Goal: Task Accomplishment & Management: Manage account settings

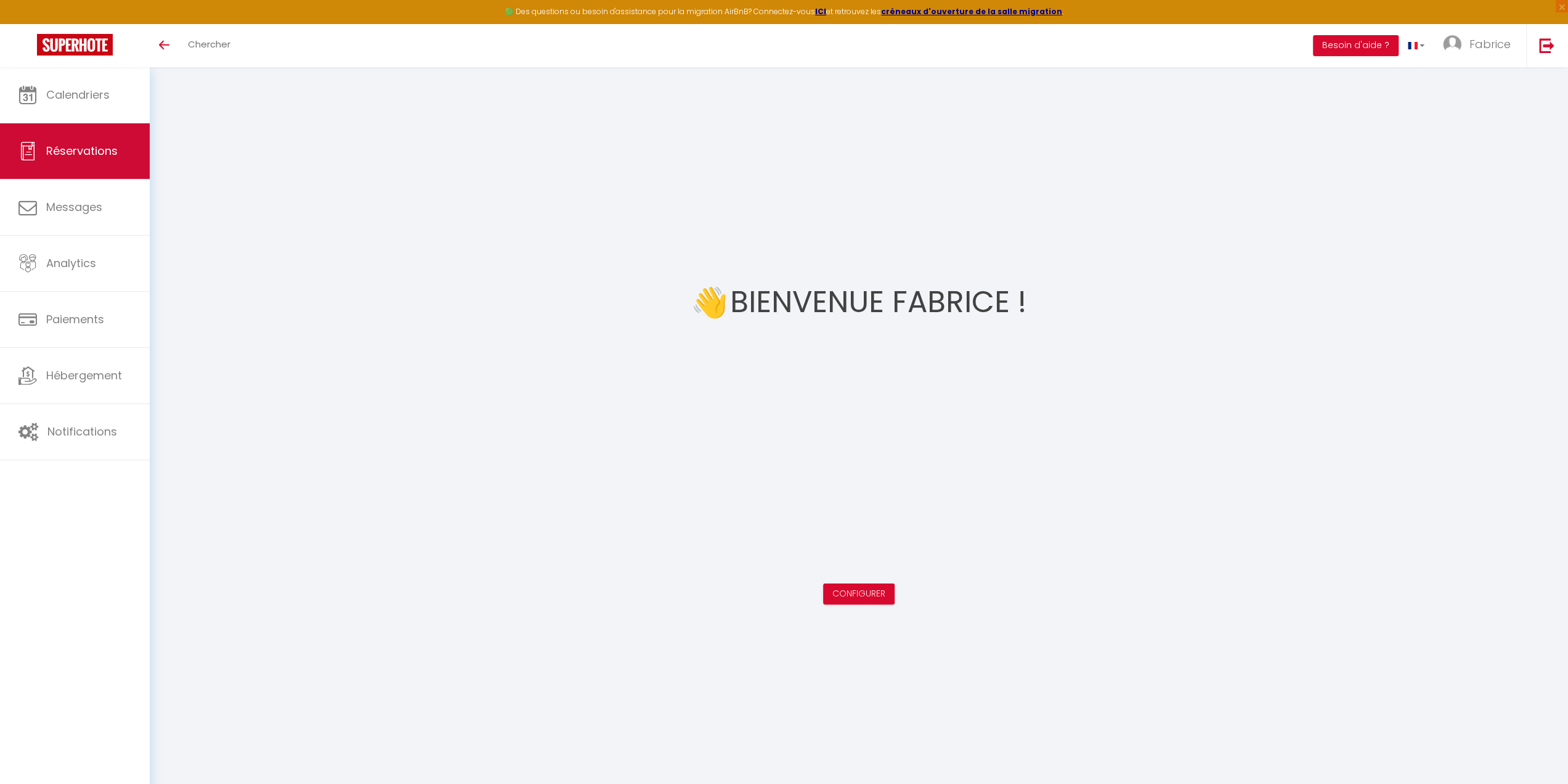
click at [64, 145] on span "Réservations" at bounding box center [82, 151] width 71 height 16
select select "not_cancelled"
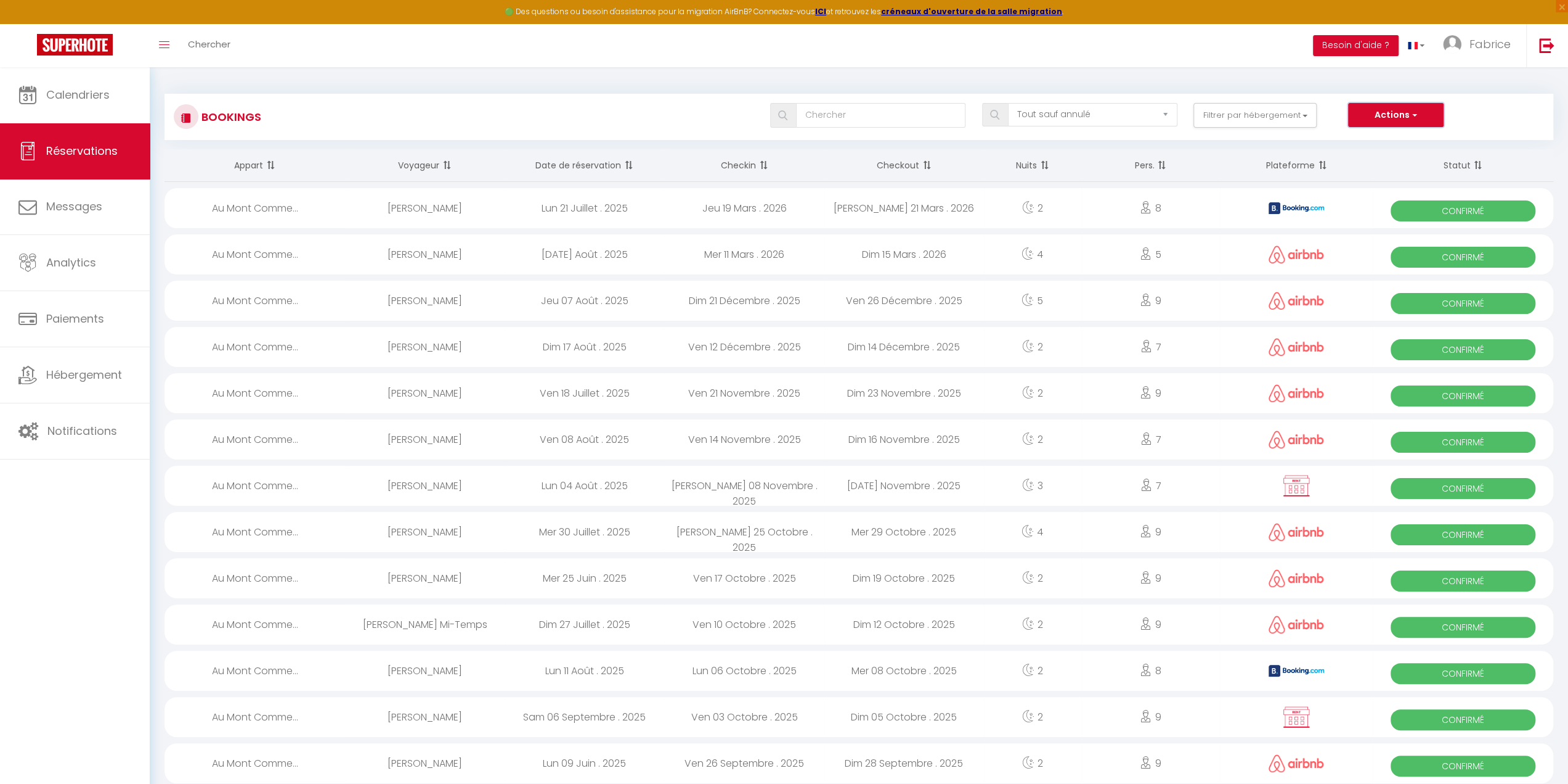
click at [1362, 115] on button "Actions" at bounding box center [1395, 115] width 95 height 25
click at [1363, 159] on link "Exporter les réservations" at bounding box center [1377, 158] width 132 height 16
type input "[EMAIL_ADDRESS][PERSON_NAME][DOMAIN_NAME]"
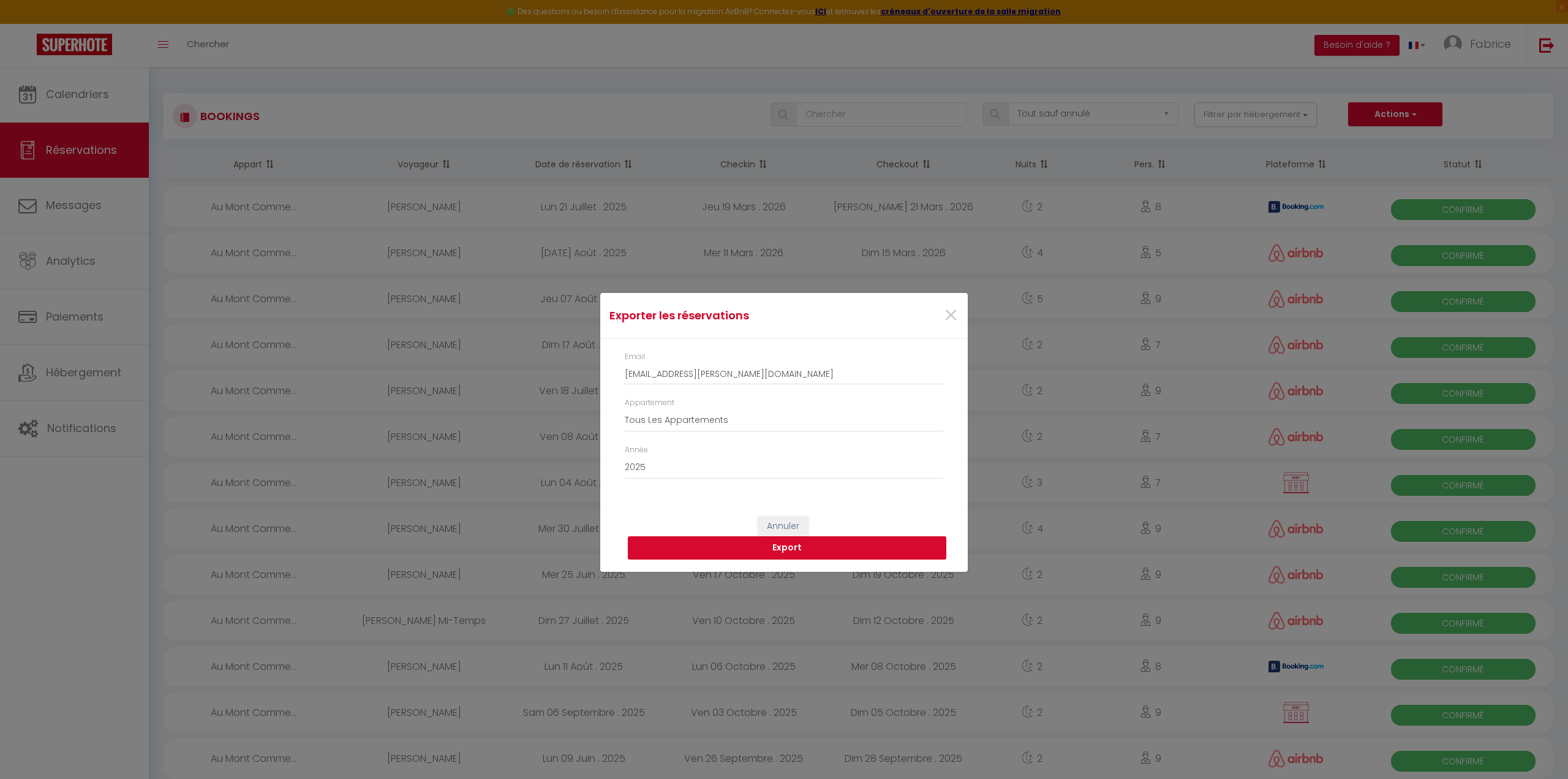
click at [784, 548] on button "Export" at bounding box center [787, 547] width 319 height 24
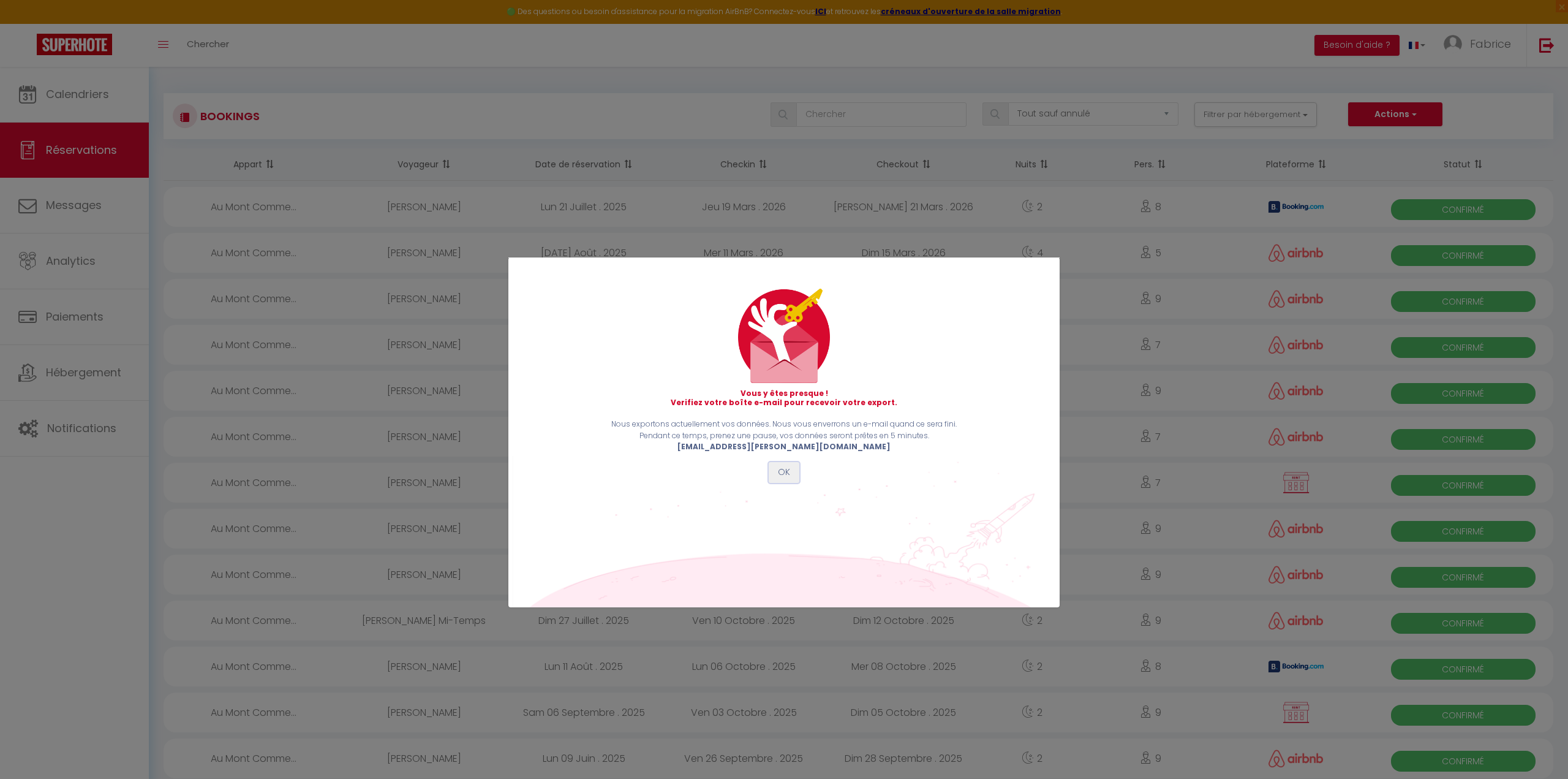
click at [787, 476] on button "OK" at bounding box center [784, 472] width 31 height 21
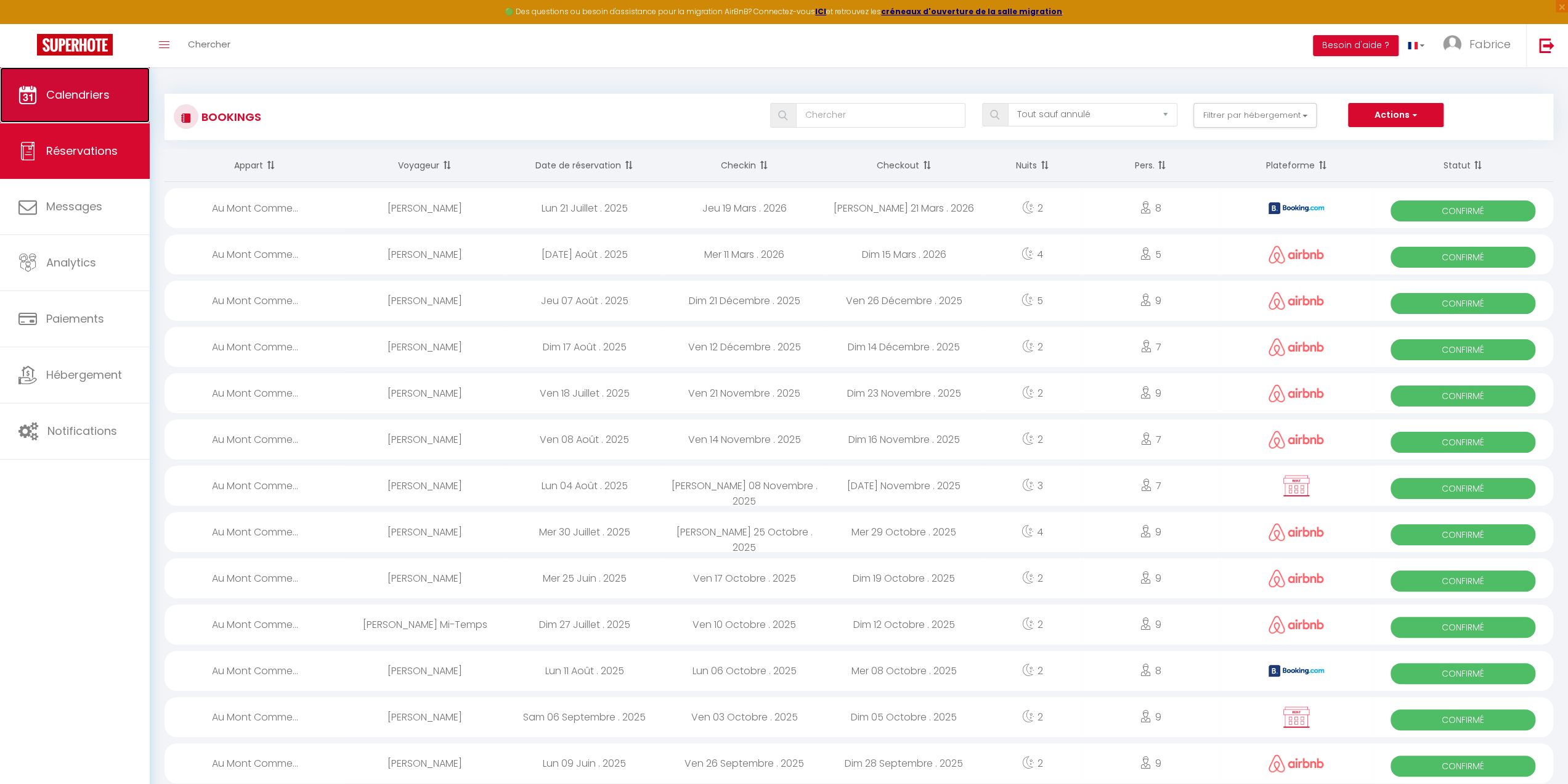
click at [69, 103] on link "Calendriers" at bounding box center [75, 95] width 150 height 56
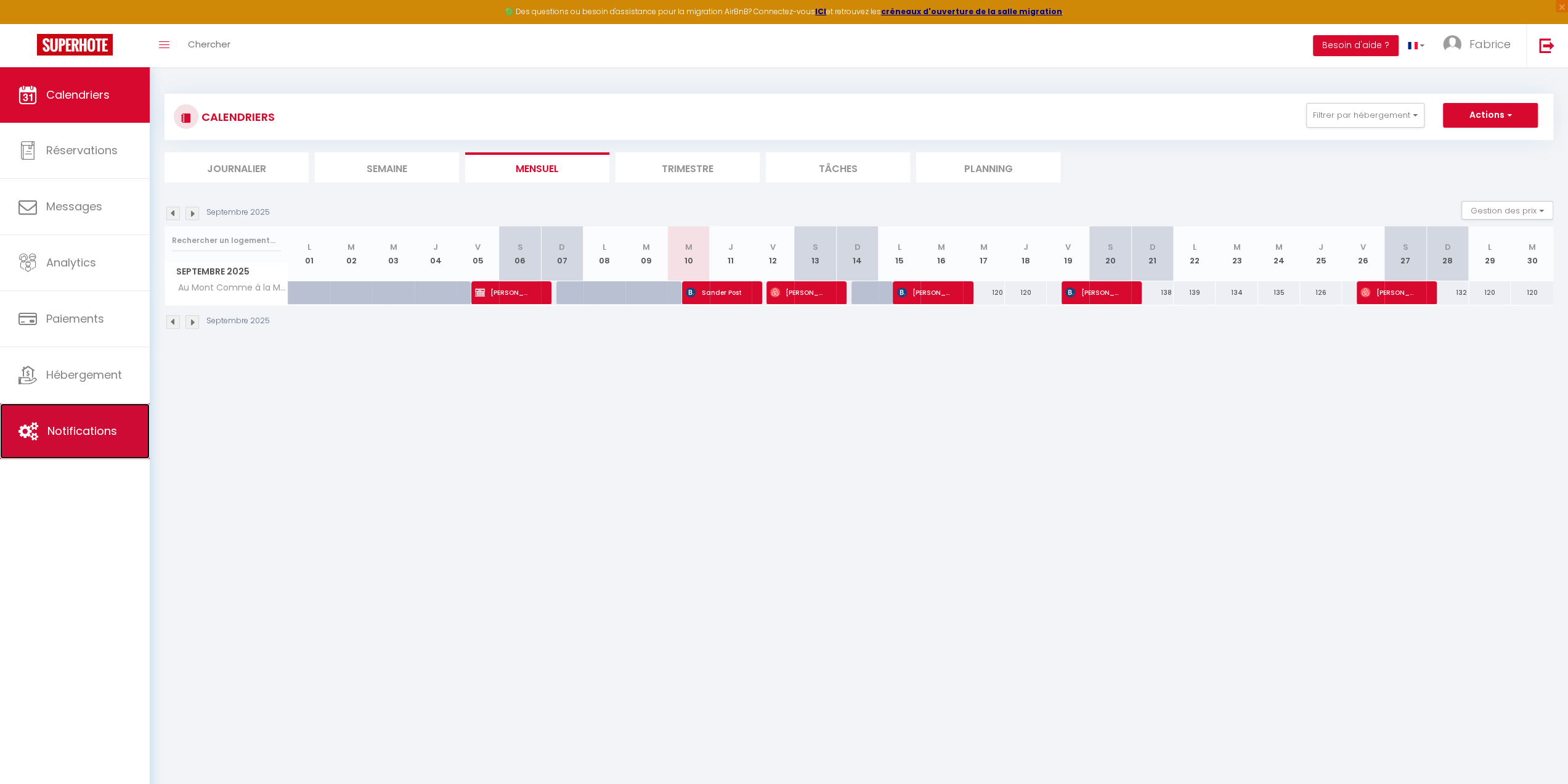
click at [89, 433] on span "Notifications" at bounding box center [82, 430] width 69 height 16
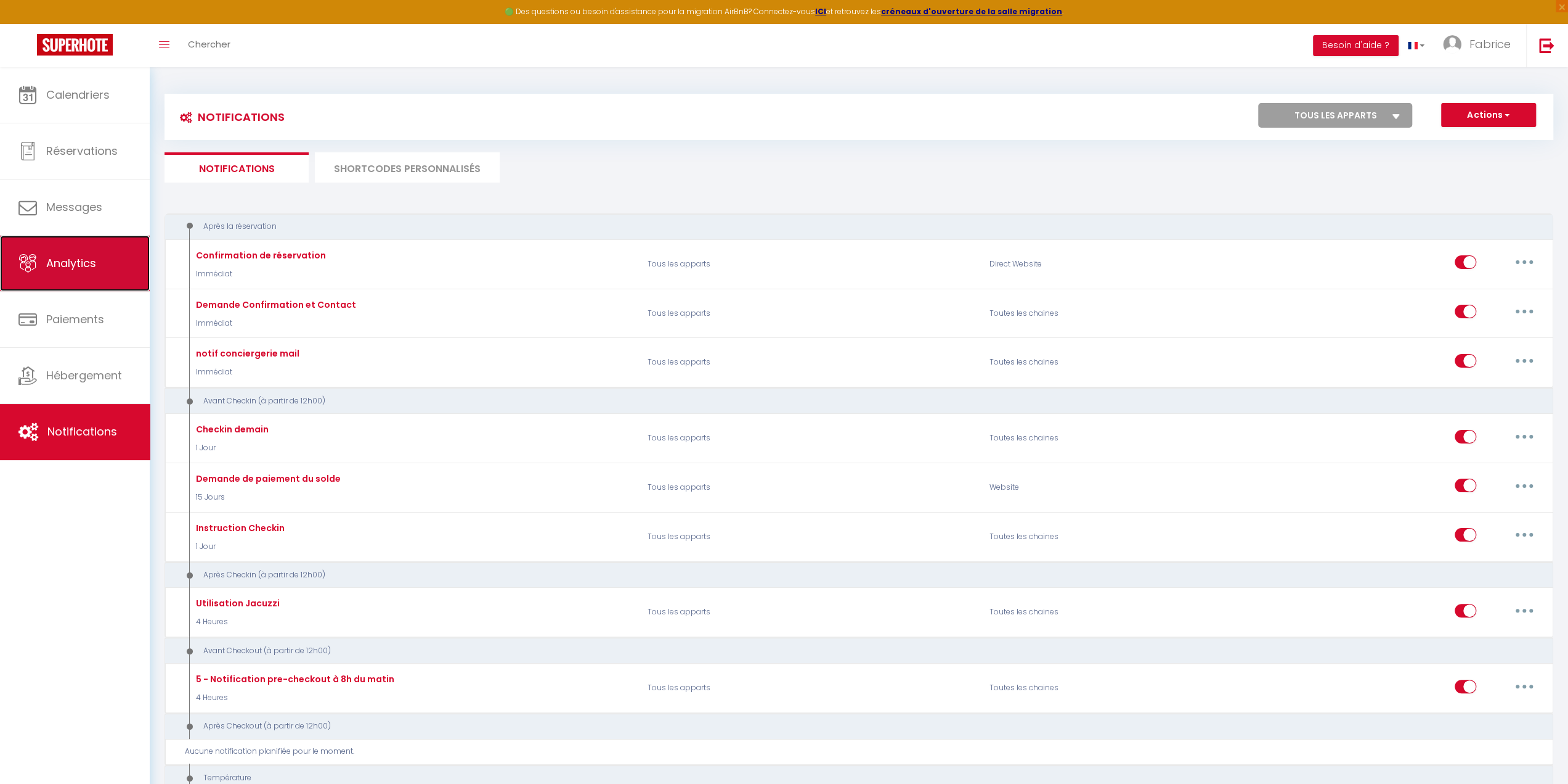
click at [101, 260] on link "Analytics" at bounding box center [75, 263] width 150 height 56
select select "2025"
select select "9"
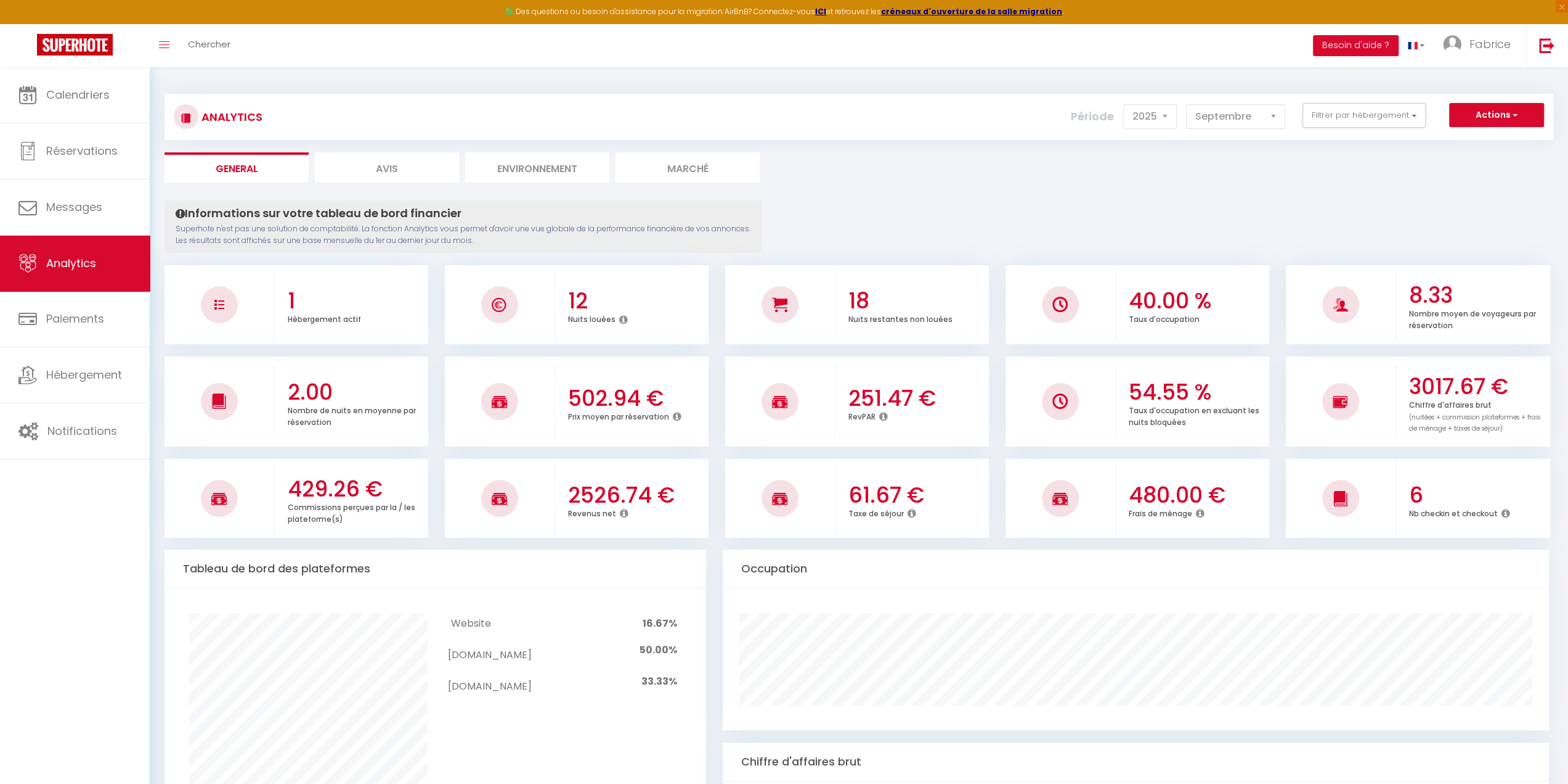
click at [376, 175] on li "Avis" at bounding box center [387, 167] width 144 height 30
select select "2025"
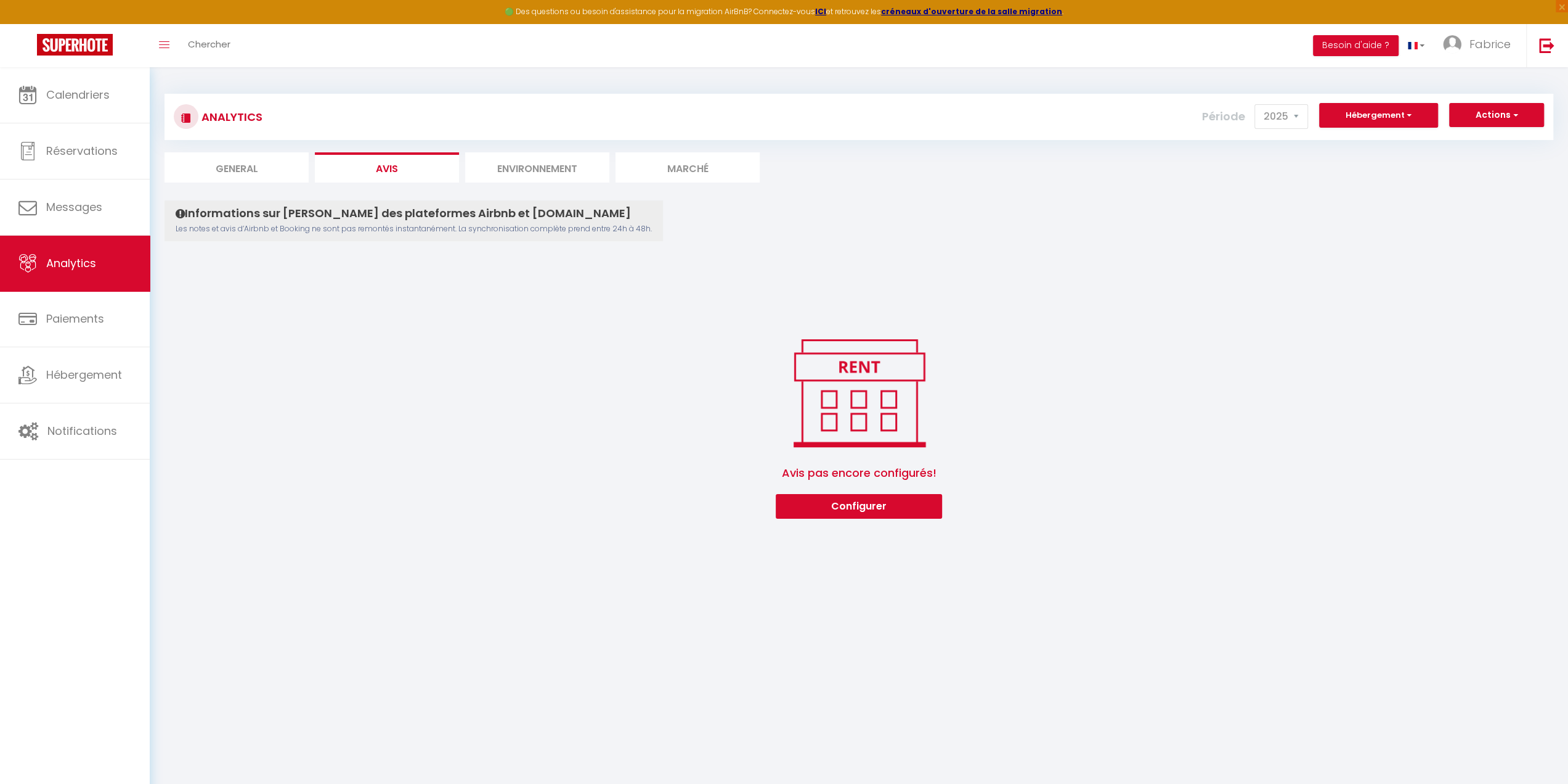
click at [250, 185] on div "Analytics Actions Ajouter des avis Ajouter des Alertes Génération SuperConcierg…" at bounding box center [858, 301] width 1389 height 437
click at [535, 174] on li "Environnement" at bounding box center [537, 167] width 144 height 30
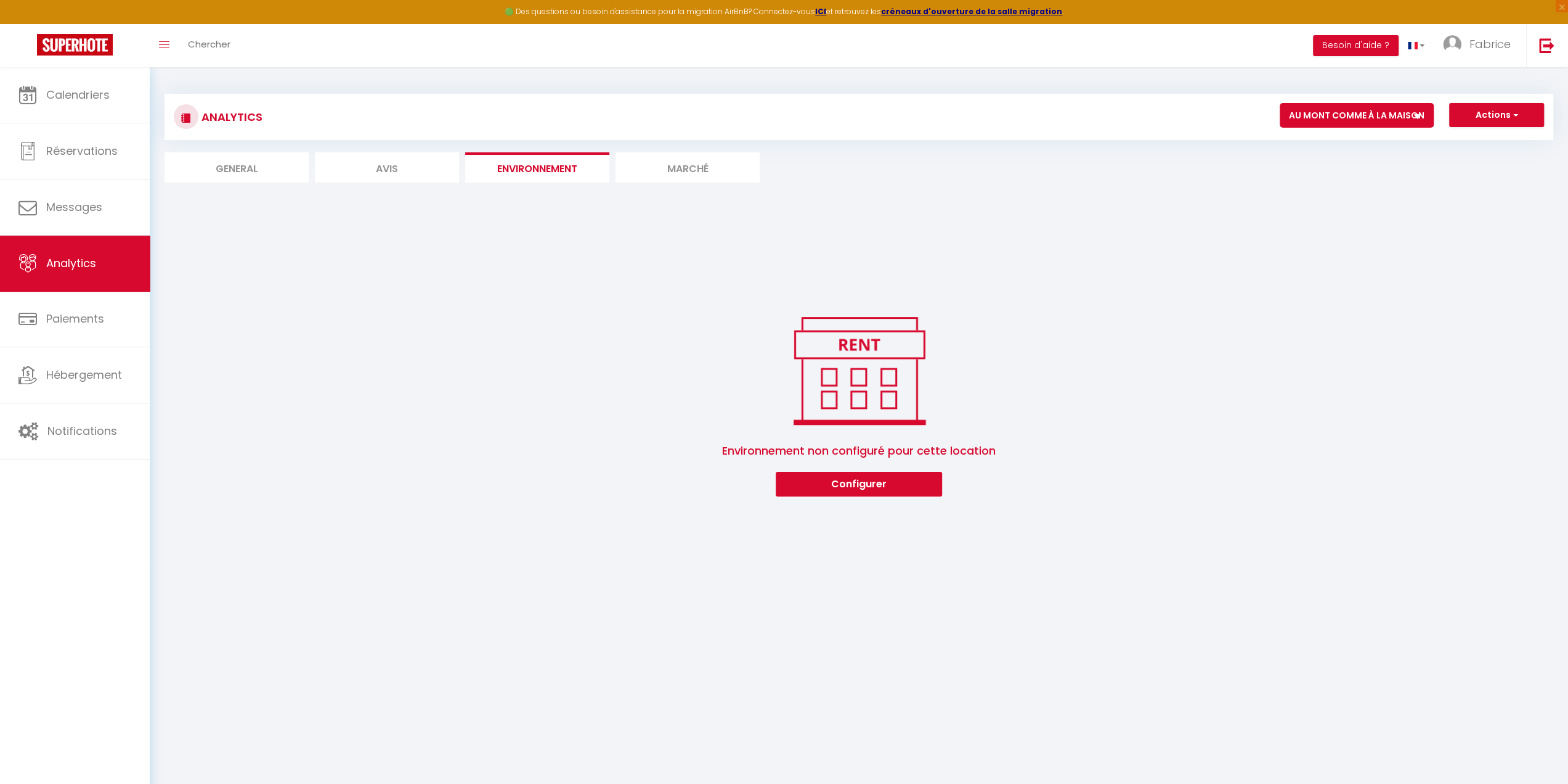
click at [675, 171] on li "Marché" at bounding box center [688, 167] width 144 height 30
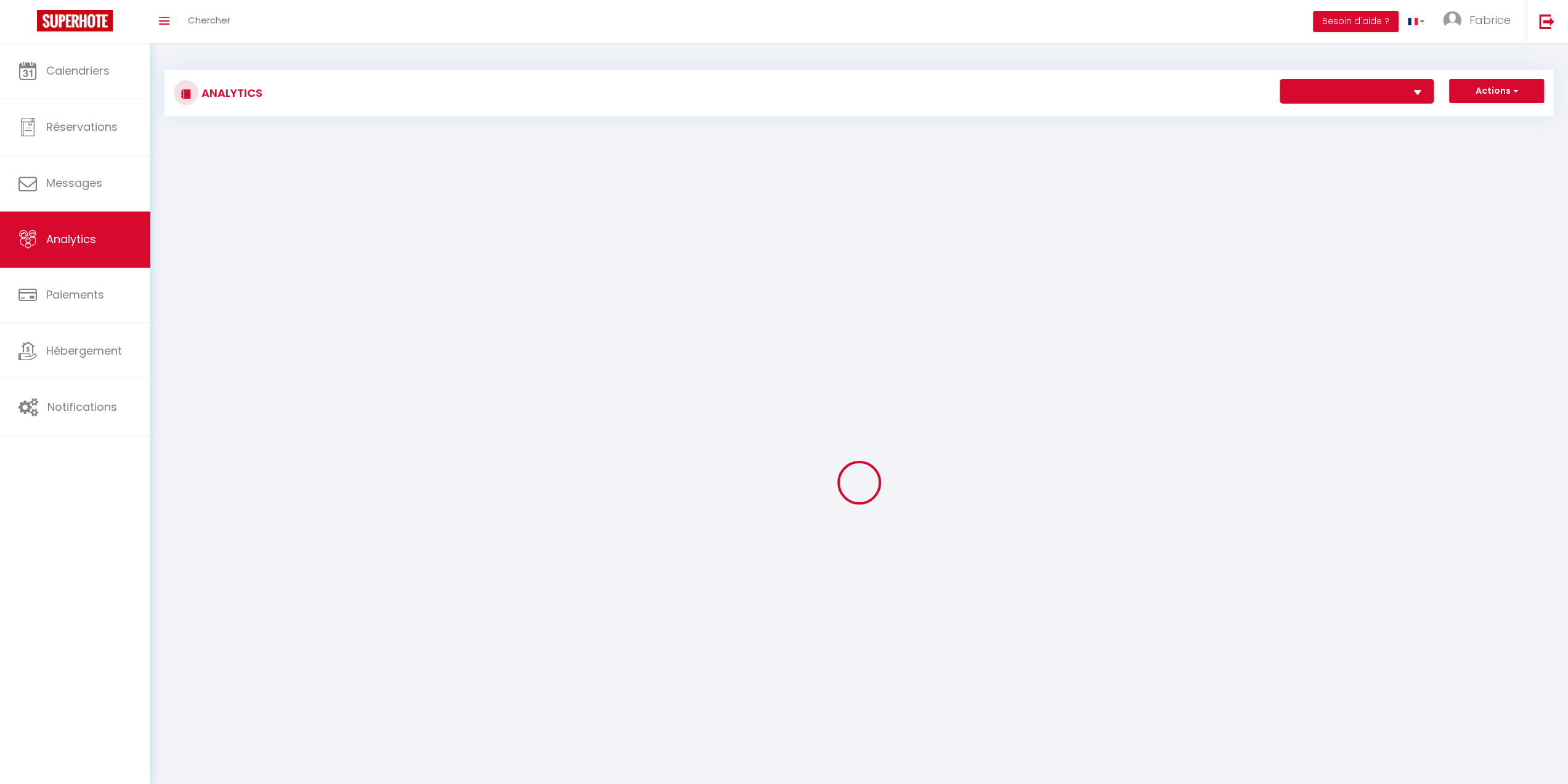
select select "35807"
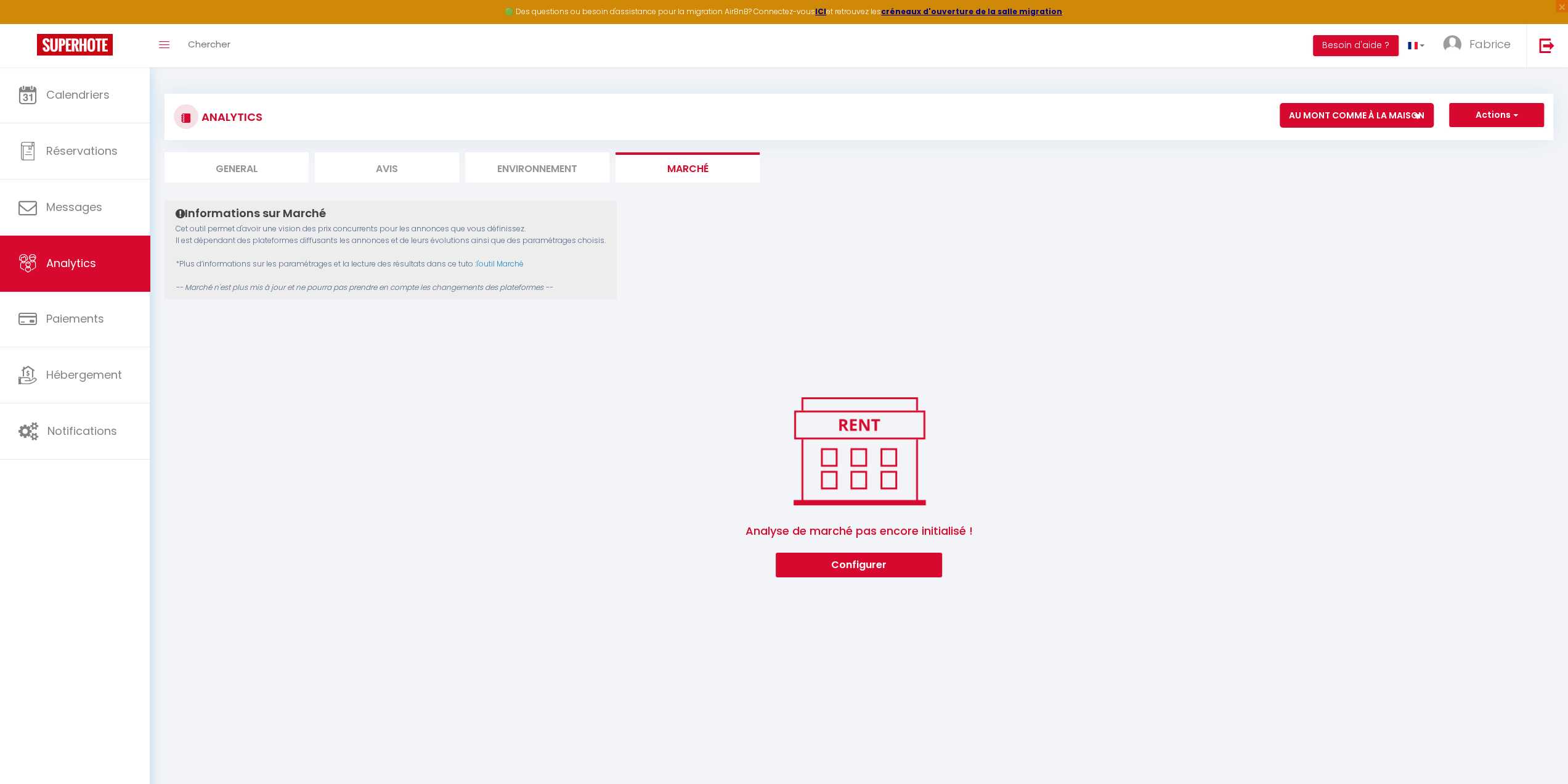
click at [222, 168] on li "General" at bounding box center [237, 167] width 144 height 30
select select "2025"
select select "9"
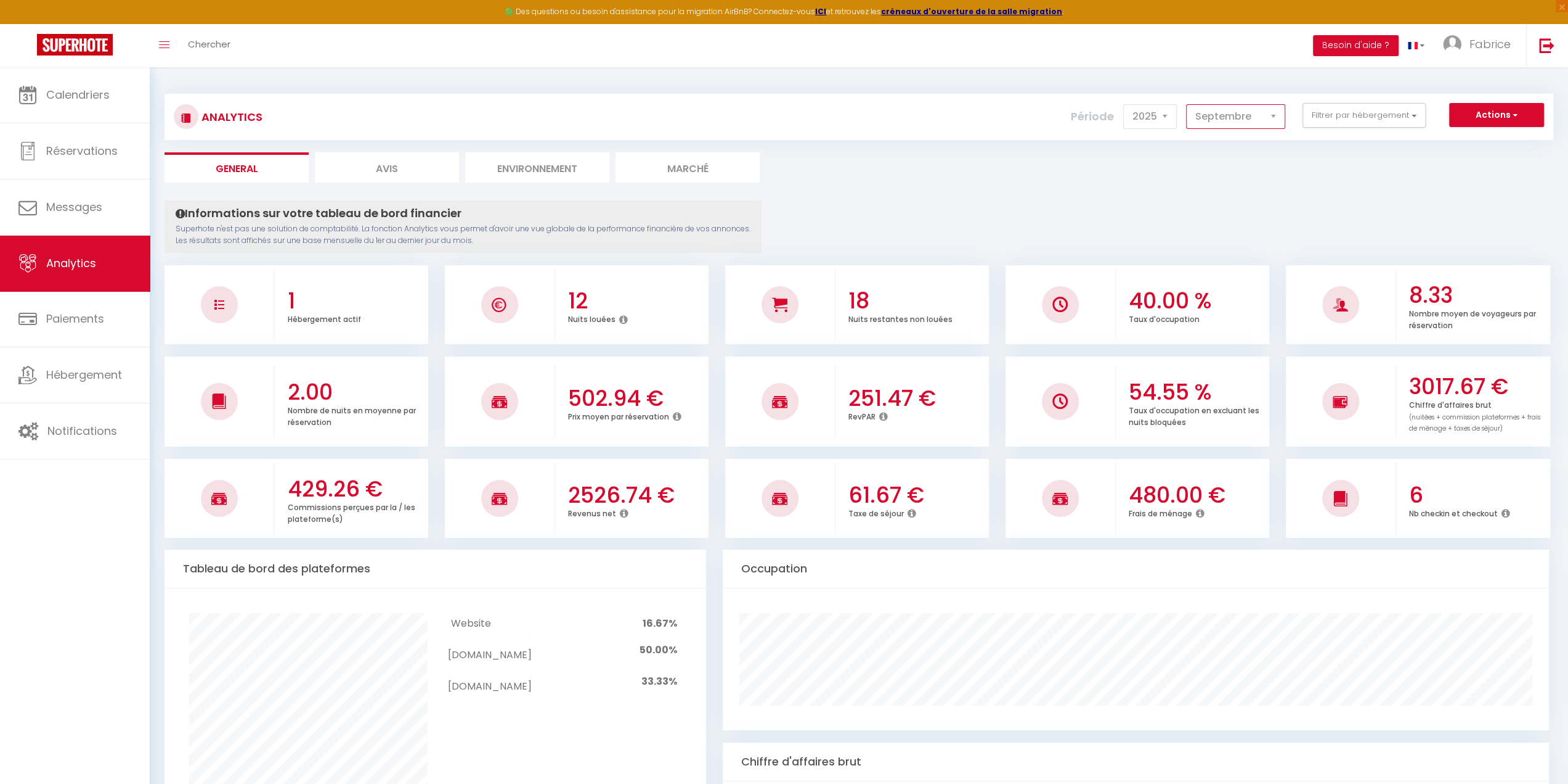
click at [1255, 111] on select "[PERSON_NAME] Mars [PERSON_NAME] Juin Juillet Août Septembre Octobre Novembre D…" at bounding box center [1236, 116] width 100 height 25
click at [1142, 121] on select "2014 2015 2016 2017 2018 2019 2020 2021 2022 2023 2024 2025 2026 2027" at bounding box center [1150, 116] width 54 height 25
click at [1126, 104] on select "2014 2015 2016 2017 2018 2019 2020 2021 2022 2023 2024 2025 2026 2027" at bounding box center [1150, 116] width 54 height 25
click at [1230, 117] on select "[PERSON_NAME] Mars [PERSON_NAME] Juin Juillet Août Septembre Octobre Novembre D…" at bounding box center [1236, 116] width 100 height 25
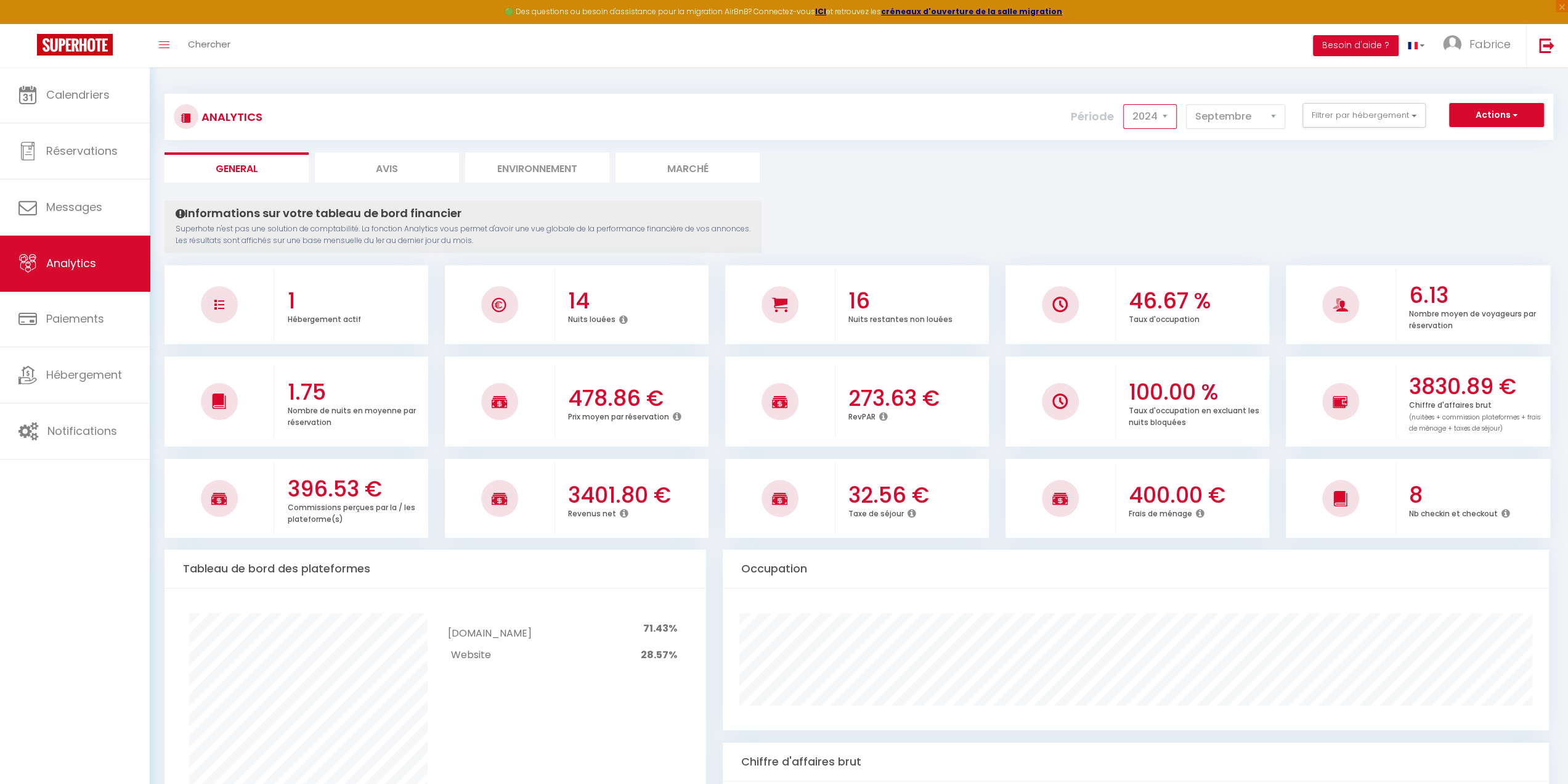
click at [1130, 111] on select "2014 2015 2016 2017 2018 2019 2020 2021 2022 2023 2024 2025 2026 2027" at bounding box center [1150, 116] width 54 height 25
select select "2025"
click at [1126, 104] on select "2014 2015 2016 2017 2018 2019 2020 2021 2022 2023 2024 2025 2026 2027" at bounding box center [1150, 116] width 54 height 25
click at [886, 417] on icon at bounding box center [883, 416] width 8 height 10
click at [884, 416] on icon at bounding box center [883, 416] width 8 height 10
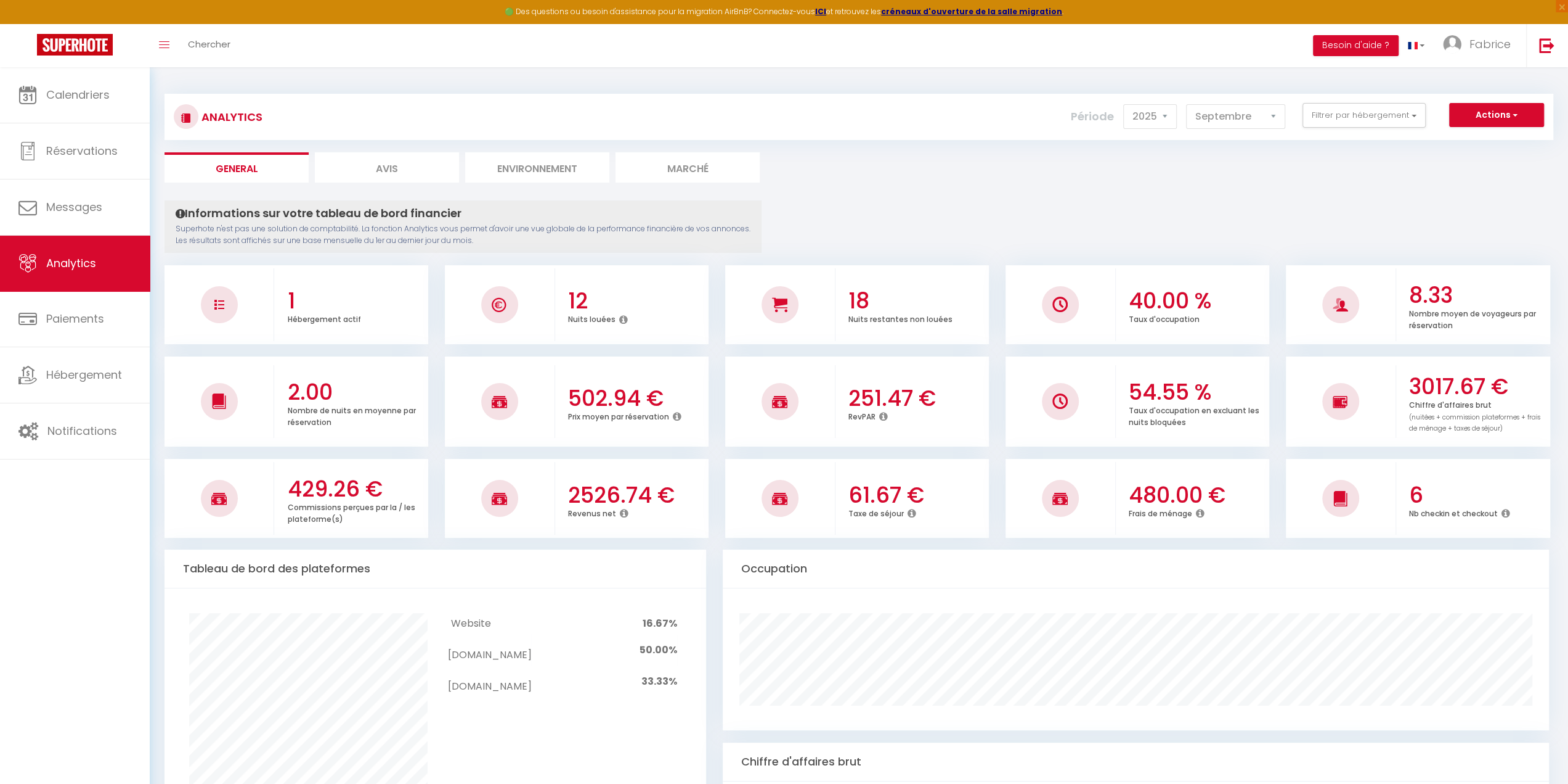
click at [884, 414] on icon at bounding box center [883, 416] width 8 height 10
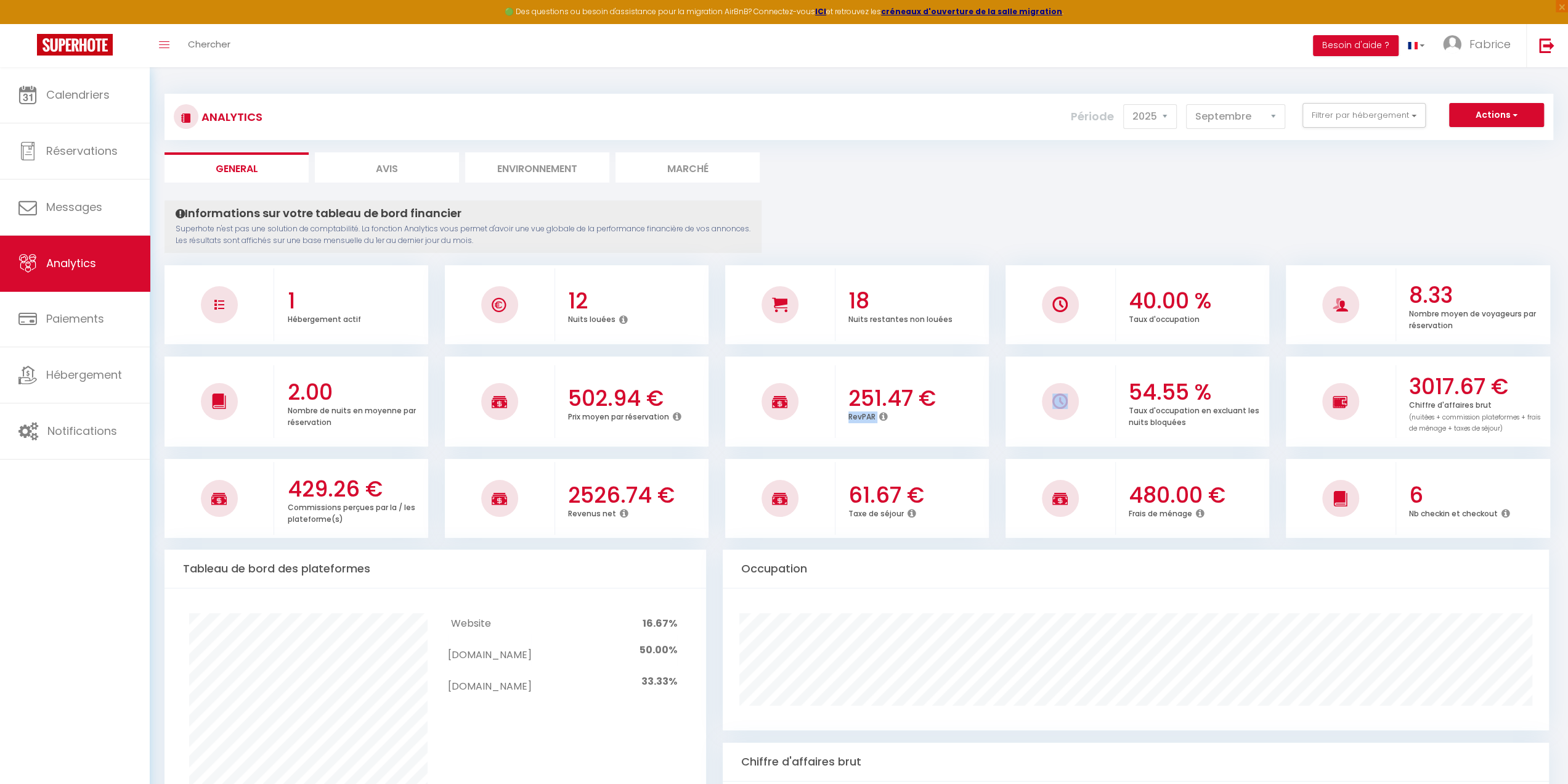
click at [884, 414] on icon at bounding box center [883, 416] width 8 height 10
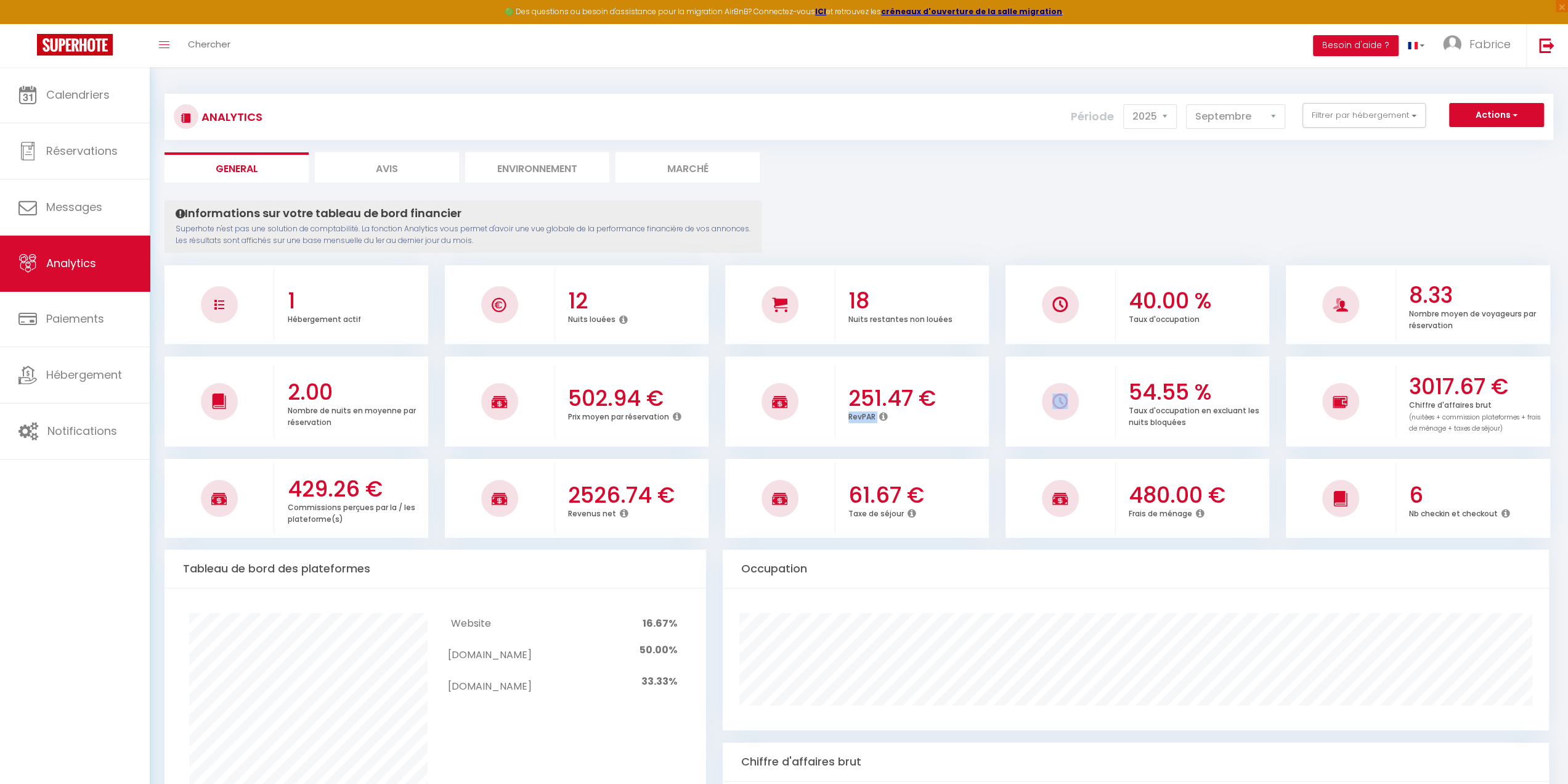
click at [884, 414] on icon at bounding box center [883, 416] width 8 height 10
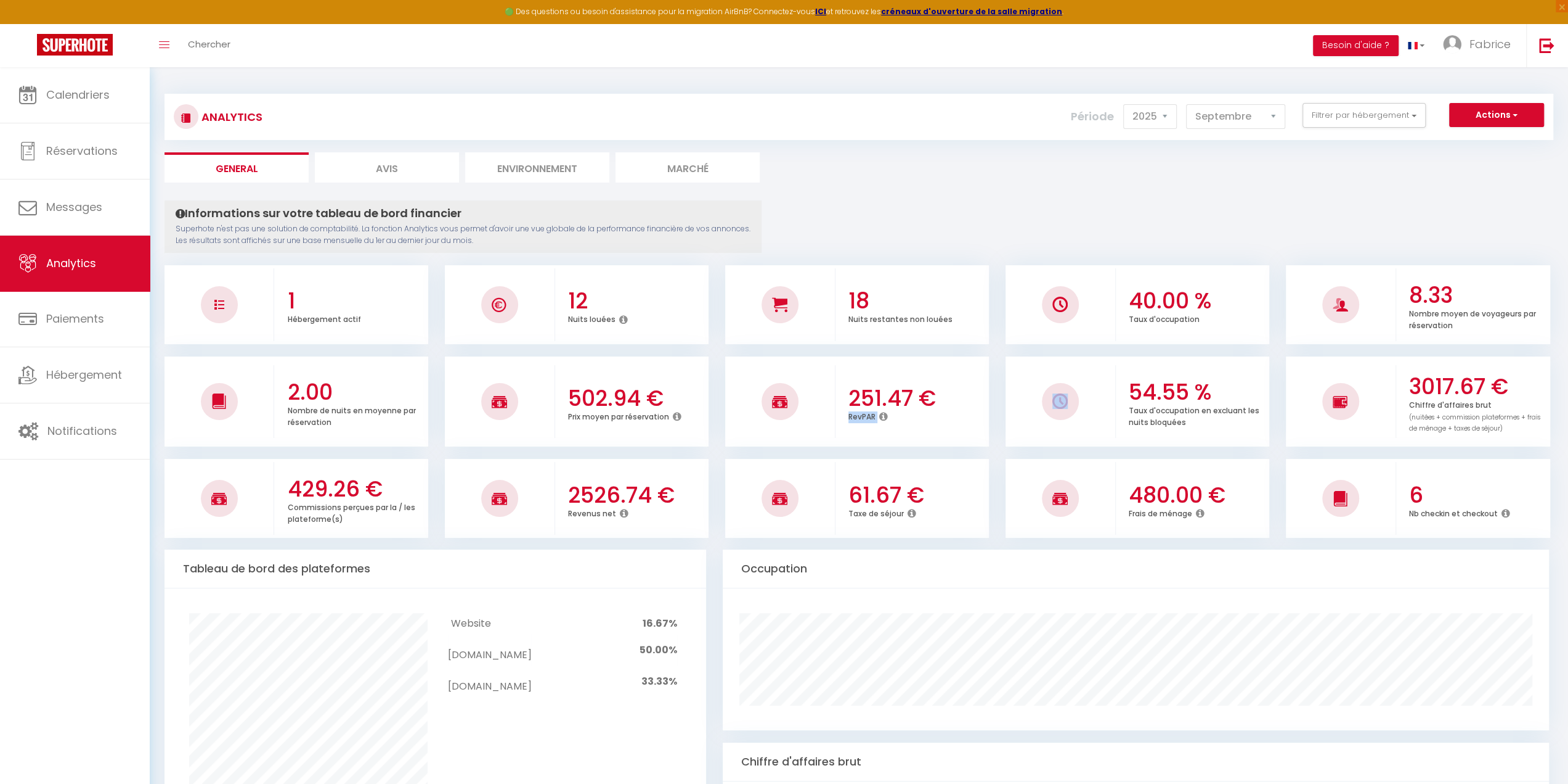
click at [884, 414] on icon at bounding box center [883, 416] width 8 height 10
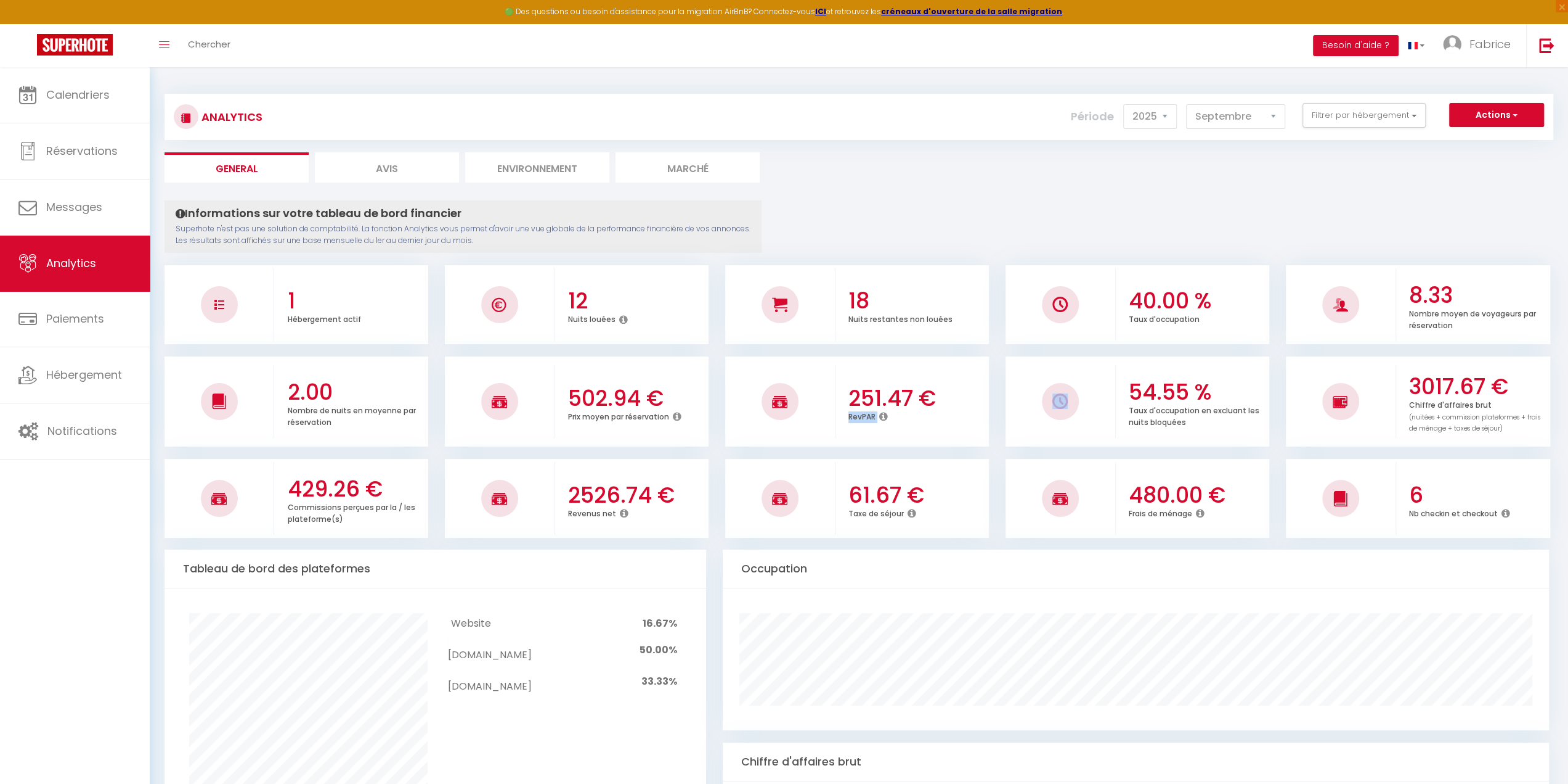
click at [884, 414] on icon at bounding box center [883, 416] width 8 height 10
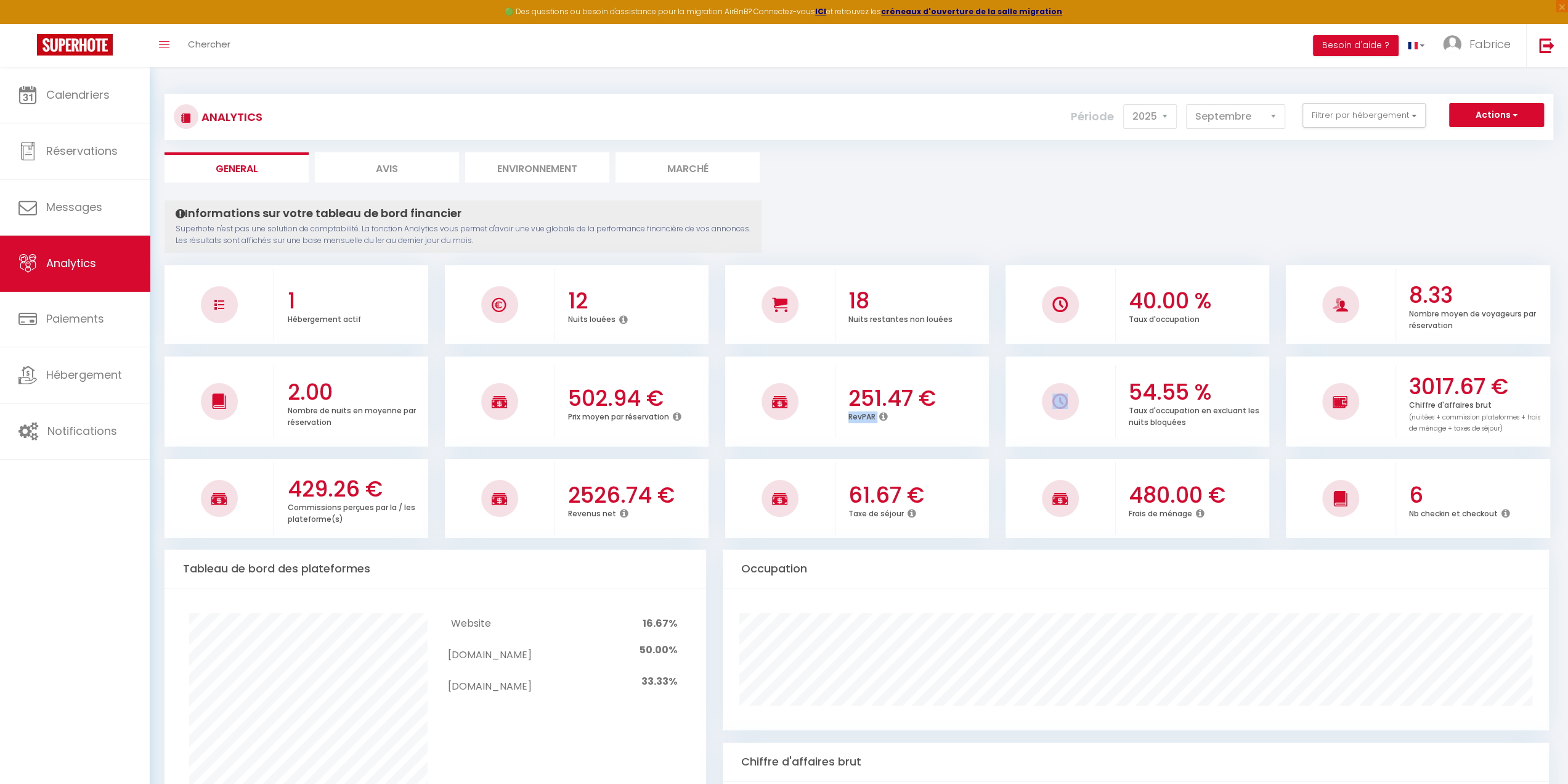
click at [884, 414] on icon at bounding box center [883, 416] width 8 height 10
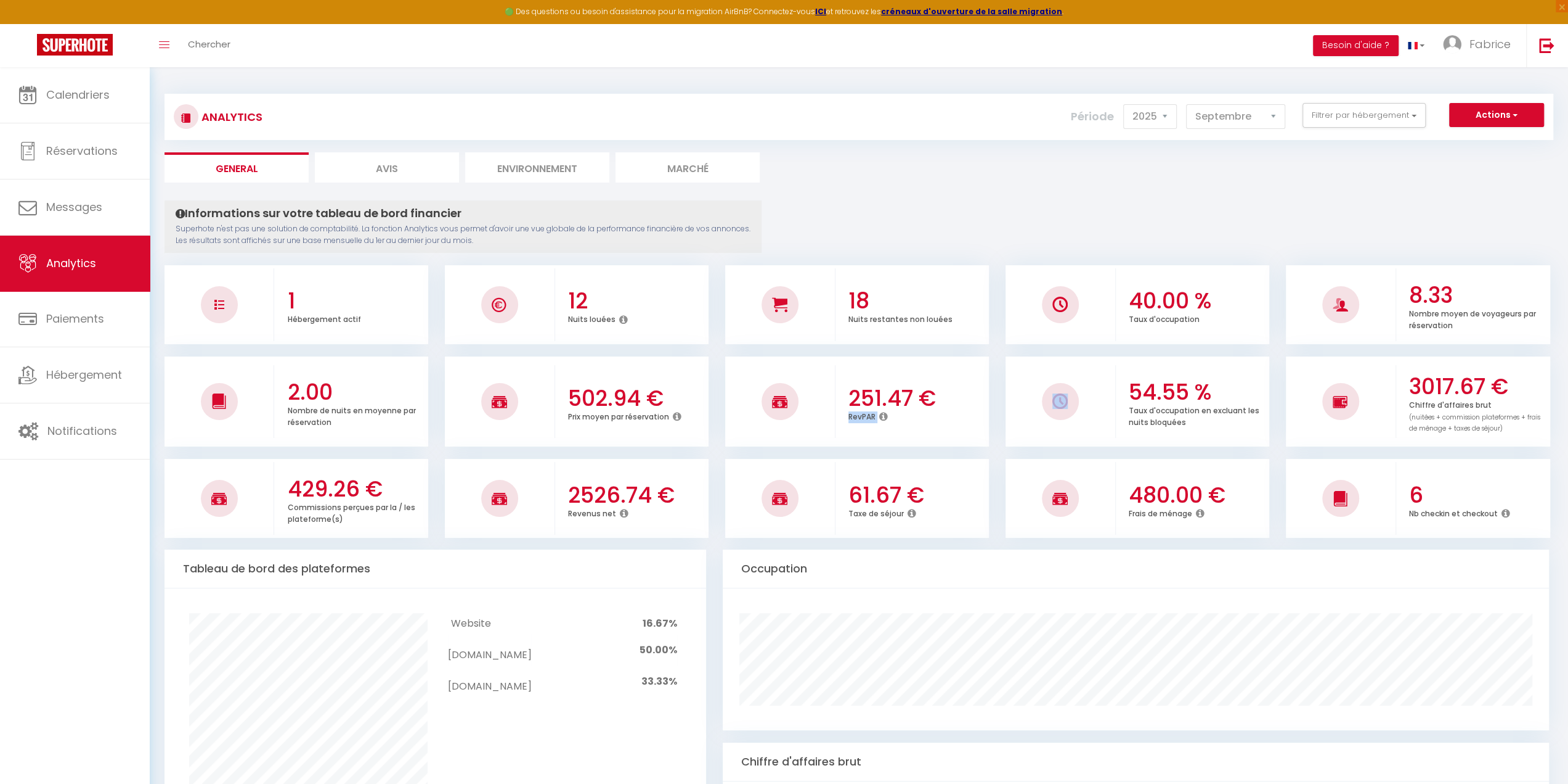
click at [884, 414] on icon at bounding box center [883, 416] width 8 height 10
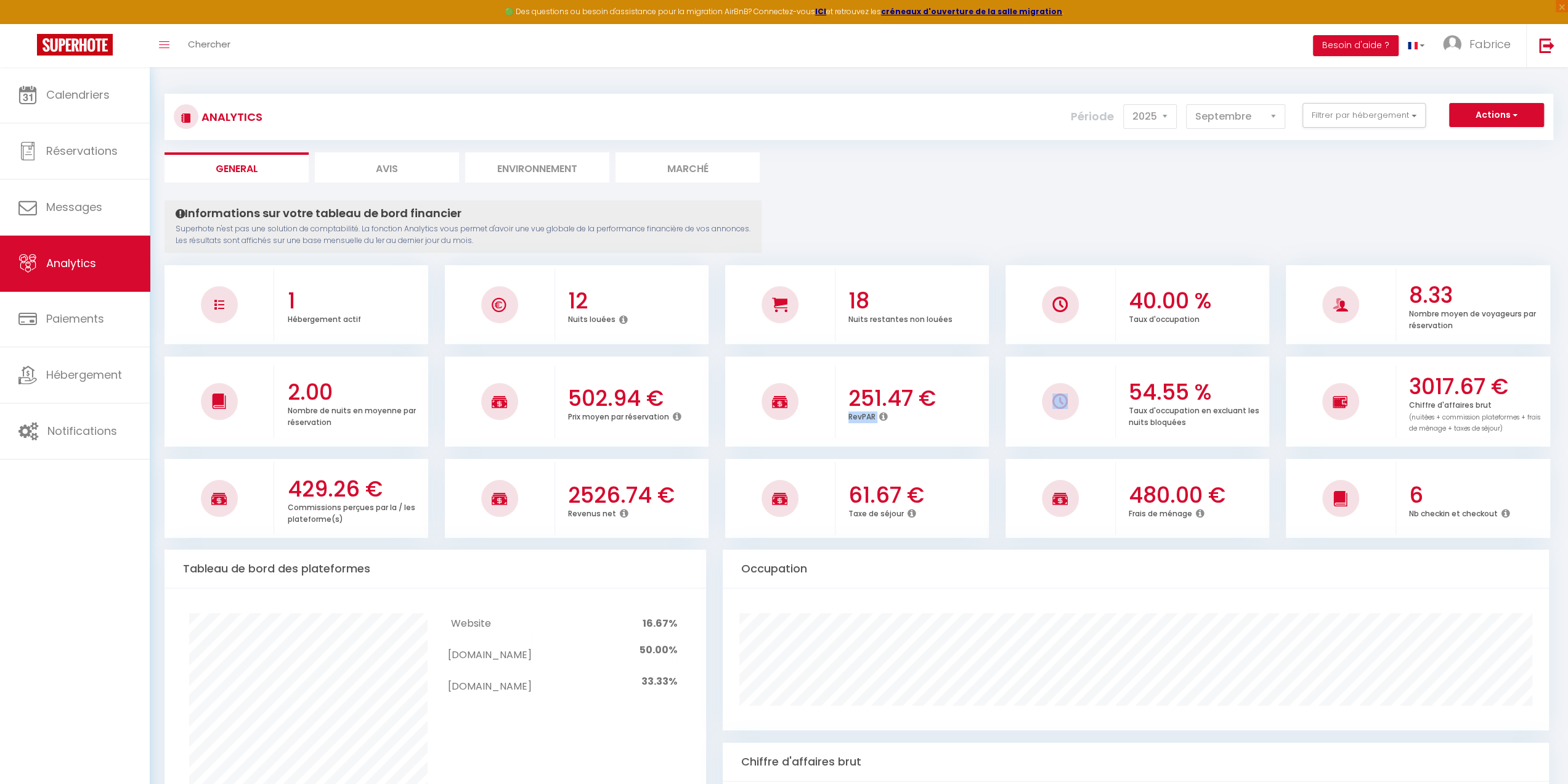
click at [884, 414] on icon at bounding box center [883, 416] width 8 height 10
click at [711, 178] on li "Marché" at bounding box center [688, 167] width 144 height 30
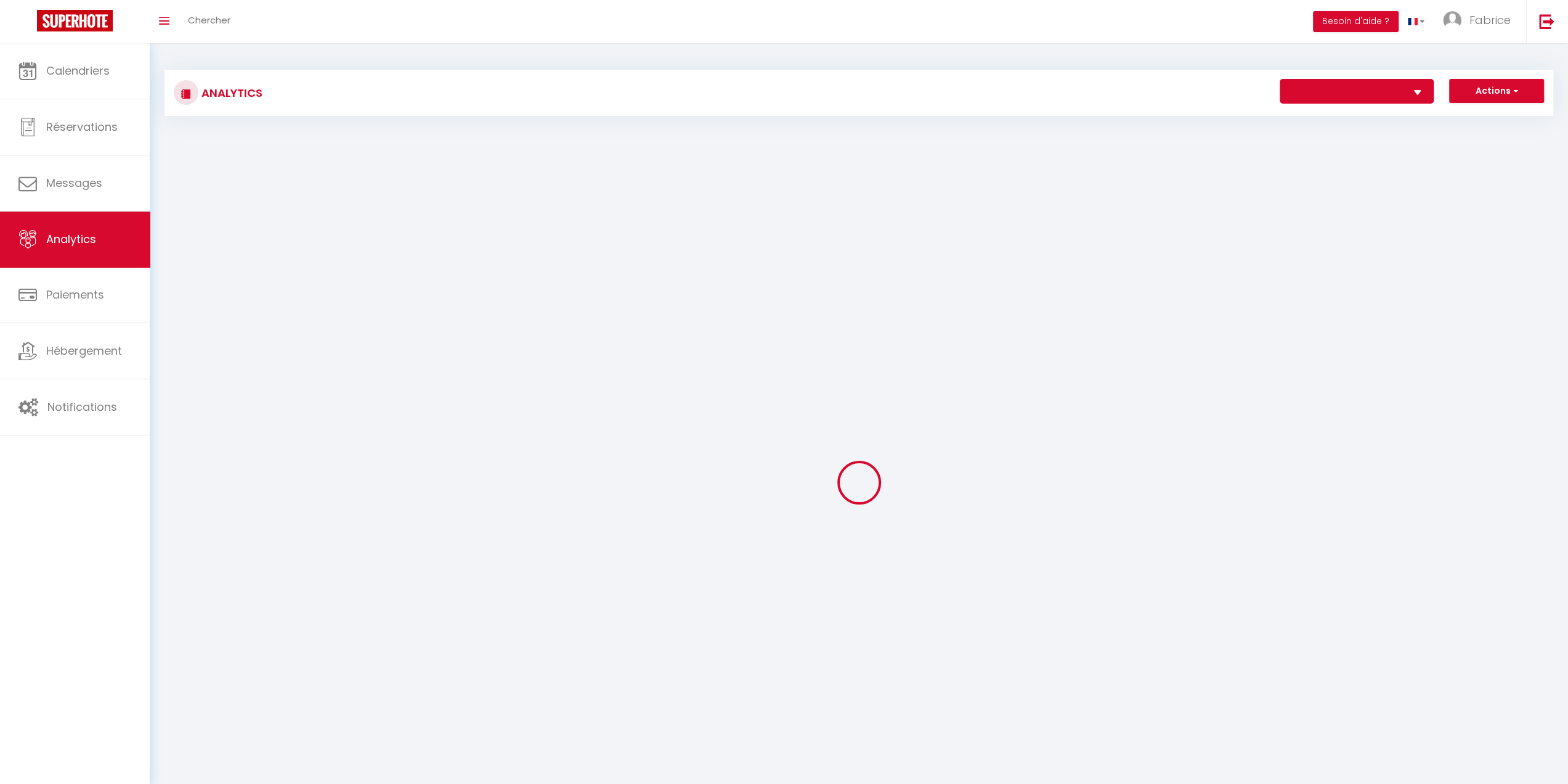
select select "35807"
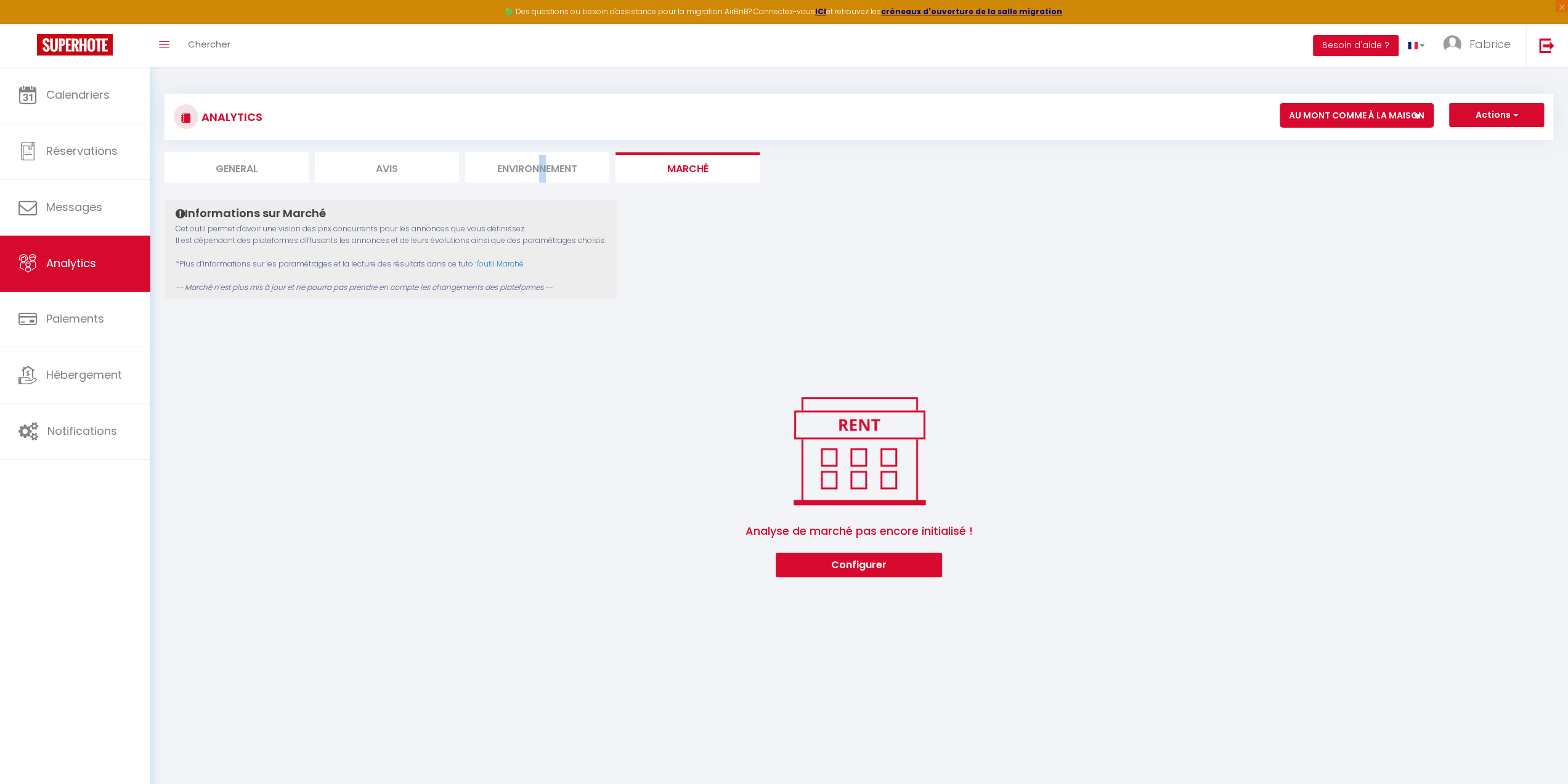
click at [544, 168] on li "Environnement" at bounding box center [537, 167] width 144 height 30
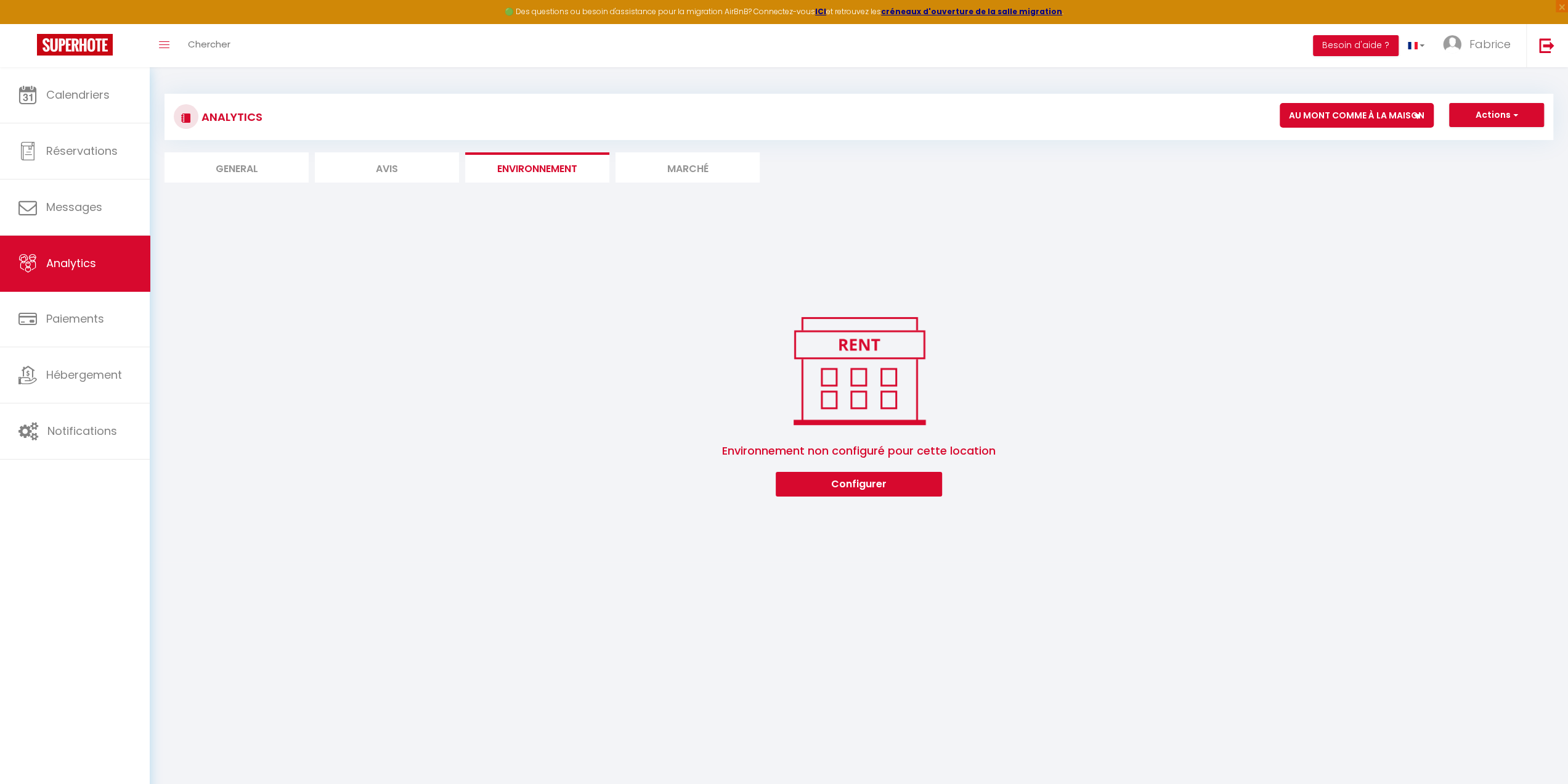
click at [406, 182] on li "Avis" at bounding box center [387, 167] width 144 height 30
select select "2025"
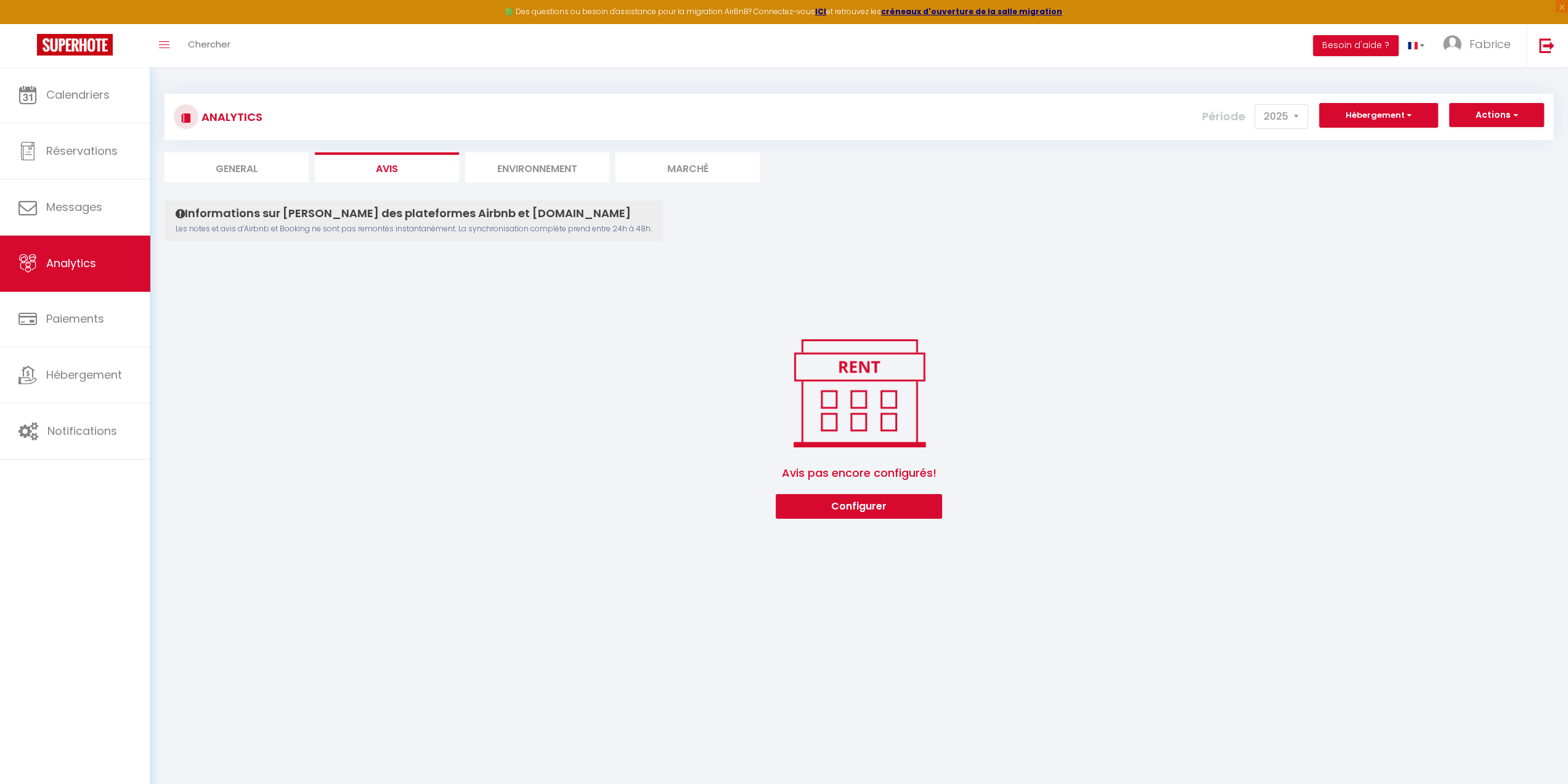
click at [225, 173] on li "General" at bounding box center [237, 167] width 144 height 30
select select "2025"
select select "9"
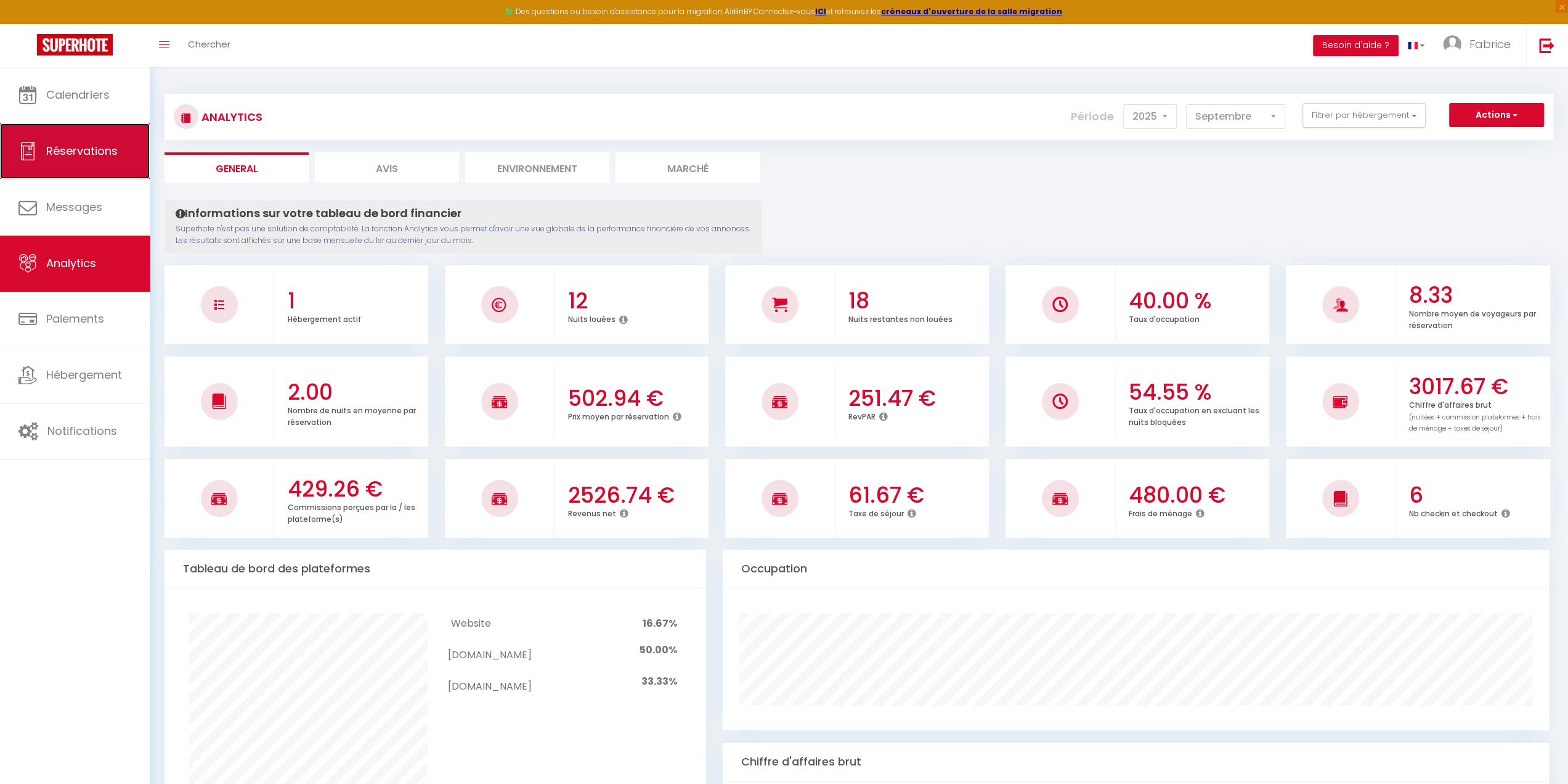
click at [87, 149] on span "Réservations" at bounding box center [82, 151] width 71 height 16
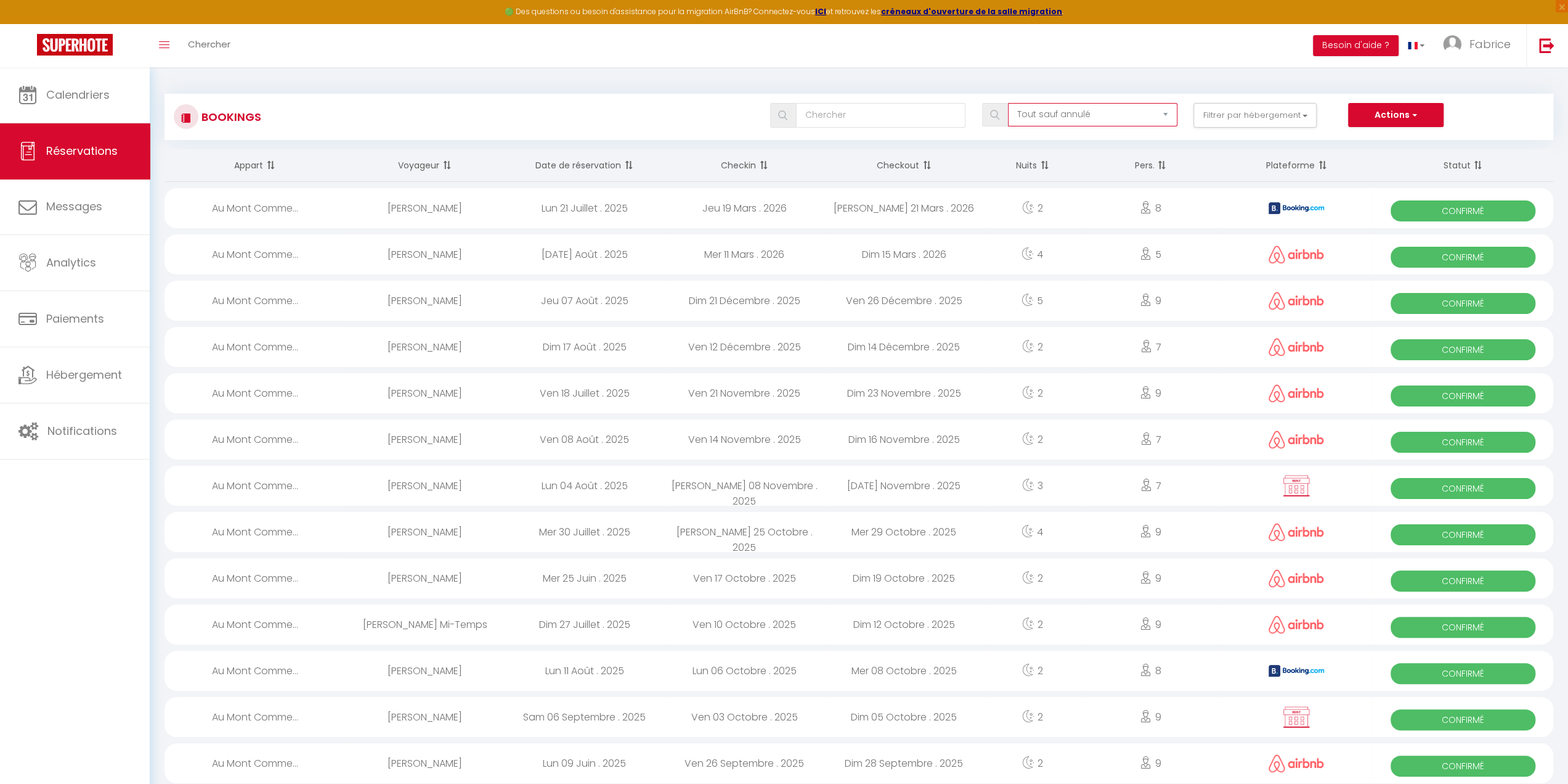
click at [1114, 119] on select "Tous les statuts Annulé Confirmé Non Confirmé Tout sauf annulé No Show Request" at bounding box center [1093, 115] width 170 height 24
select select "confirmed"
click at [1008, 103] on select "Tous les statuts Annulé Confirmé Non Confirmé Tout sauf annulé No Show Request" at bounding box center [1093, 115] width 170 height 24
click at [1389, 109] on button "Actions" at bounding box center [1395, 115] width 95 height 25
click at [1503, 103] on div "Actions Nouvelle Réservation Exporter les réservations Importer les réservations" at bounding box center [1446, 115] width 196 height 25
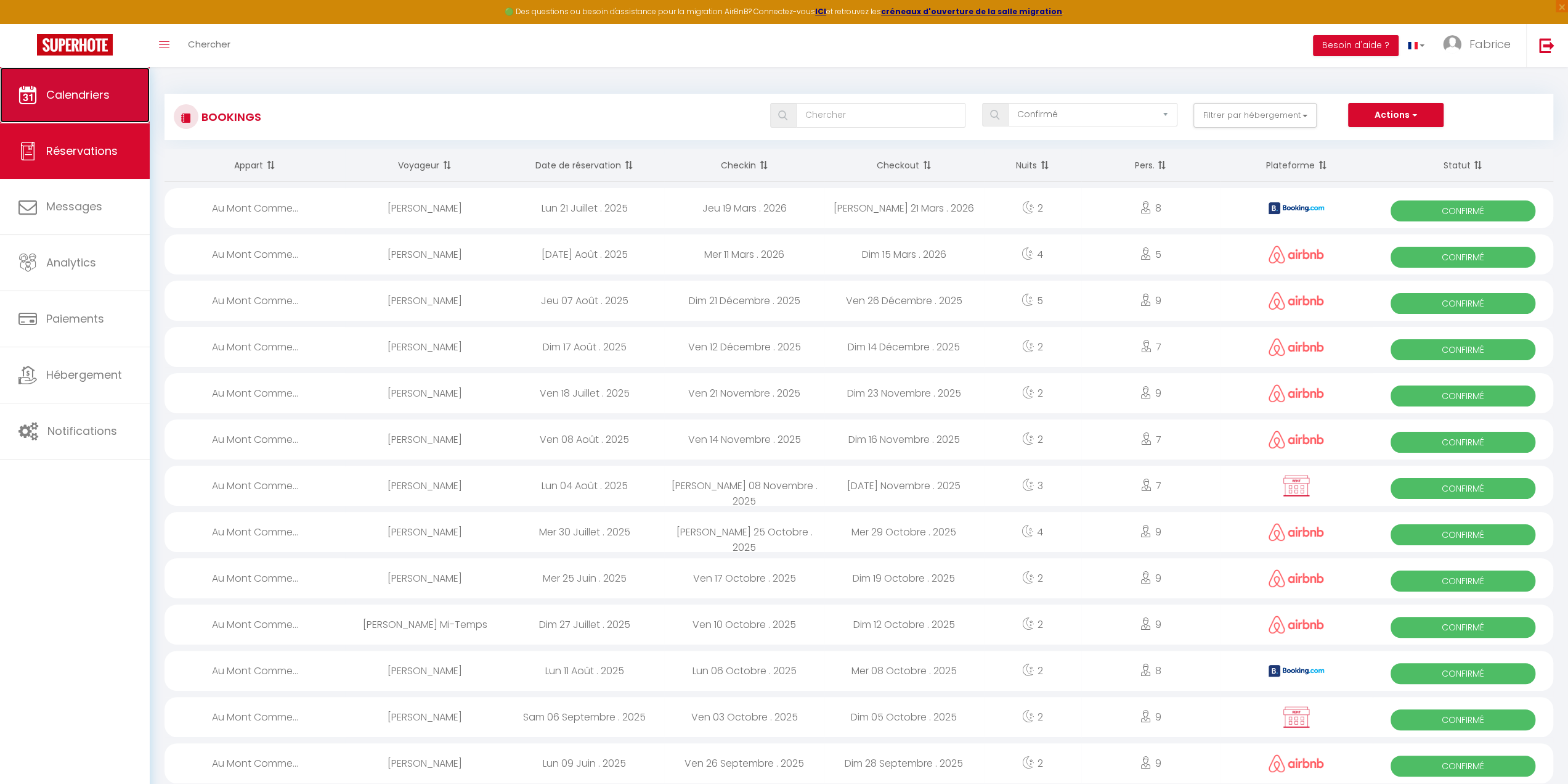
click at [74, 92] on span "Calendriers" at bounding box center [78, 94] width 63 height 16
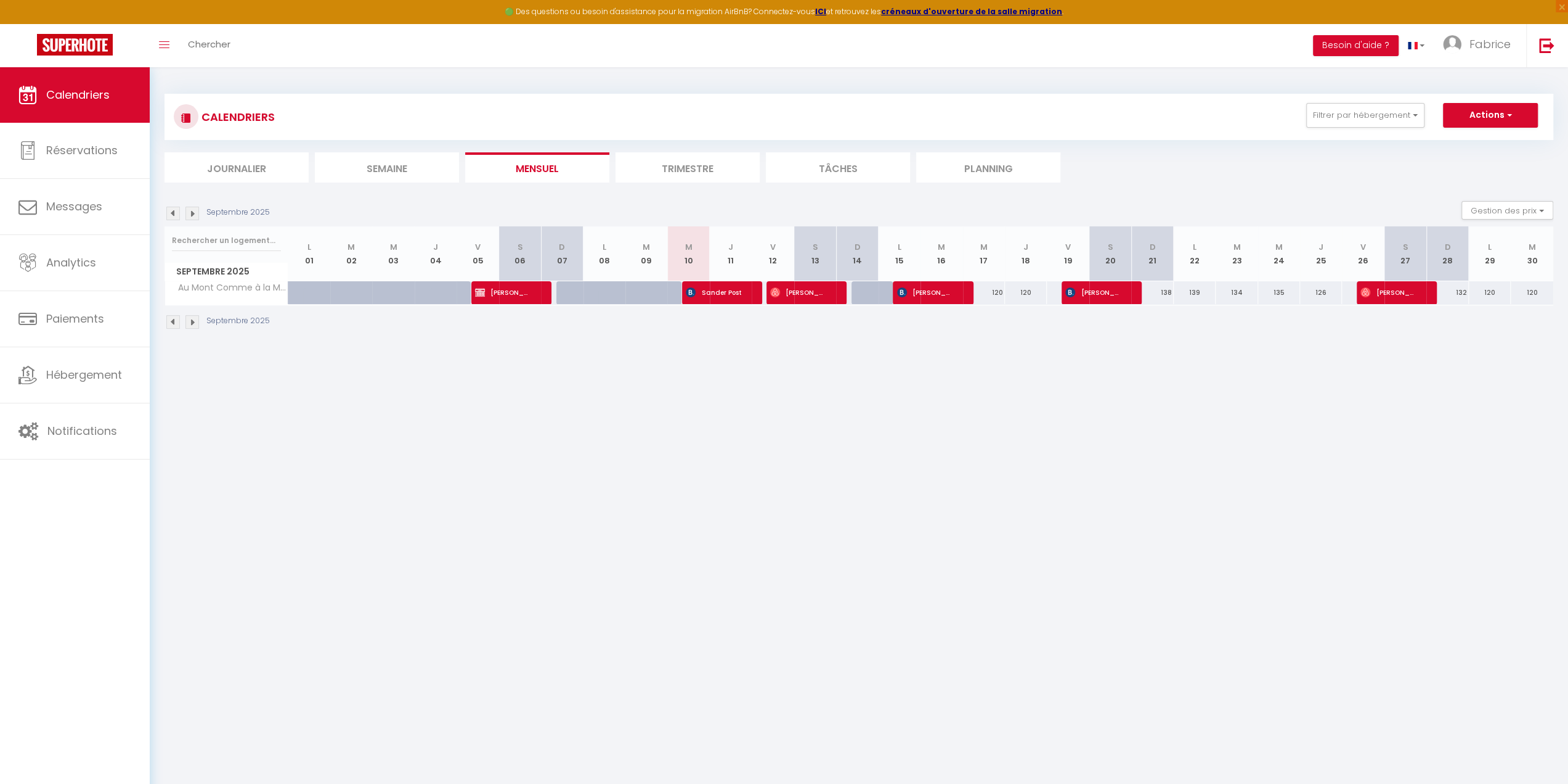
click at [174, 215] on img at bounding box center [173, 213] width 14 height 14
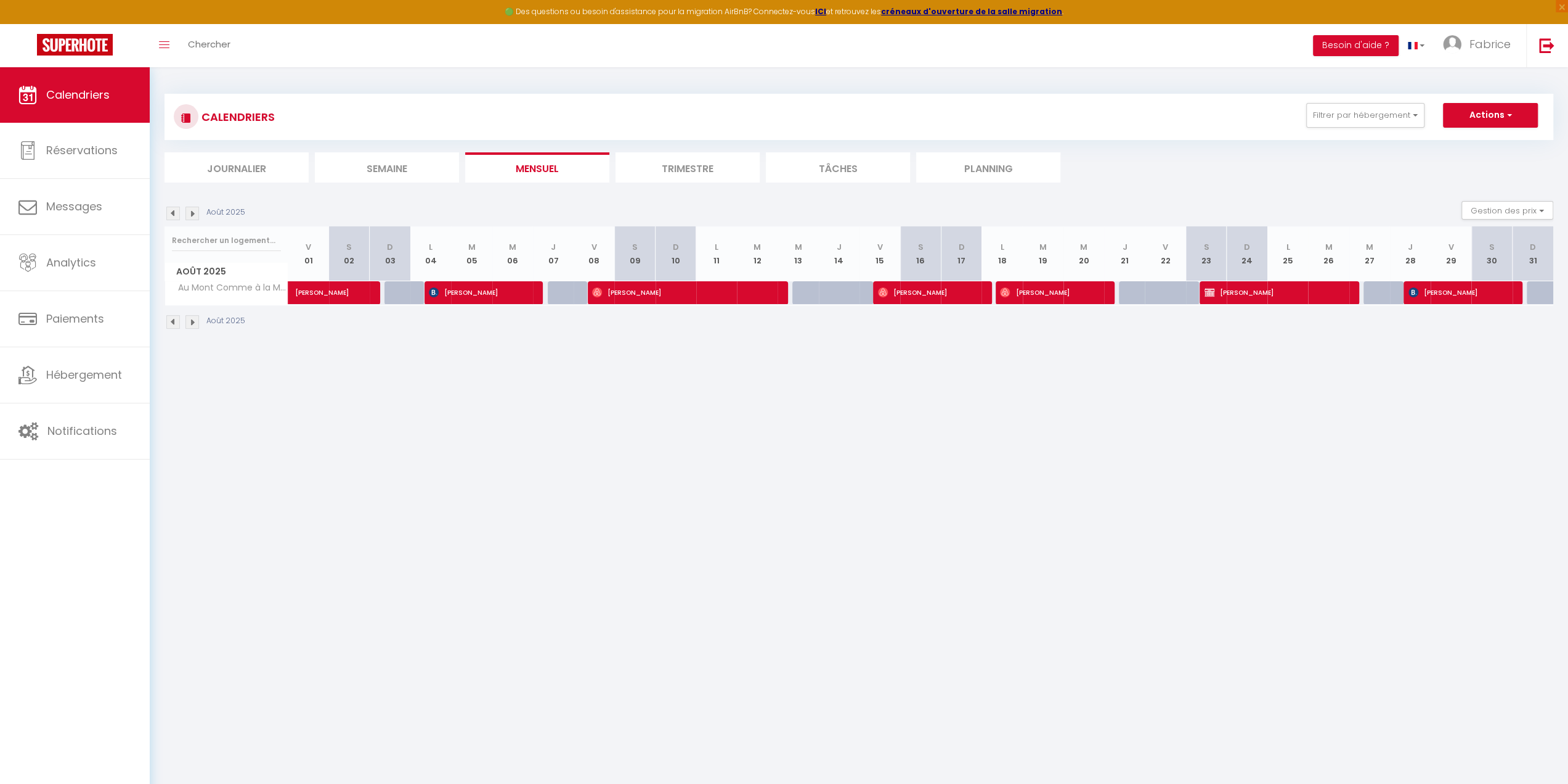
click at [174, 215] on img at bounding box center [173, 213] width 14 height 14
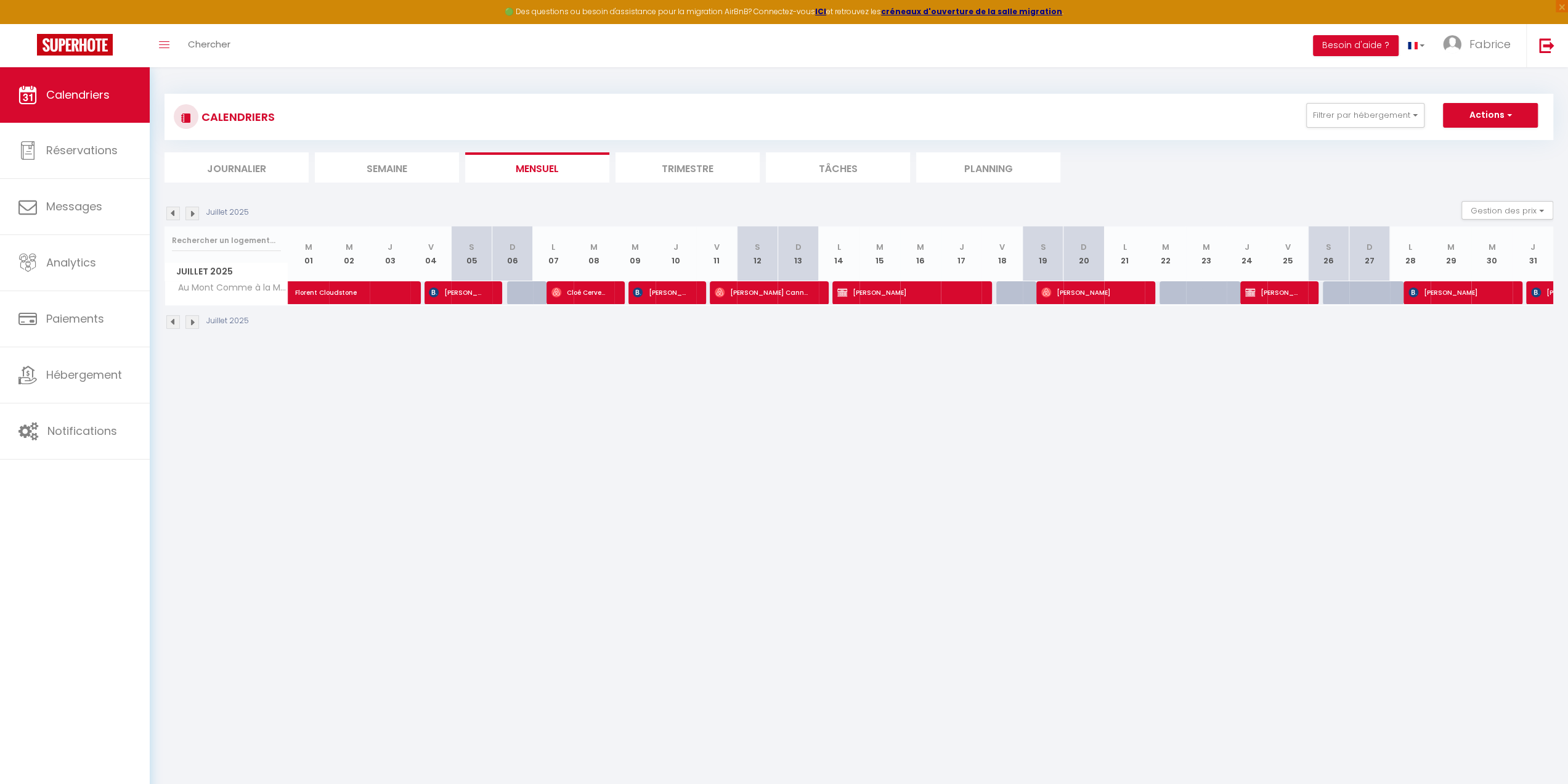
click at [174, 215] on img at bounding box center [173, 213] width 14 height 14
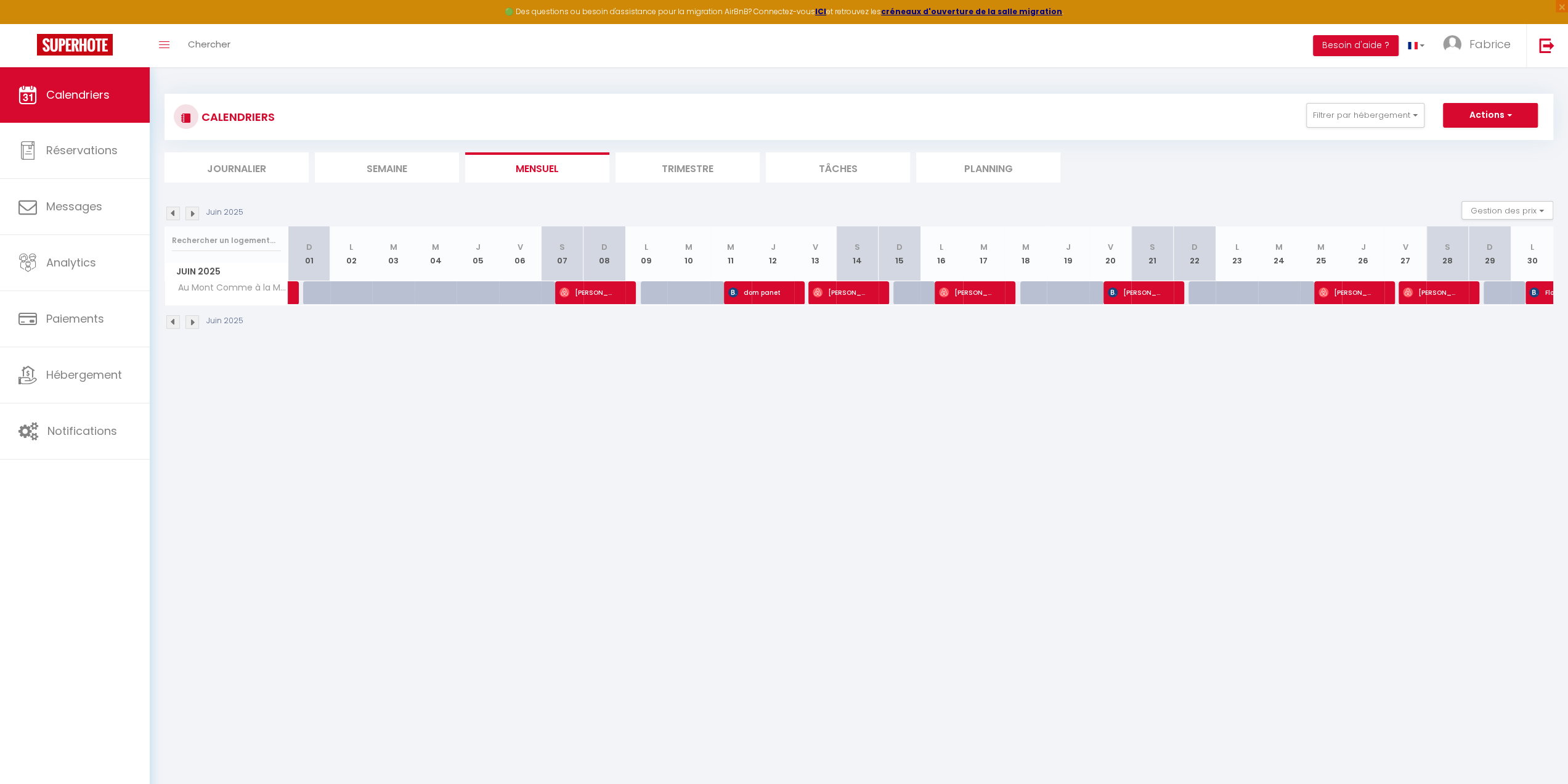
click at [174, 215] on img at bounding box center [173, 213] width 14 height 14
select select
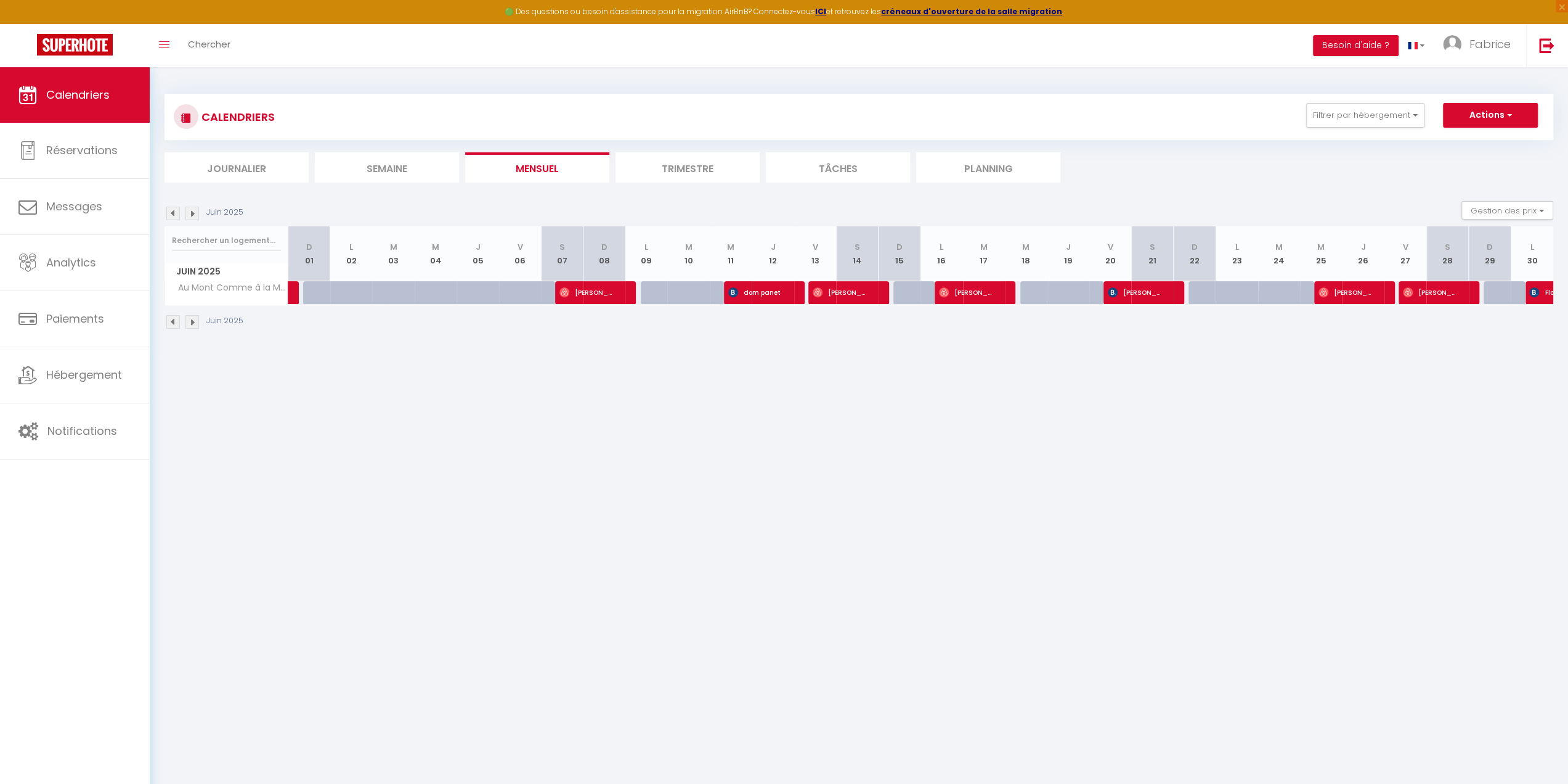
select select
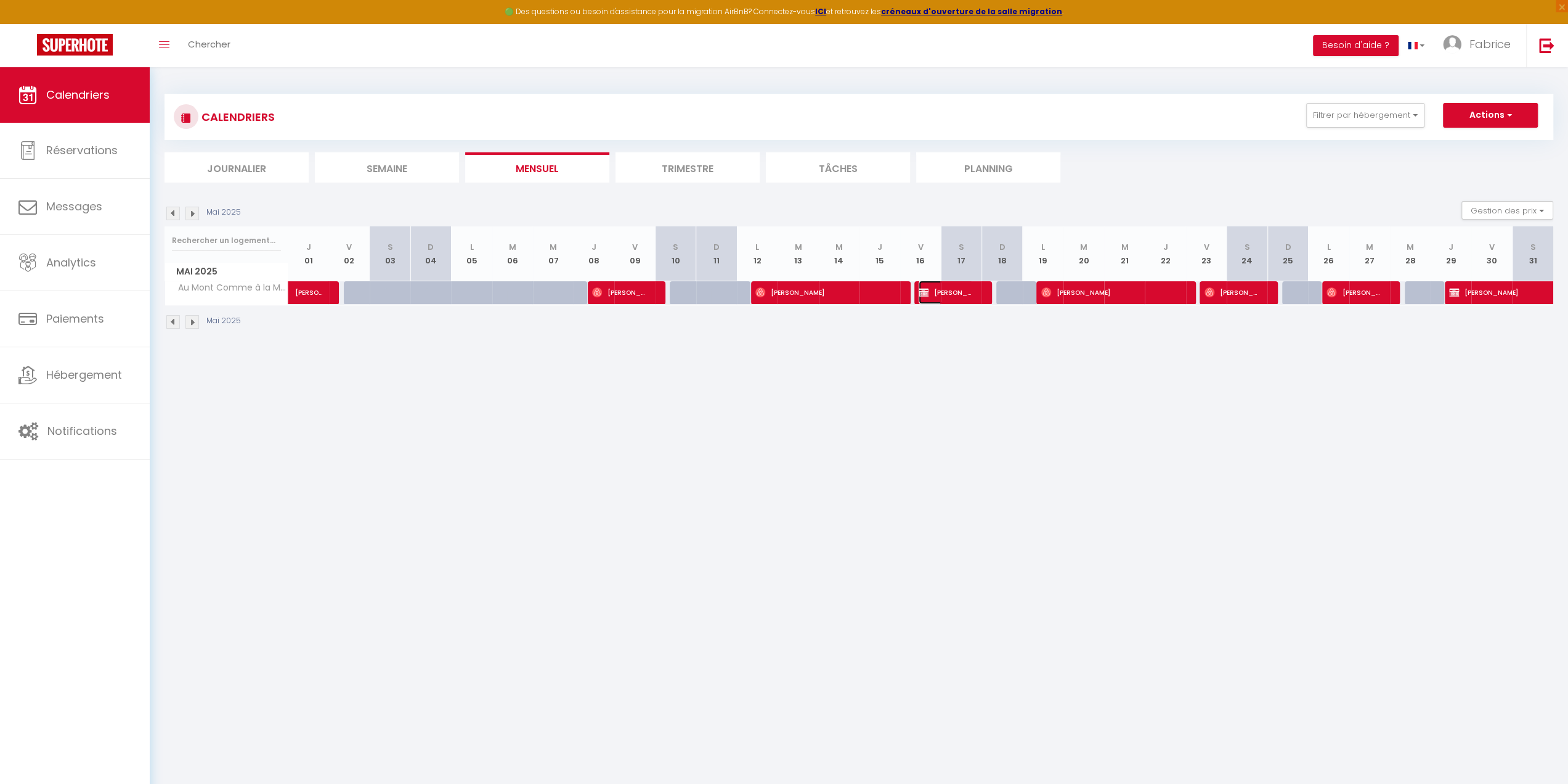
click at [953, 288] on span "[PERSON_NAME]" at bounding box center [945, 292] width 54 height 24
select select "OK"
select select "KO"
select select "1"
select select "0"
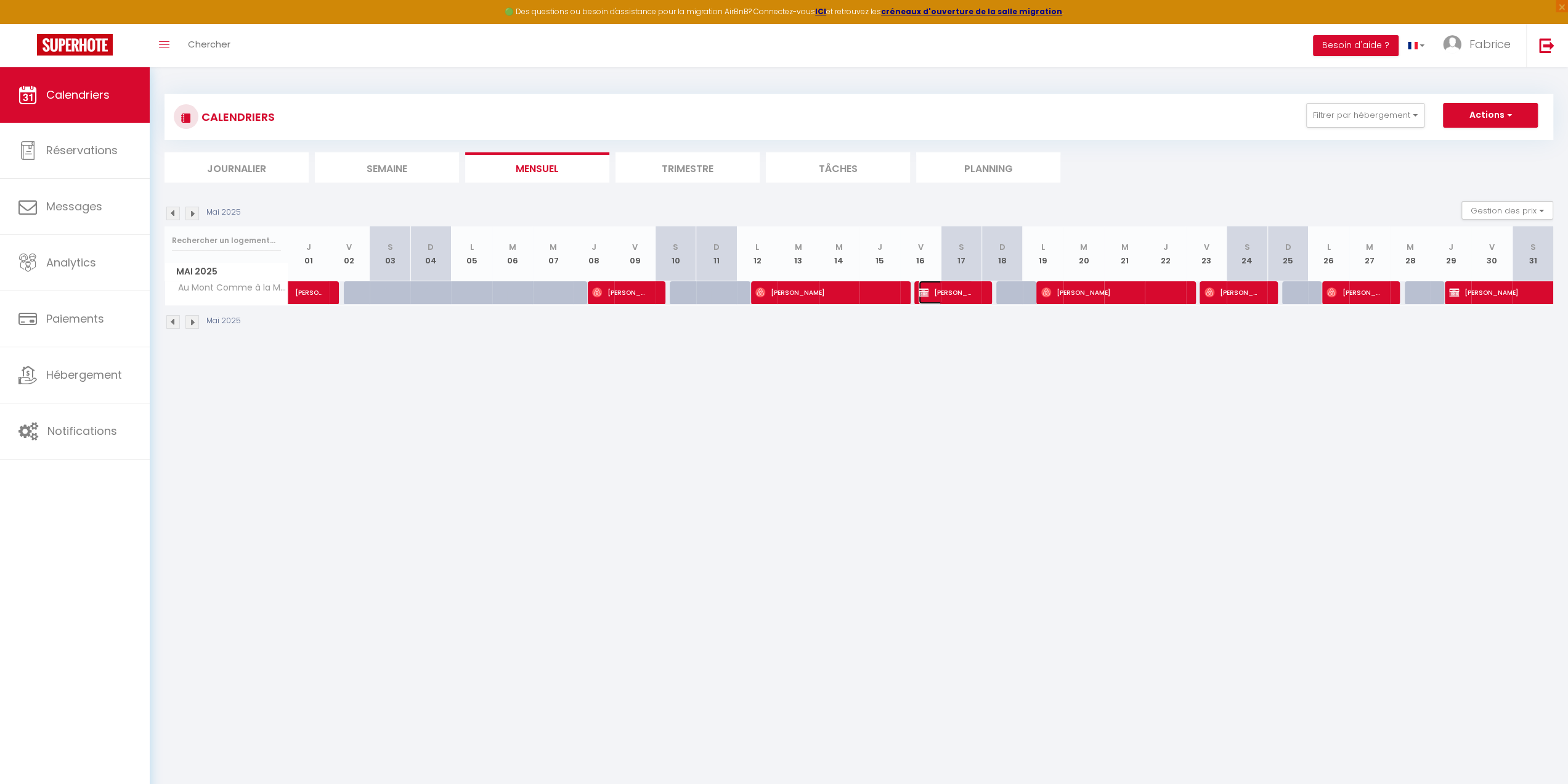
select select "1"
select select
select select "38569"
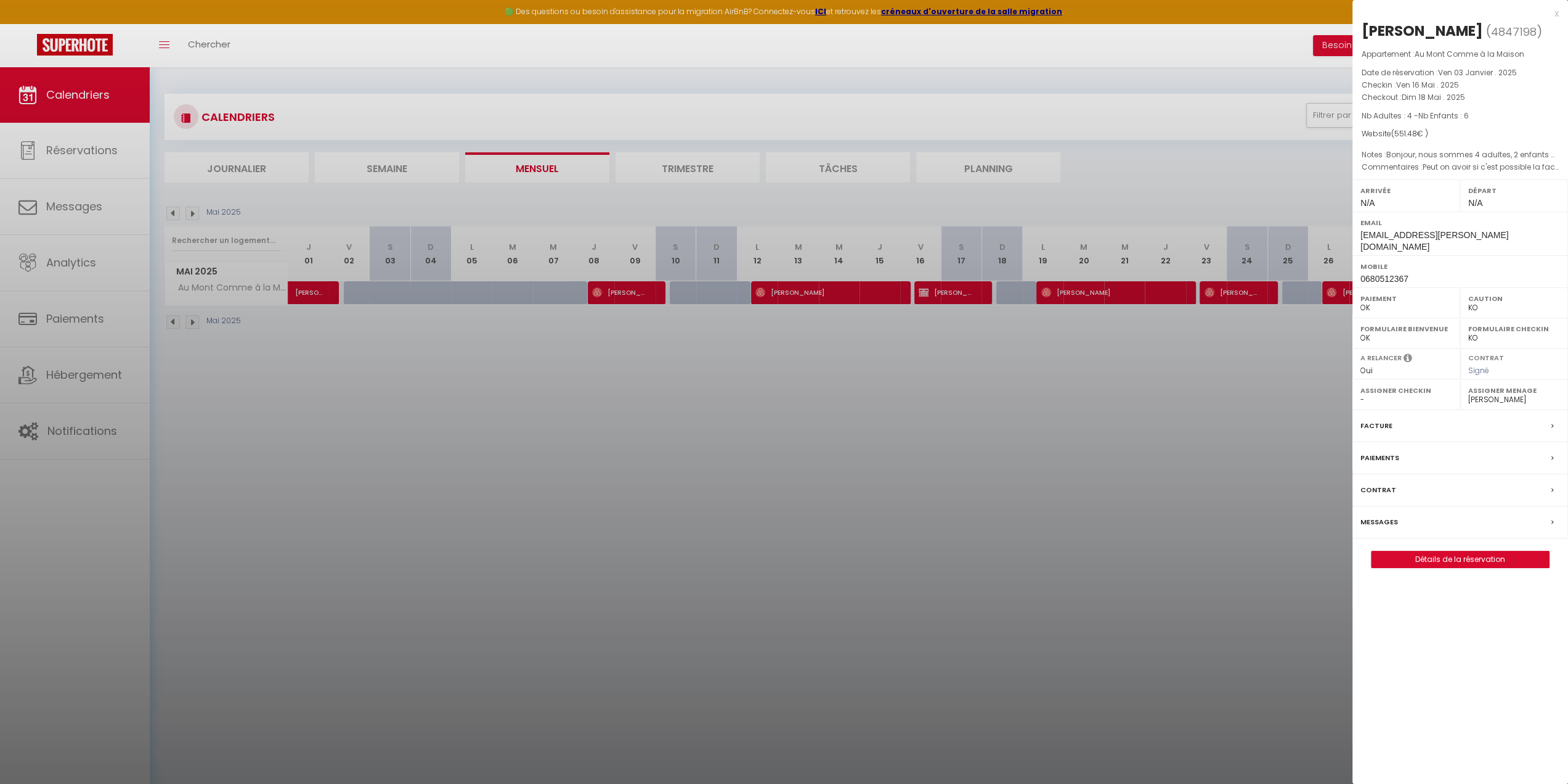
click at [931, 486] on div at bounding box center [784, 392] width 1568 height 784
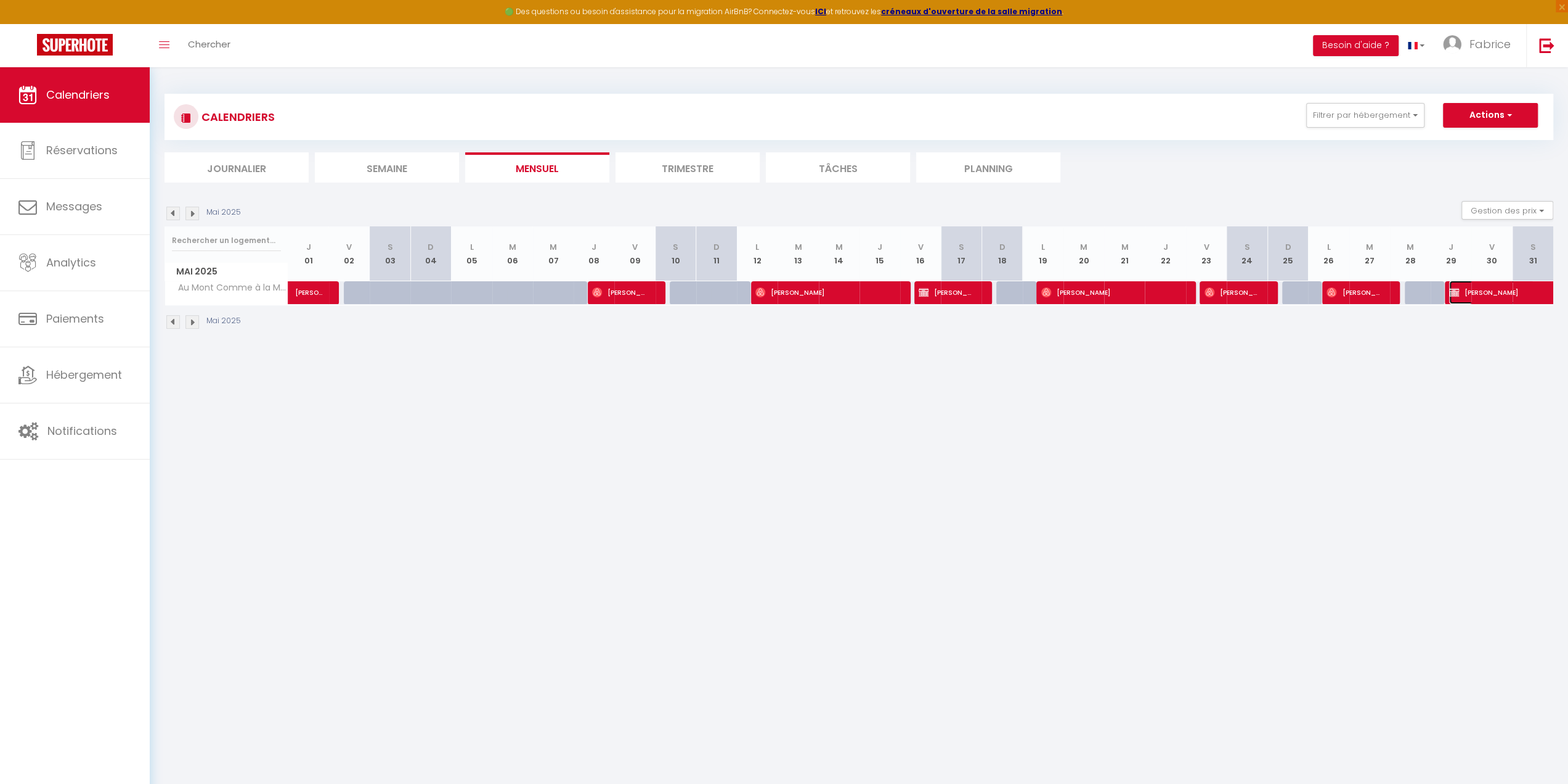
click at [1500, 291] on span "[PERSON_NAME]" at bounding box center [1491, 292] width 85 height 24
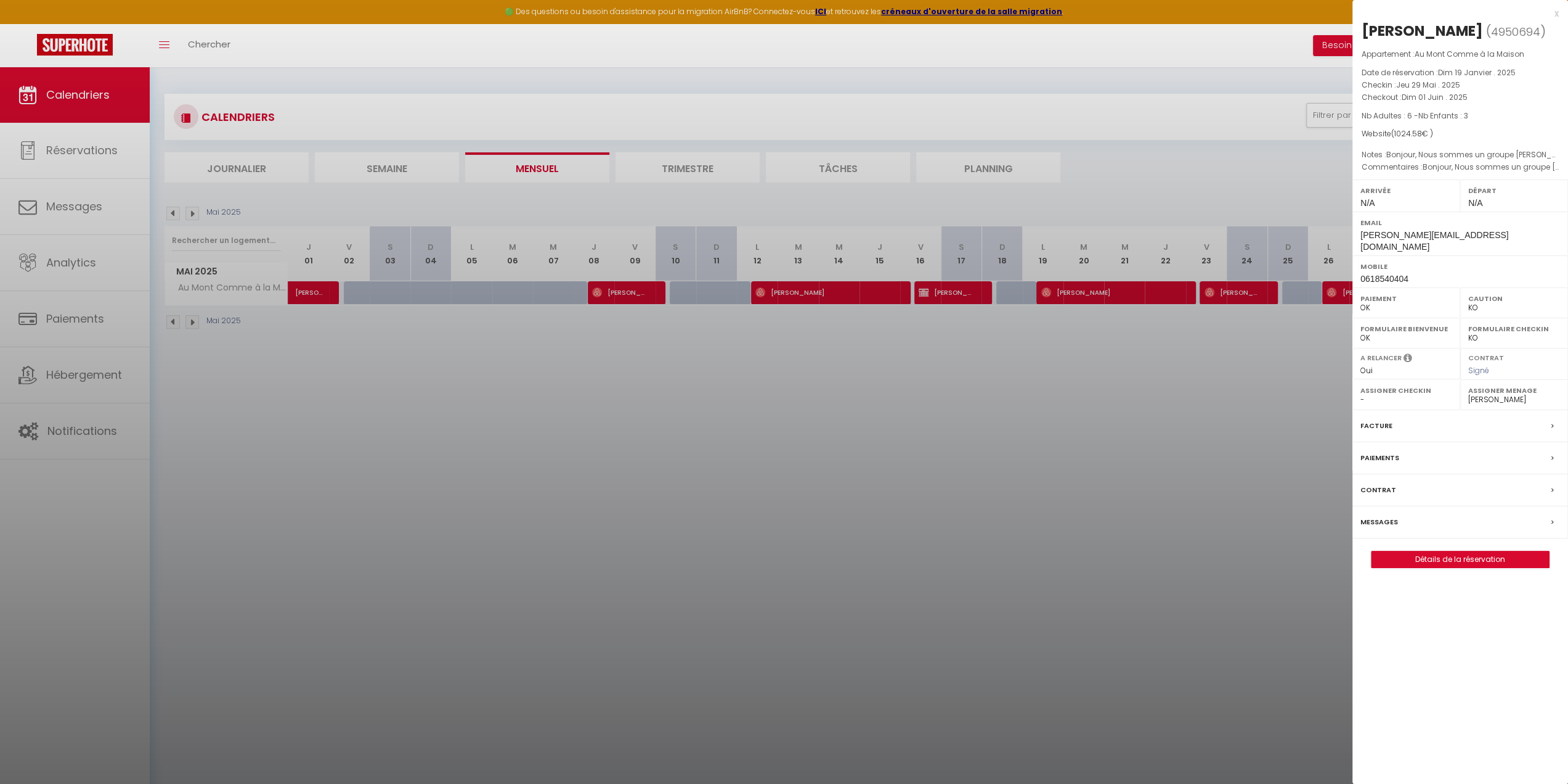
click at [952, 490] on div at bounding box center [784, 392] width 1568 height 784
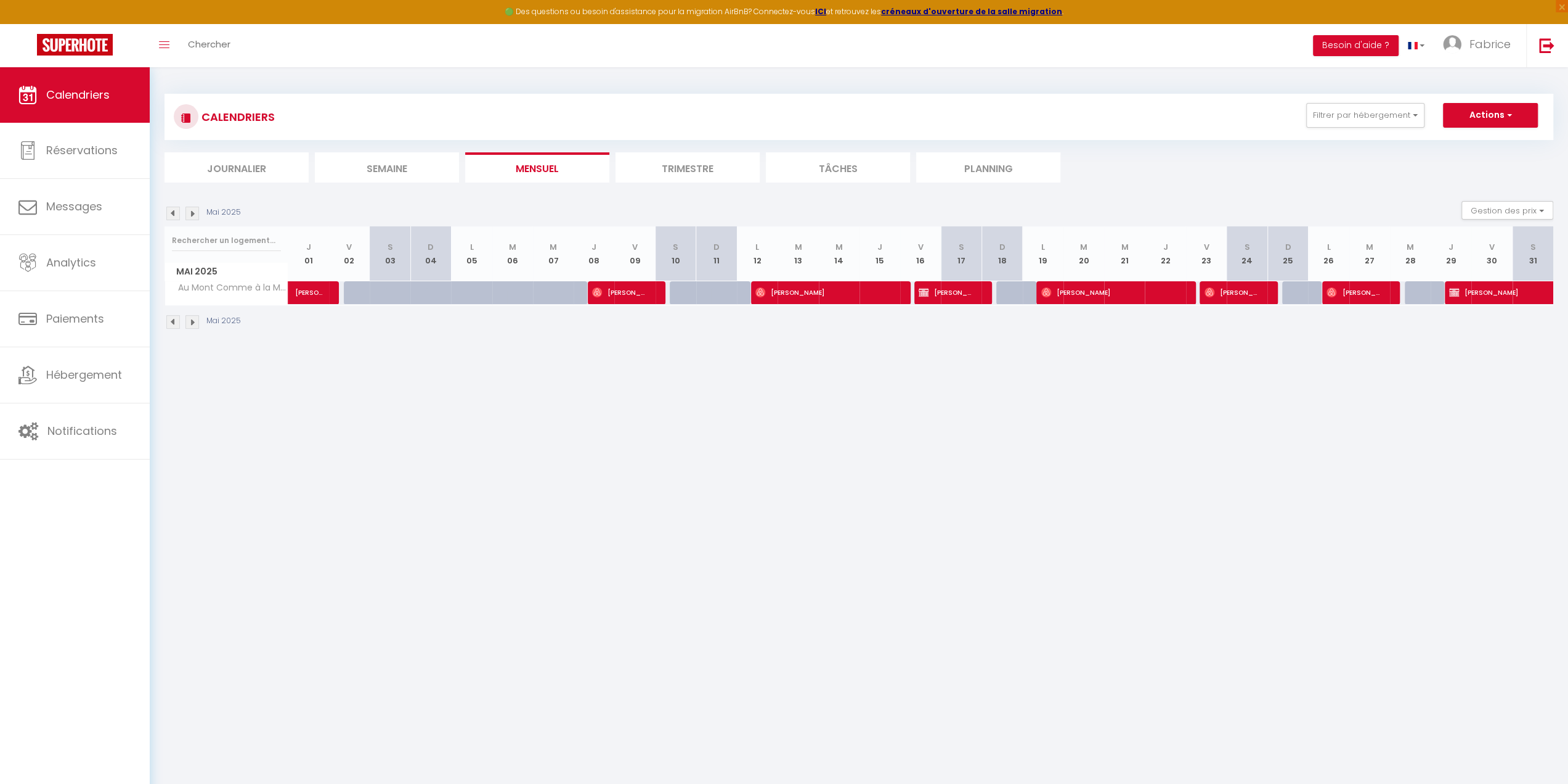
click at [191, 215] on img at bounding box center [192, 213] width 14 height 14
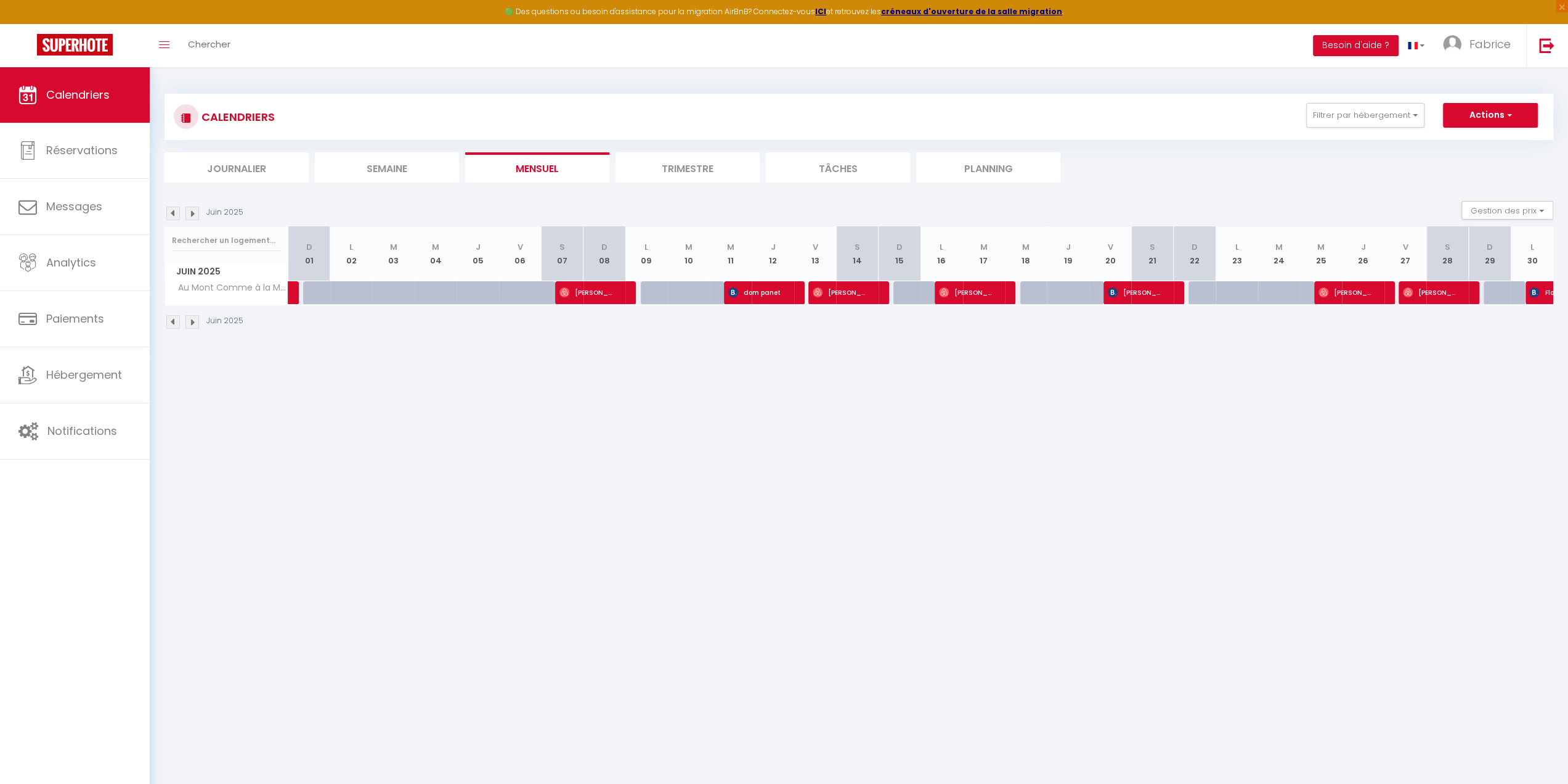
click at [193, 212] on img at bounding box center [192, 213] width 14 height 14
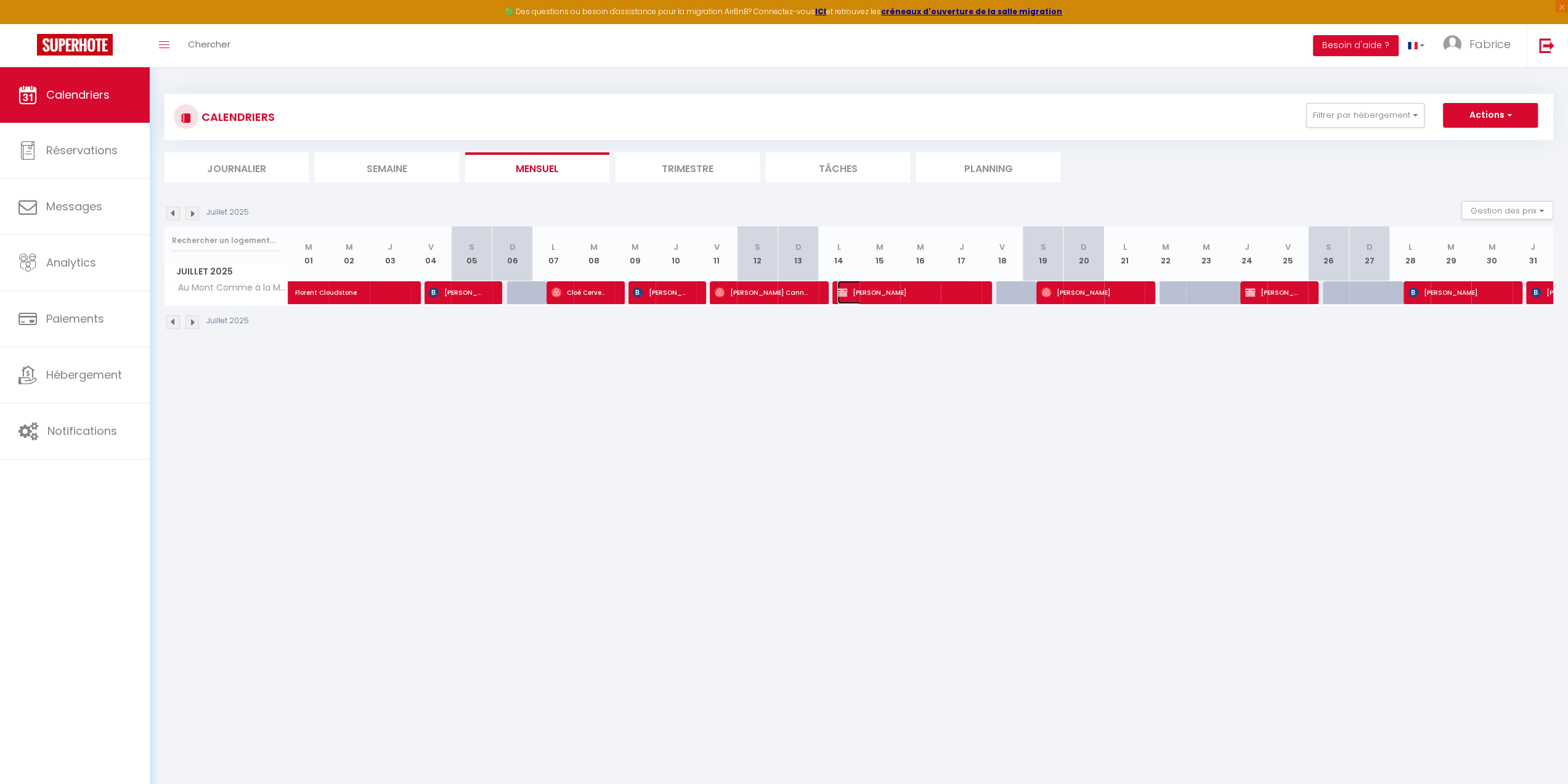
click at [899, 294] on span "[PERSON_NAME]" at bounding box center [905, 292] width 135 height 24
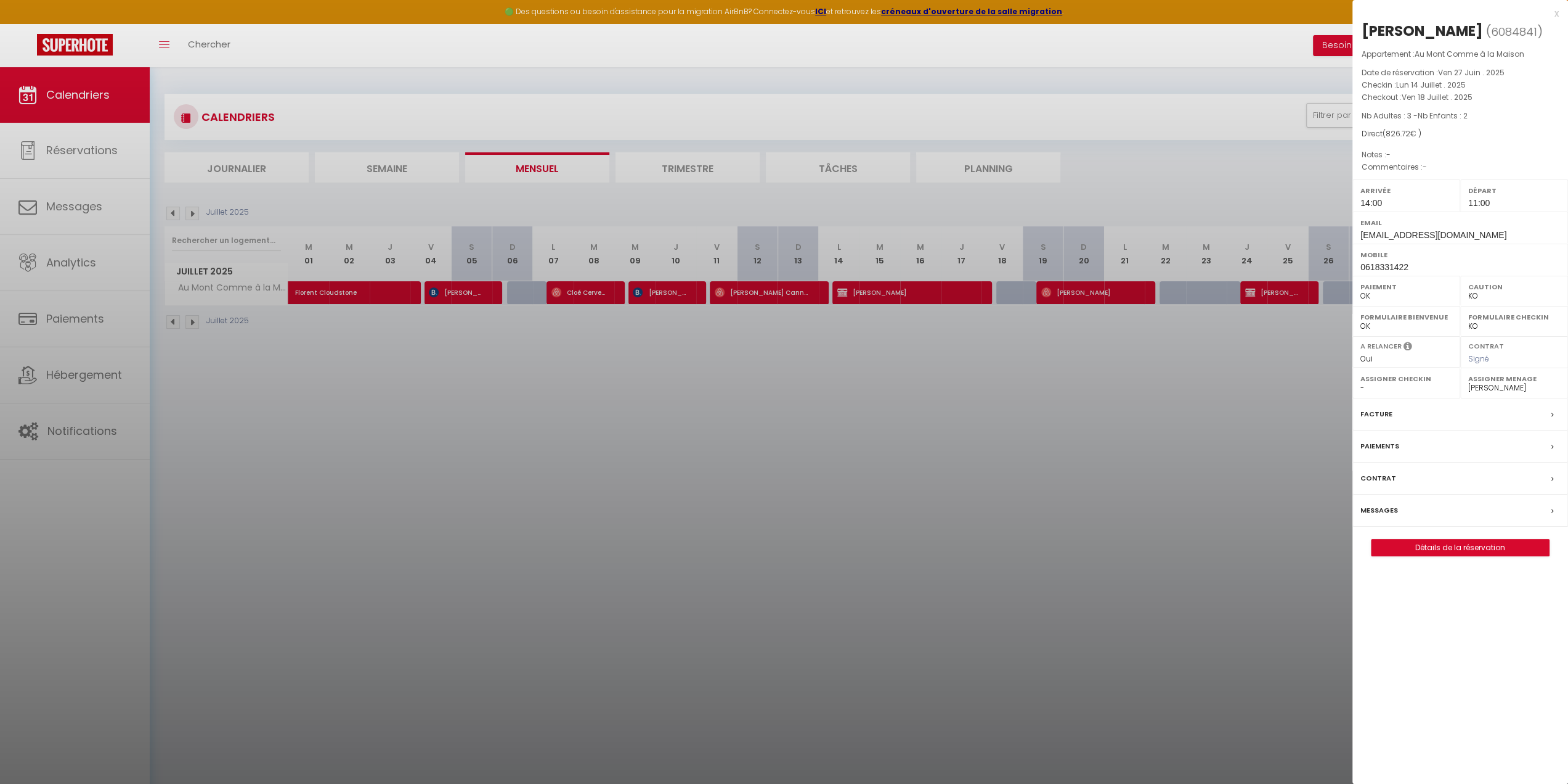
click at [1204, 429] on div at bounding box center [784, 392] width 1568 height 784
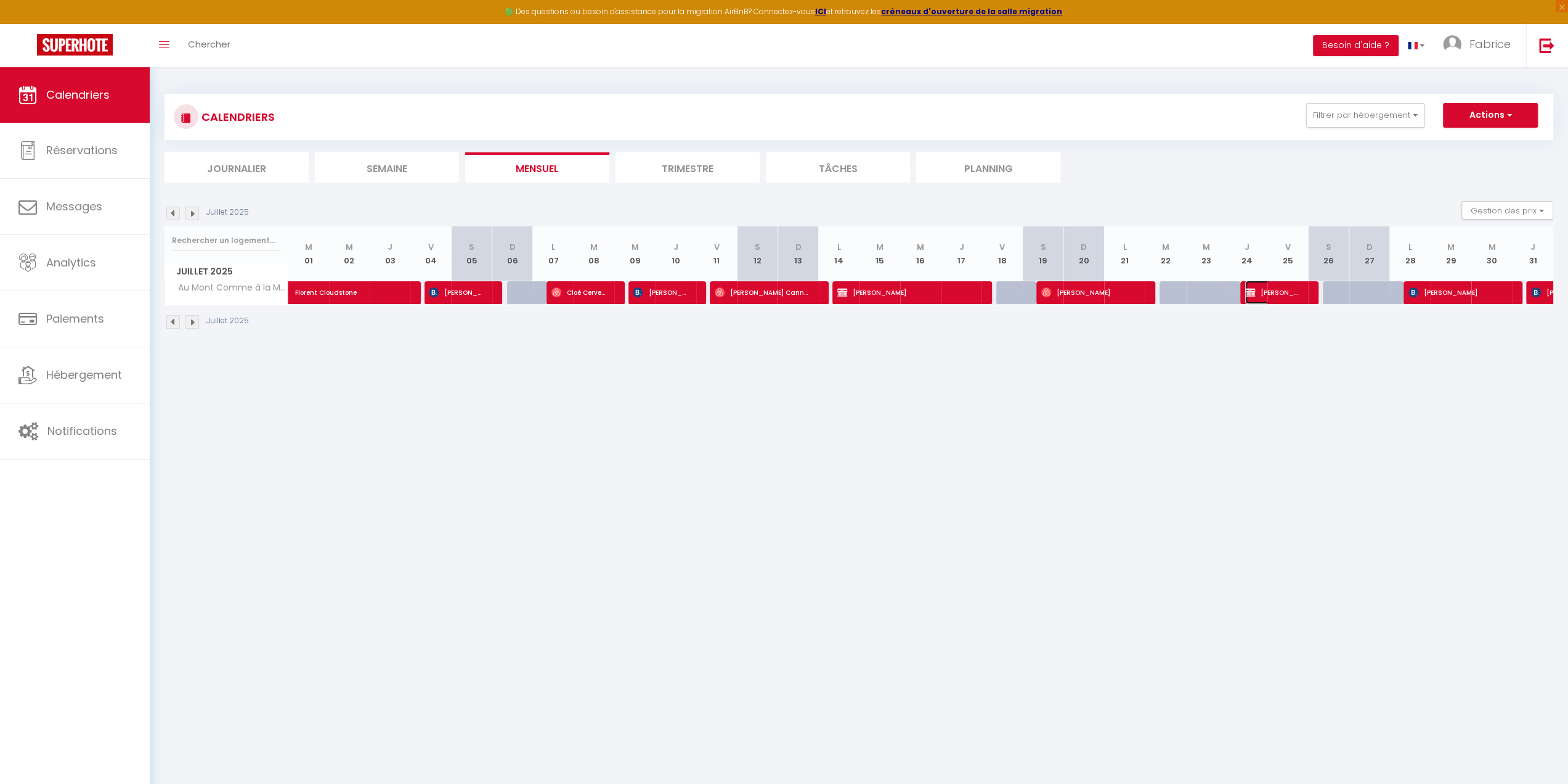
click at [1270, 297] on span "[PERSON_NAME]" at bounding box center [1272, 292] width 54 height 24
select select "1"
select select
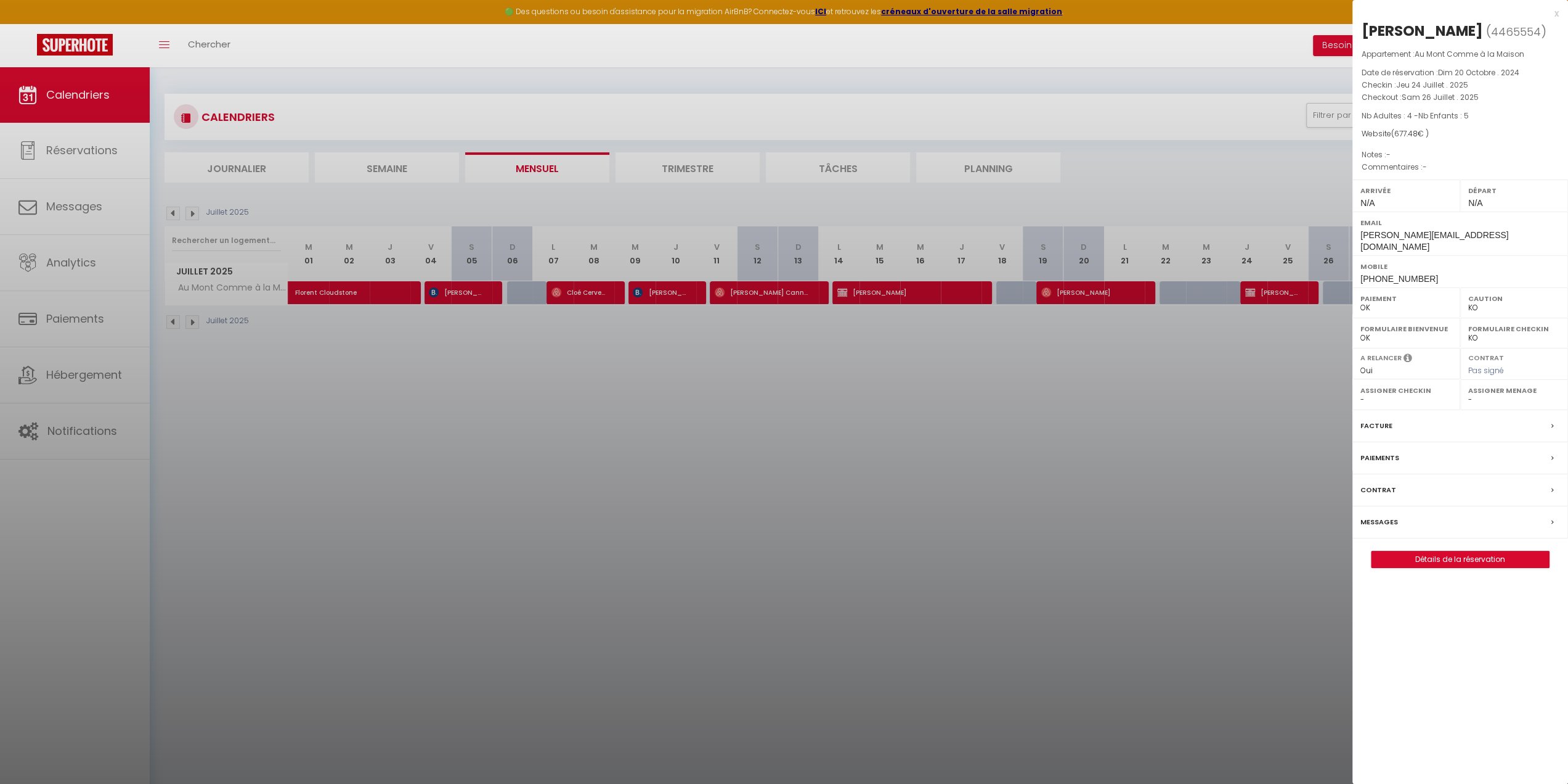
click at [1194, 501] on div at bounding box center [784, 392] width 1568 height 784
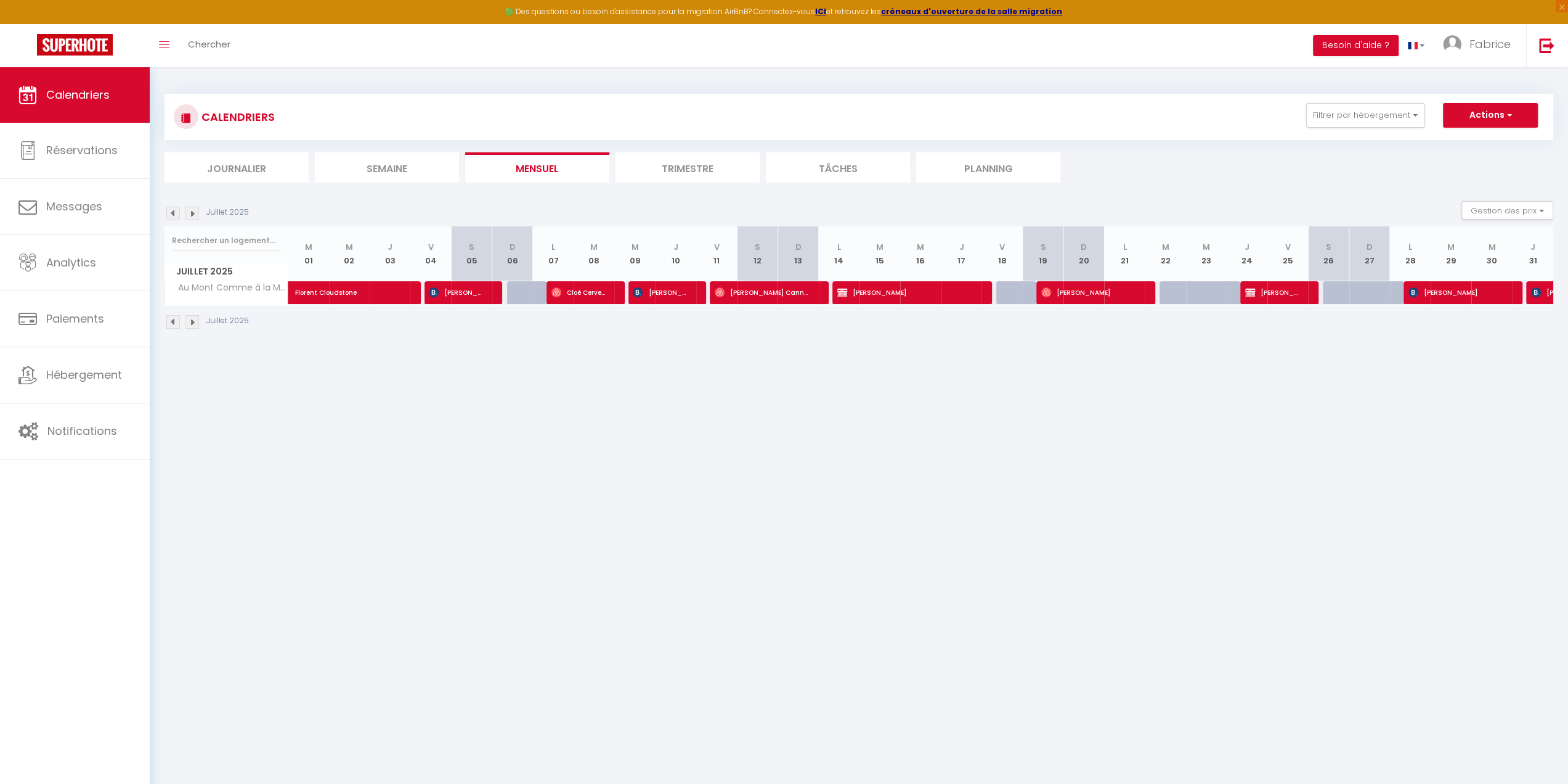
click at [195, 213] on img at bounding box center [192, 213] width 14 height 14
select select "KO"
select select "0"
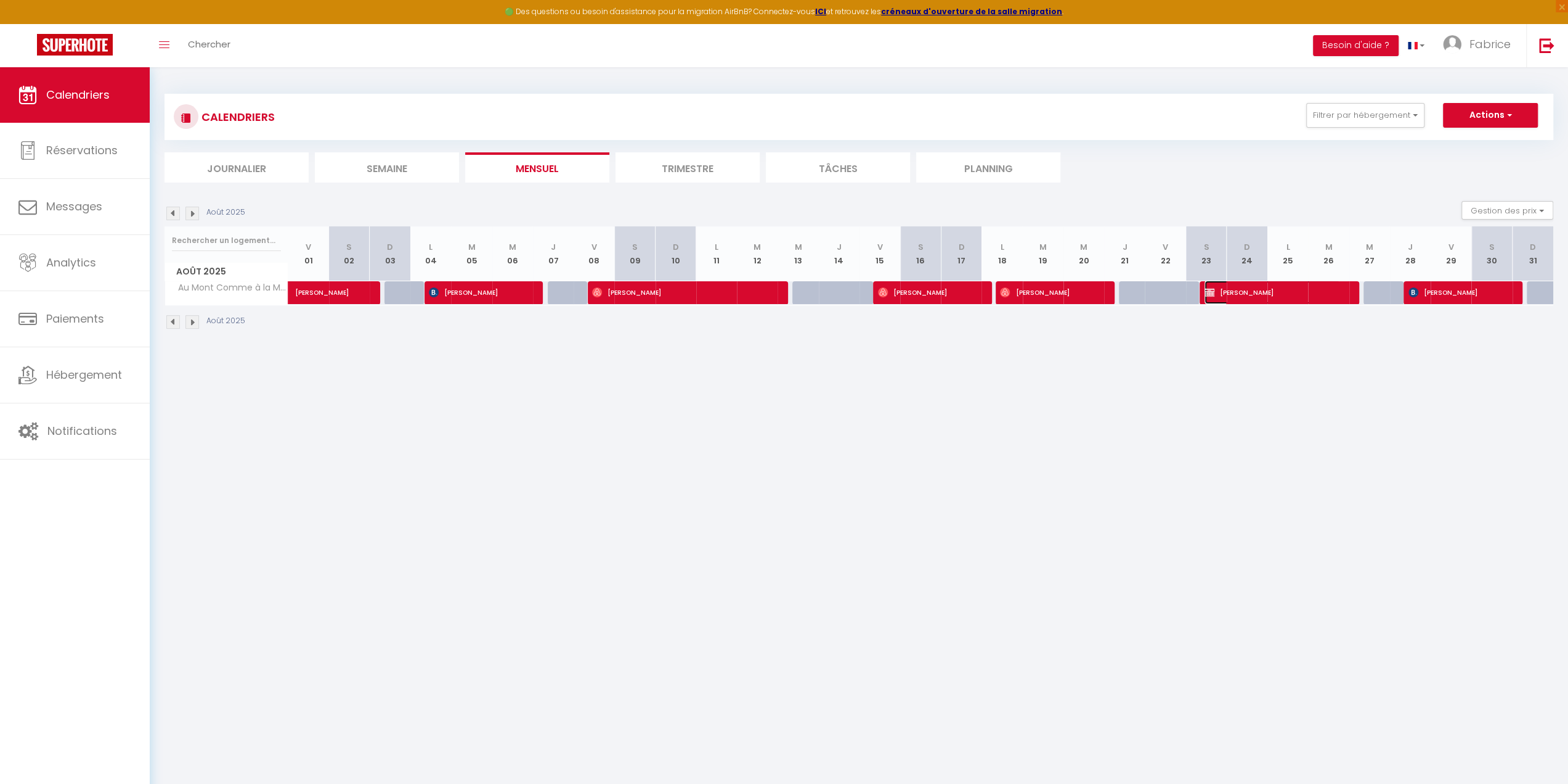
click at [1255, 291] on span "[PERSON_NAME]" at bounding box center [1272, 292] width 135 height 24
select select "38569"
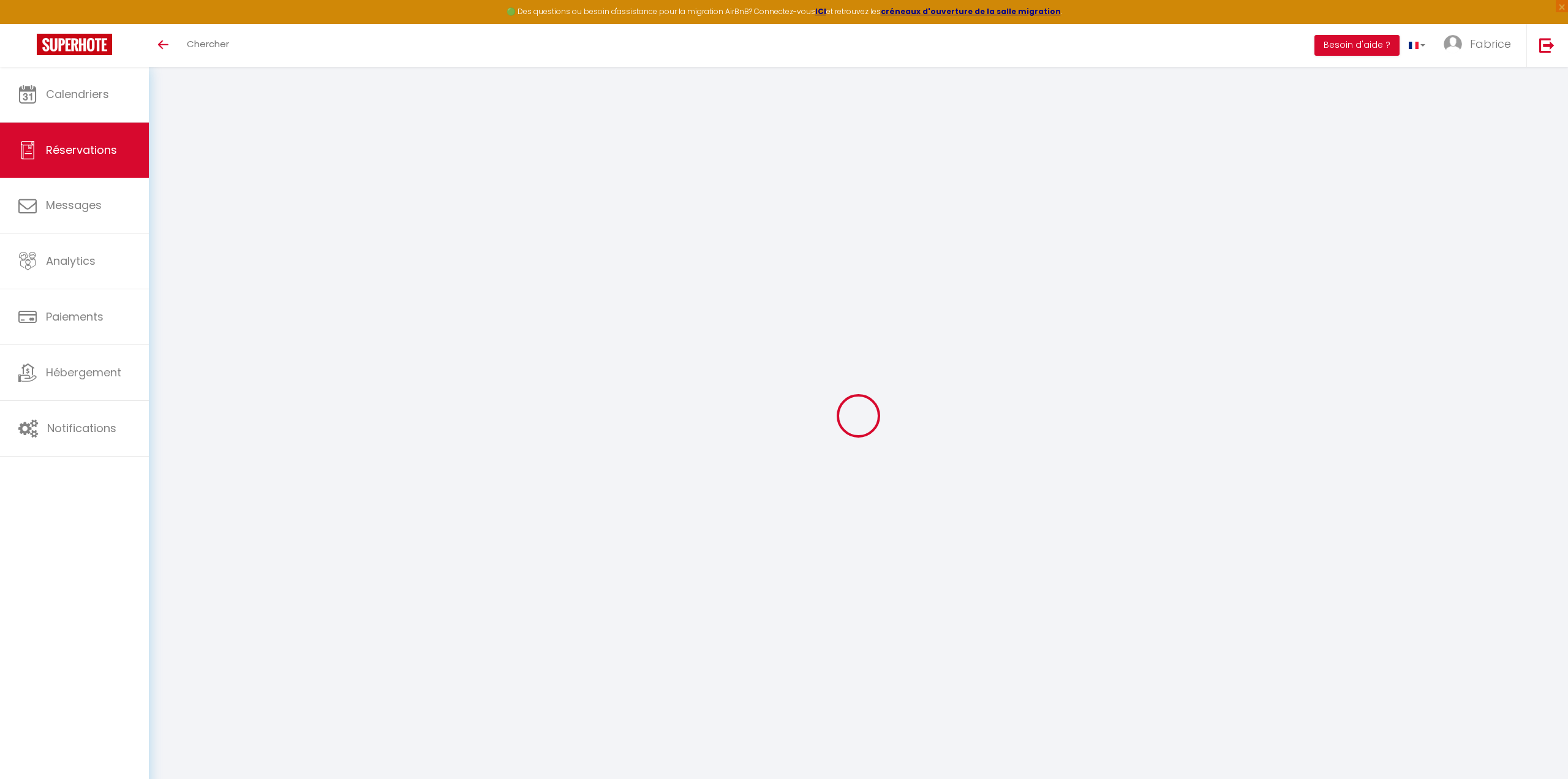
select select
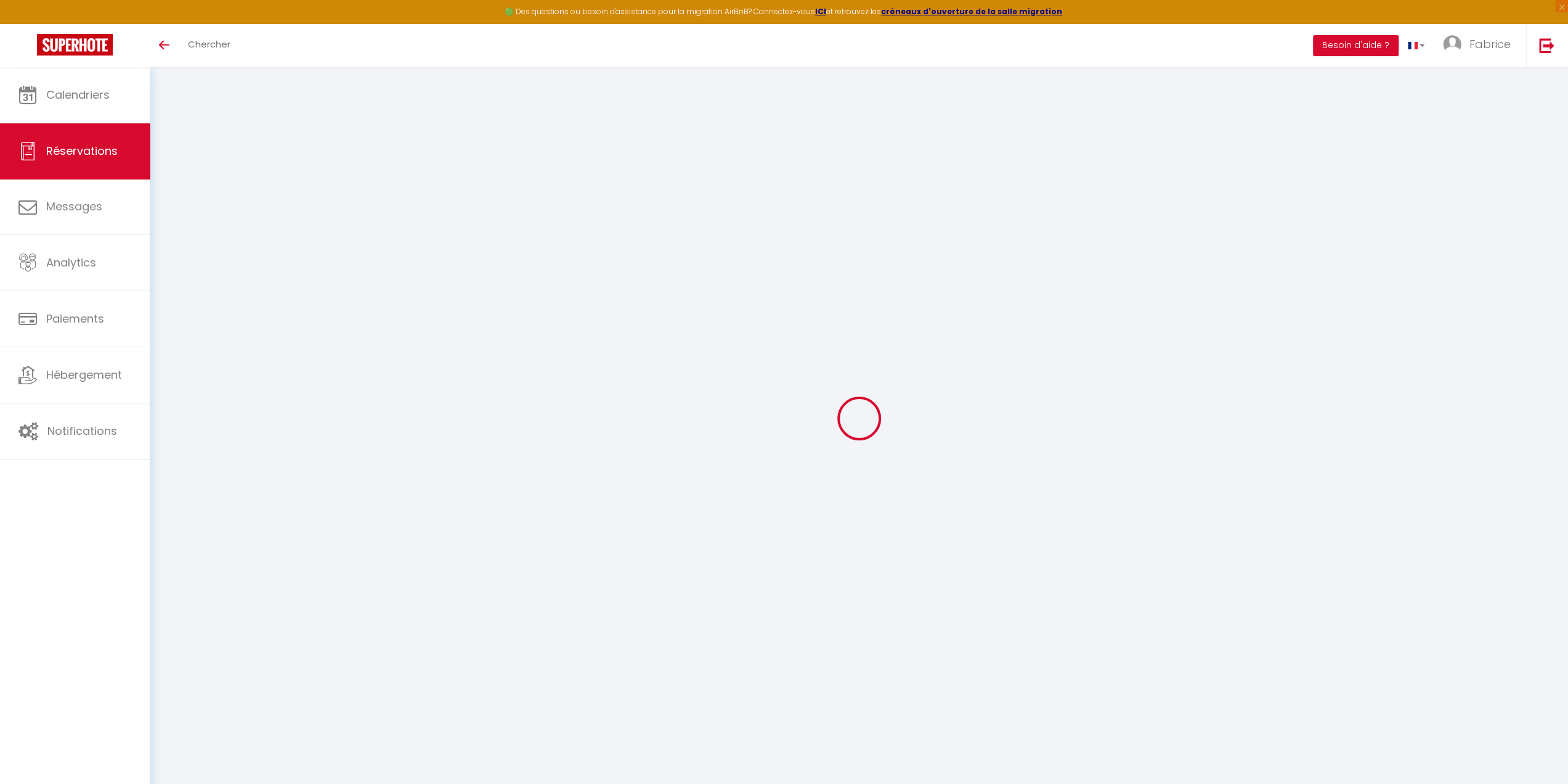
type input "Marion"
type input "Gaubert"
type input "[PERSON_NAME][EMAIL_ADDRESS][DOMAIN_NAME]"
type input "0618540404"
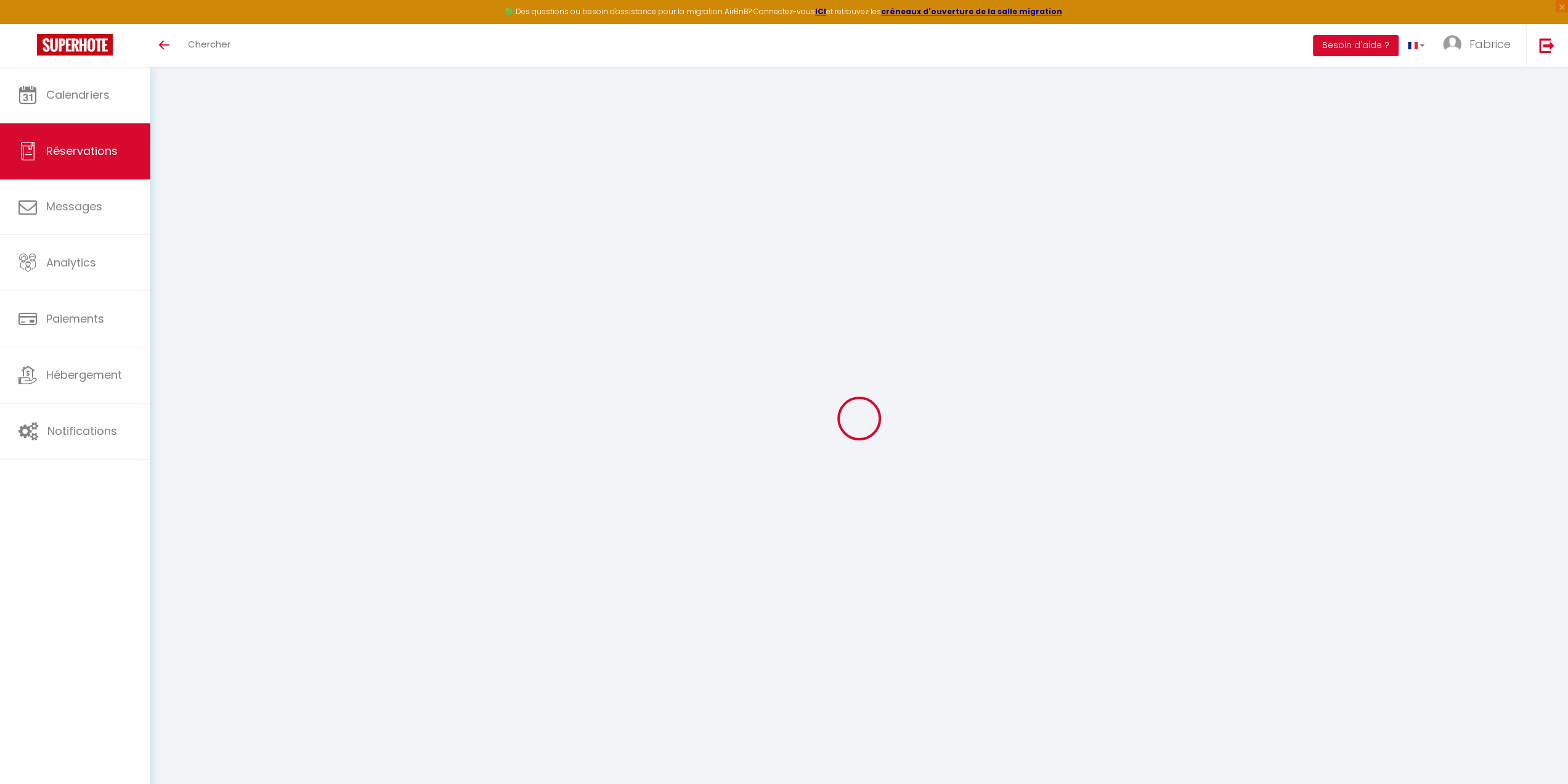
type input "0618540404"
type input "76590"
type input "171 route du Château d'eau"
type input "Louvetot"
select select "FR"
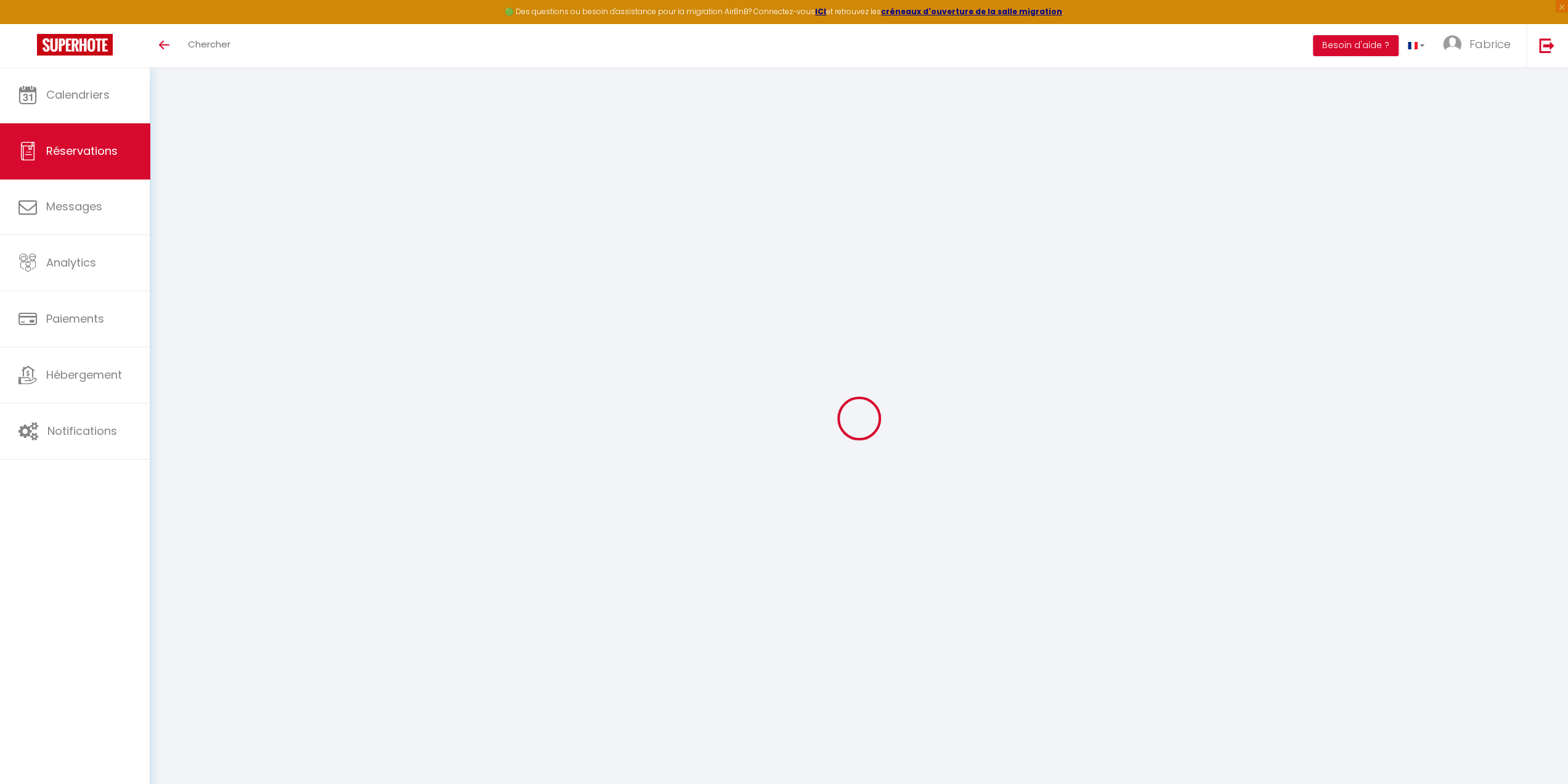
select select "35807"
select select "1"
type input "Jeu 29 Mai 2025"
select select
type input "Dim 01 Juin 2025"
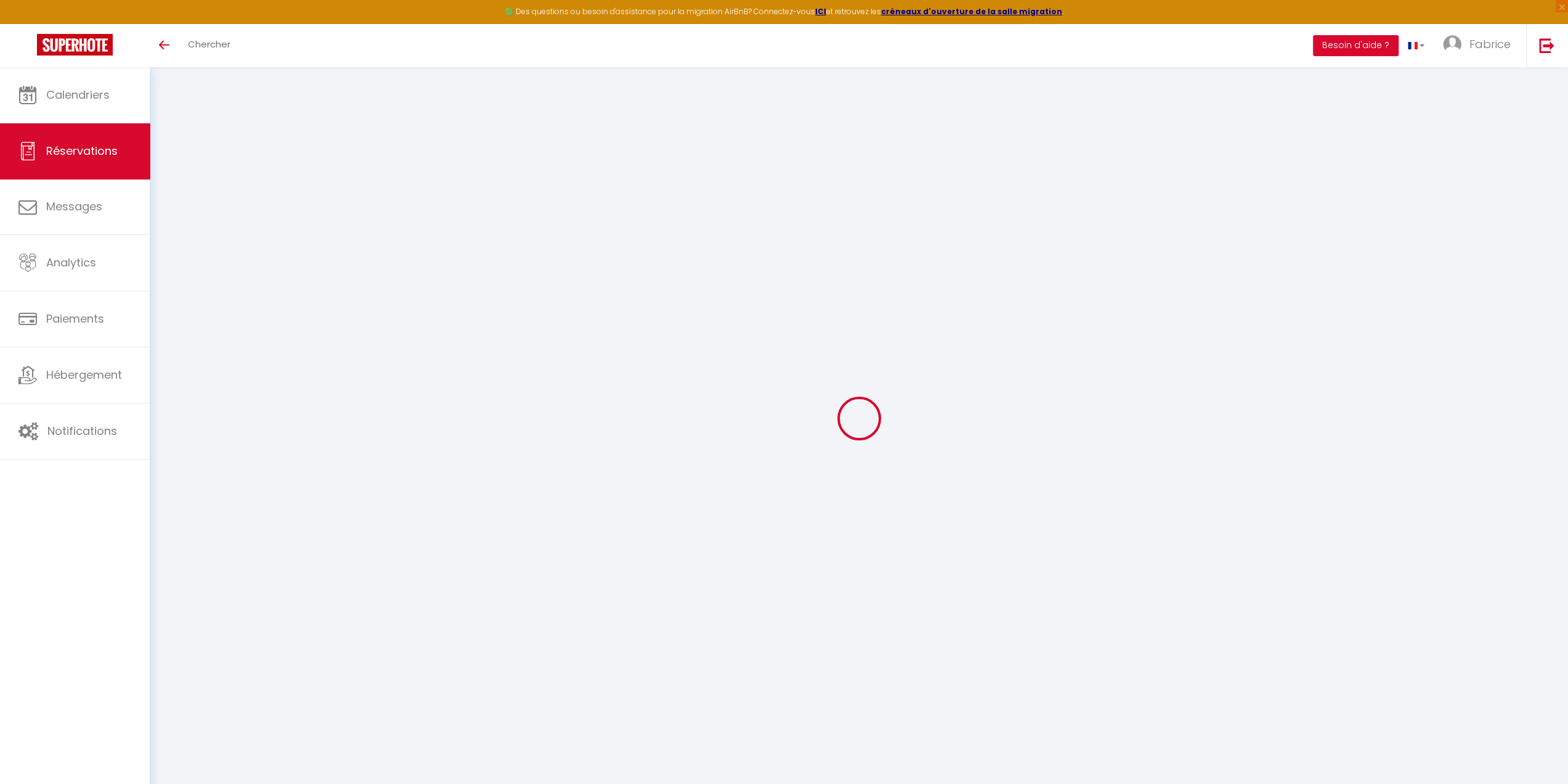
select select
type input "6"
type input "3"
select select "12"
select select
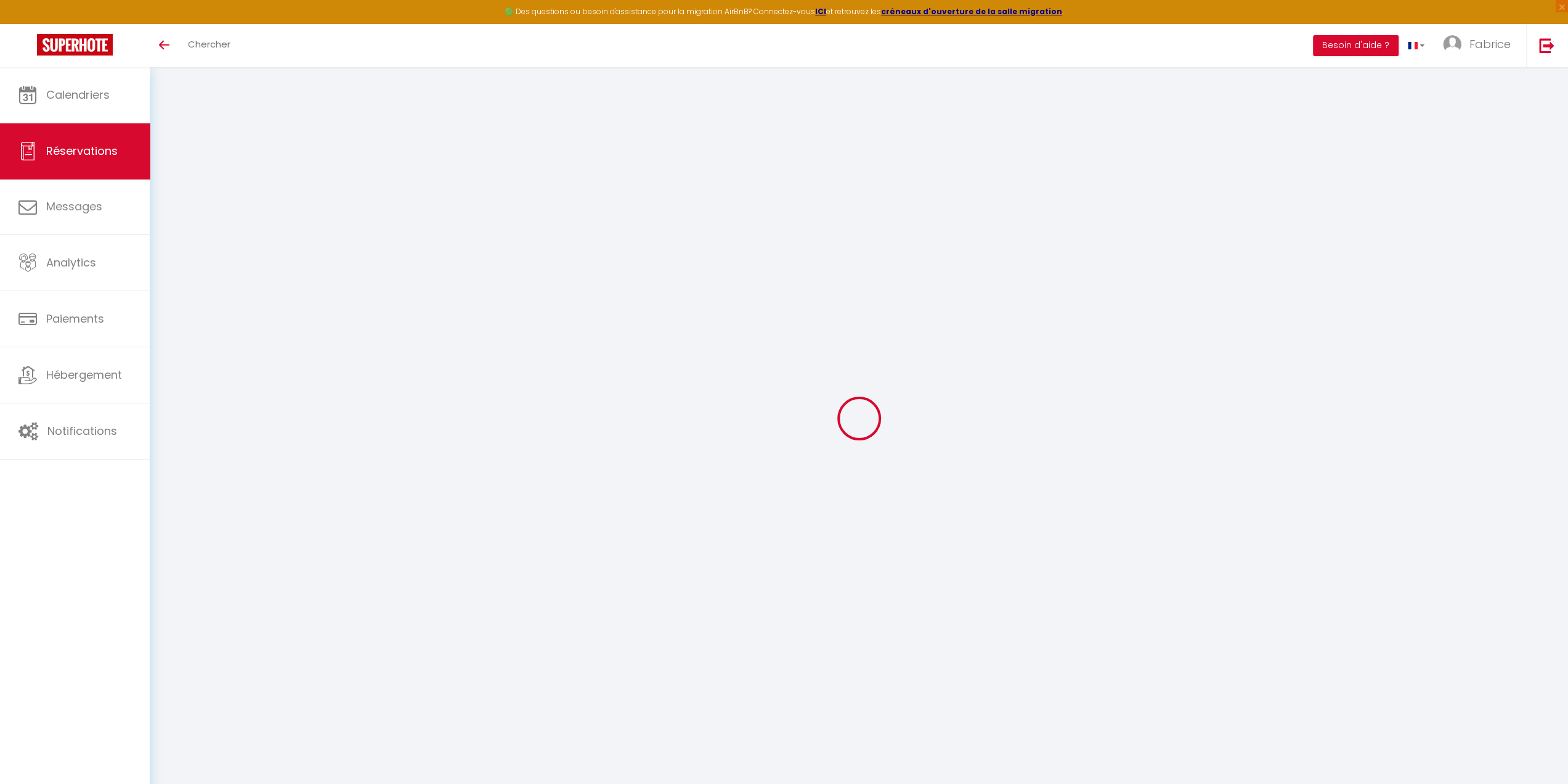
type input "930"
checkbox input "false"
type input "0"
select select "69"
type input "0"
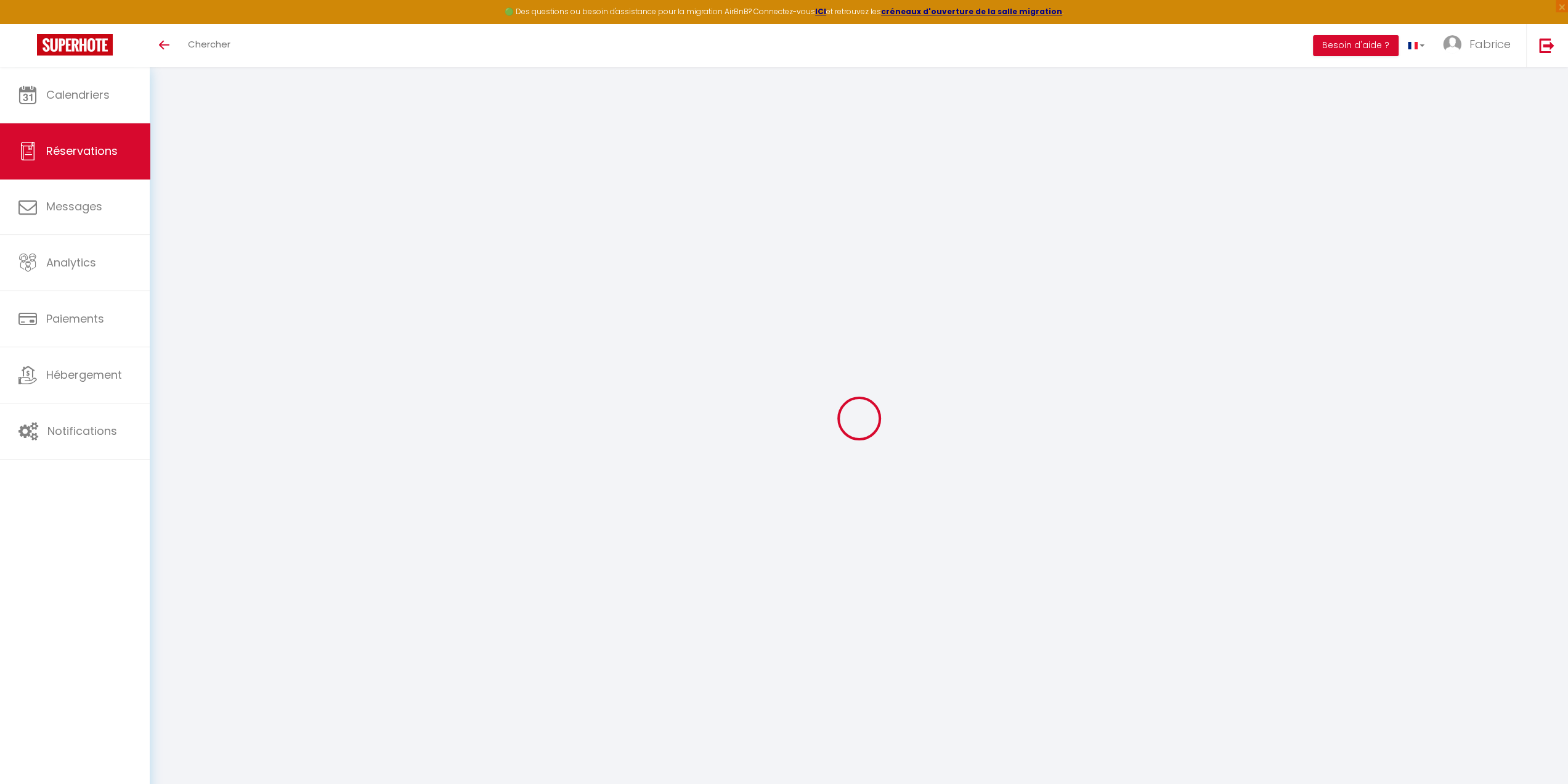
type input "0"
select select
select select "14"
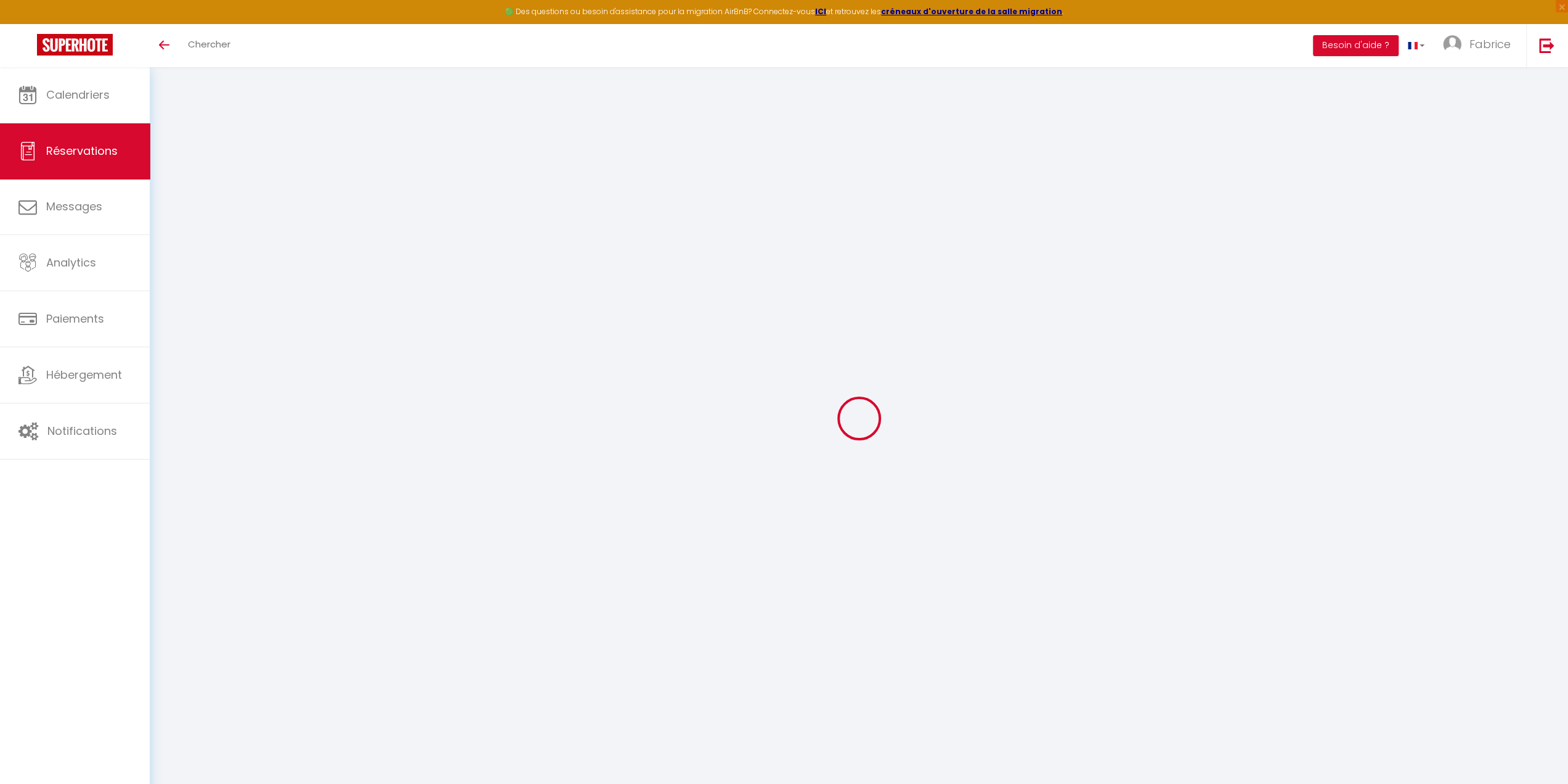
checkbox input "false"
select select
checkbox input "false"
select select
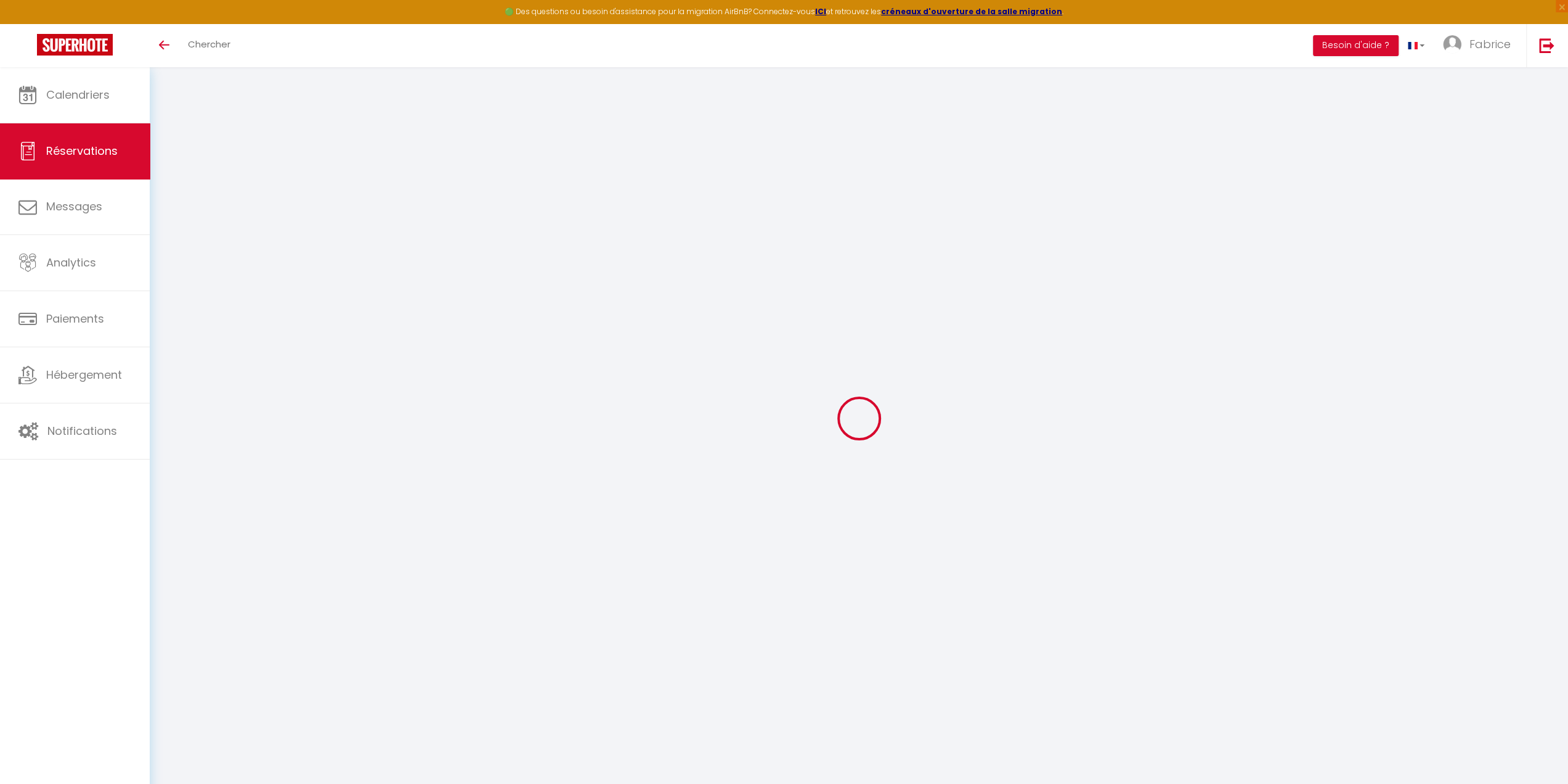
select select
checkbox input "false"
select select
checkbox input "false"
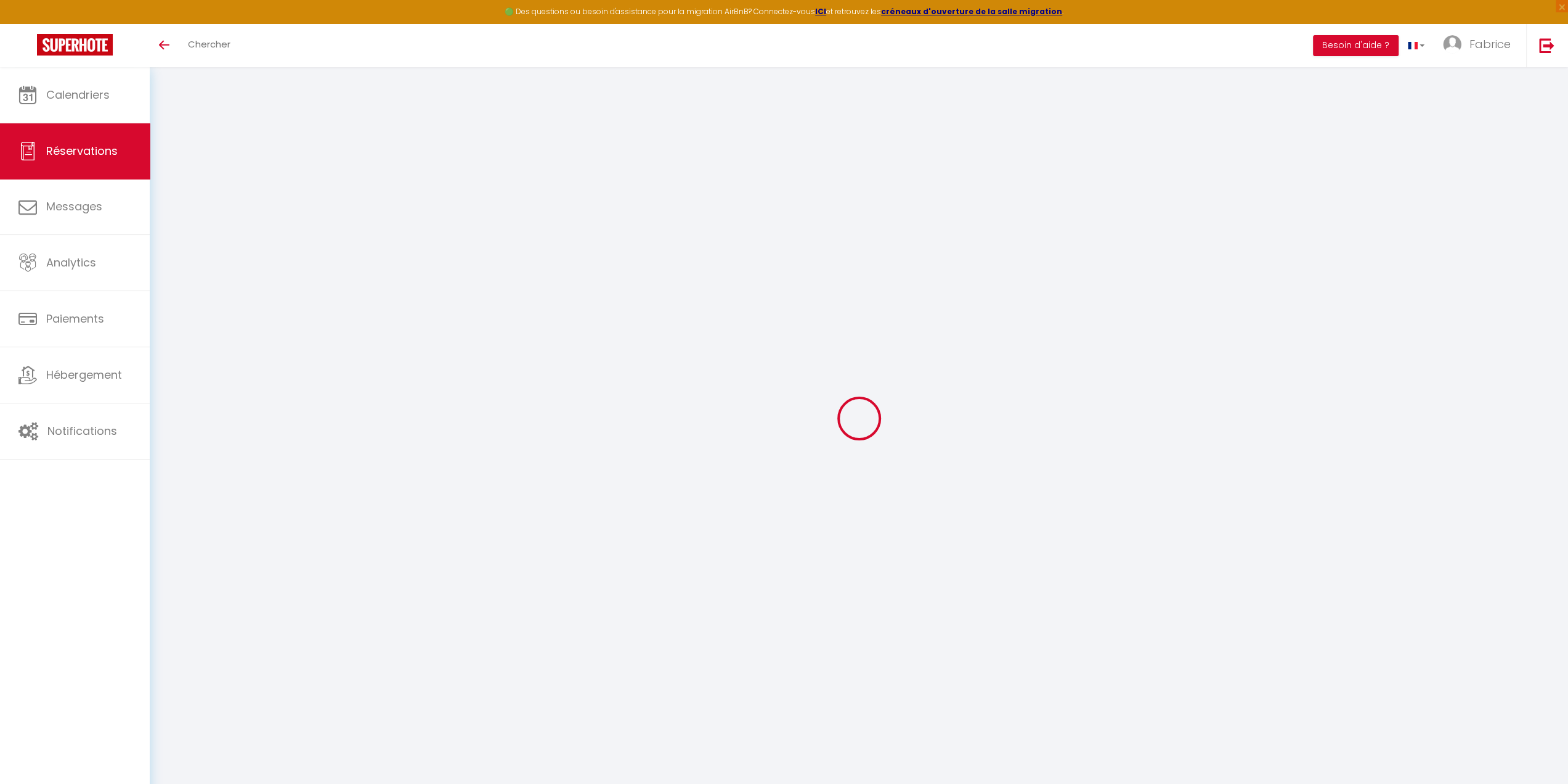
type textarea "Bonjour, Nous sommes un groupe [PERSON_NAME] de 6 adultes et 5 enfants, 6 ans, …"
type textarea "Bonjour, Nous sommes un groupe [PERSON_NAME] de 6 adultes et 3 enfants, 6 ans, …"
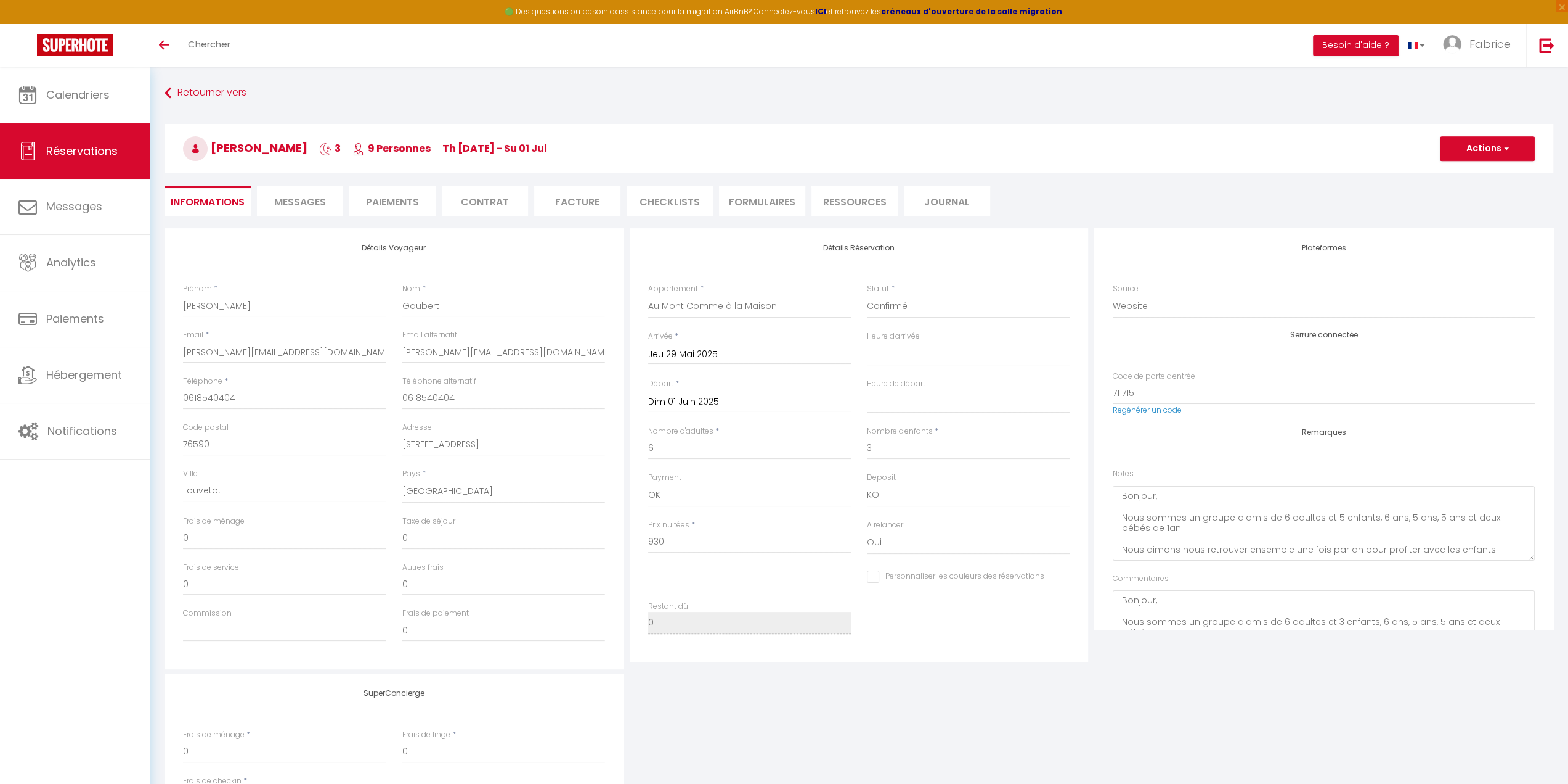
type input "80"
type input "14.58"
select select
checkbox input "false"
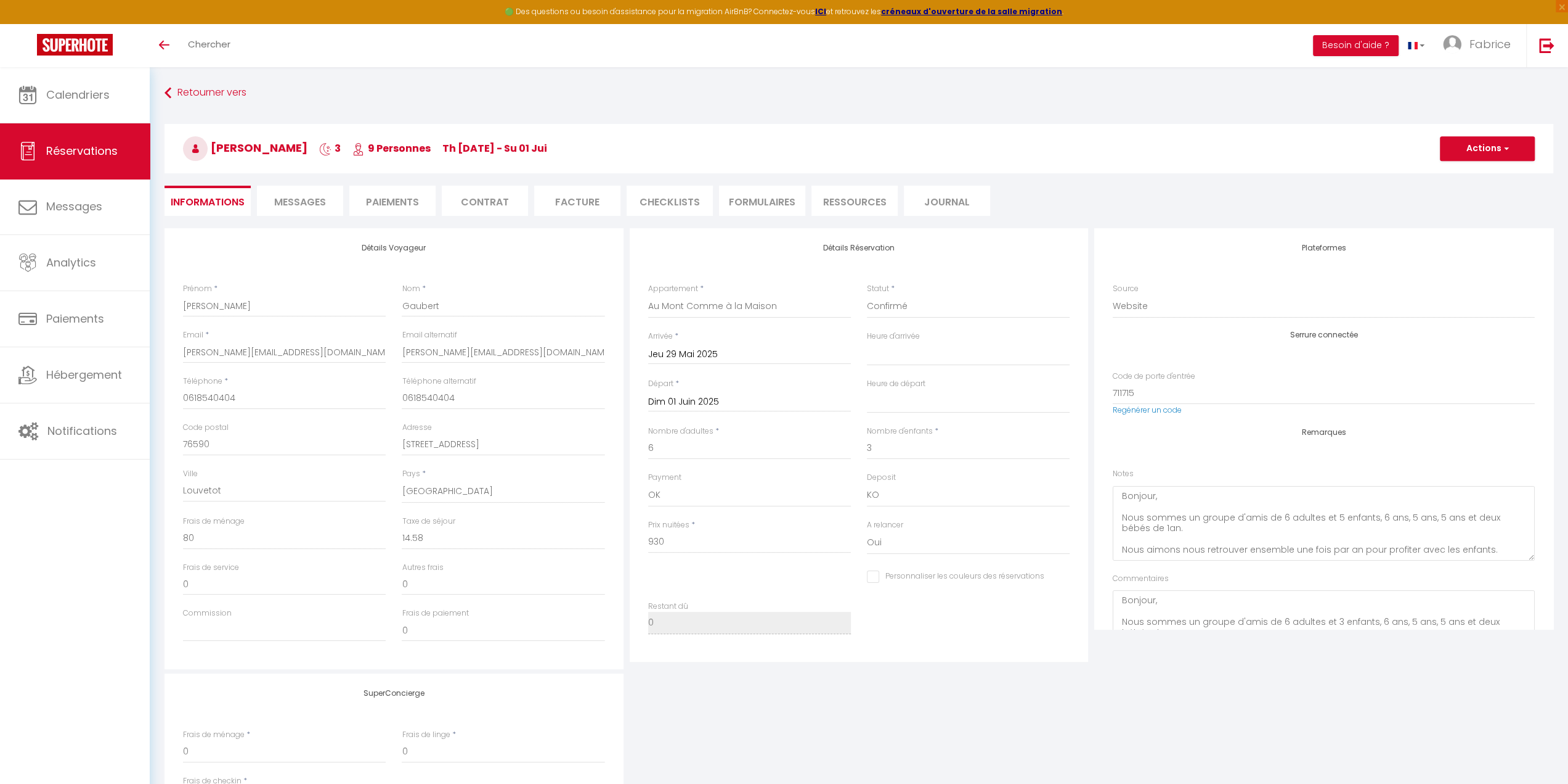
select select
